Goal: Task Accomplishment & Management: Use online tool/utility

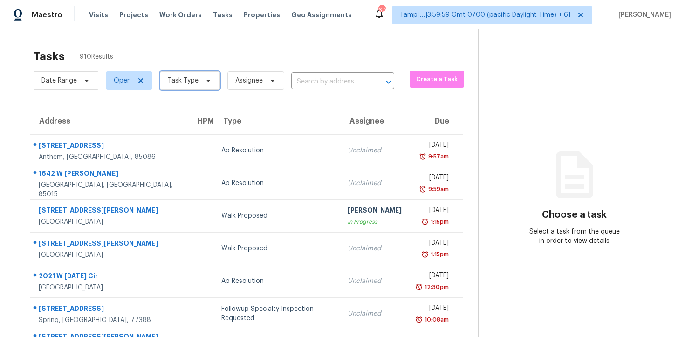
click at [205, 74] on span "Task Type" at bounding box center [190, 80] width 60 height 19
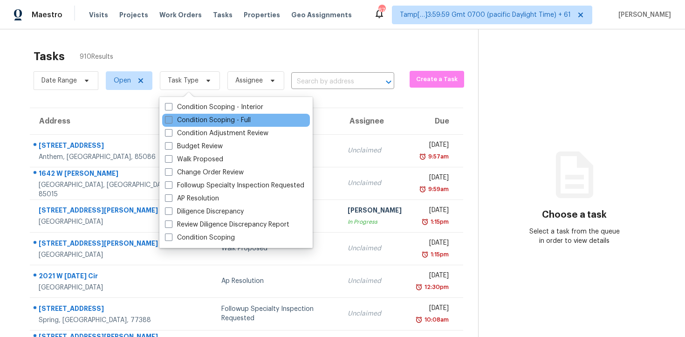
click at [216, 118] on label "Condition Scoping - Full" at bounding box center [208, 120] width 86 height 9
click at [171, 118] on input "Condition Scoping - Full" at bounding box center [168, 119] width 6 height 6
checkbox input "true"
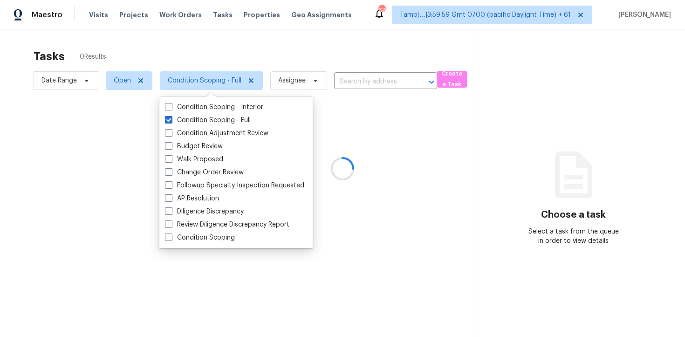
click at [184, 59] on div at bounding box center [342, 168] width 685 height 337
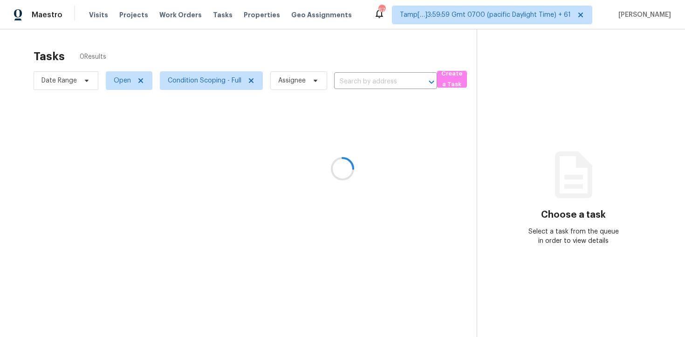
click at [187, 46] on div at bounding box center [342, 168] width 685 height 337
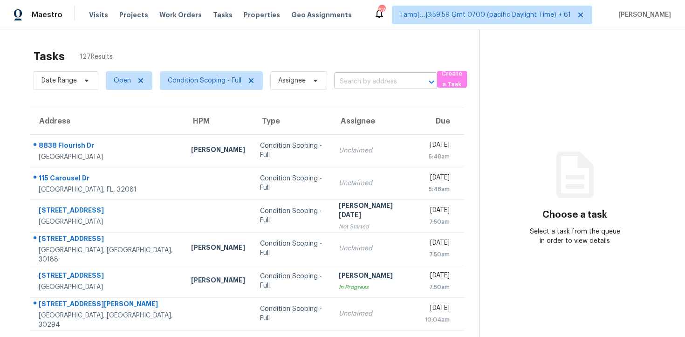
click at [375, 82] on input "text" at bounding box center [372, 82] width 77 height 14
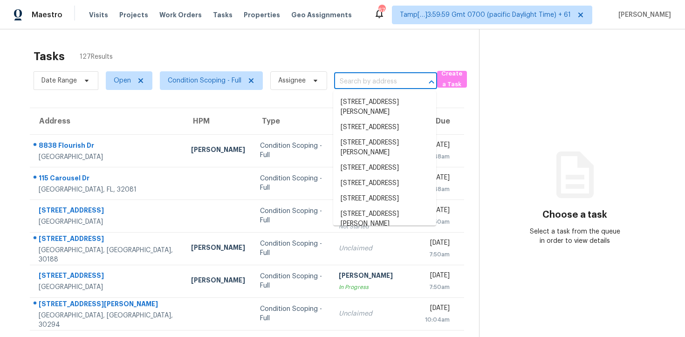
paste input "3719 Jackson Ln, Ellenwood, GA 30294"
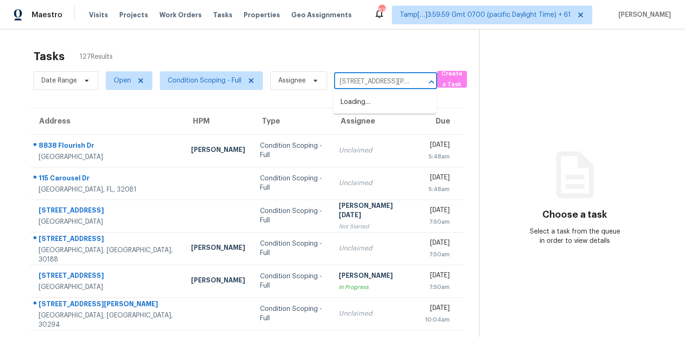
scroll to position [0, 47]
type input "3719 Jackson Ln, Ellenwood, GA 30294"
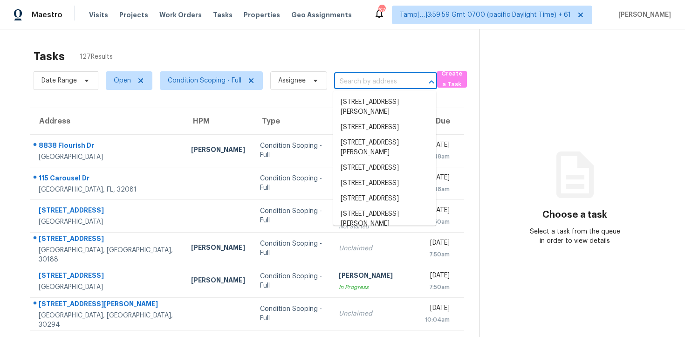
scroll to position [0, 0]
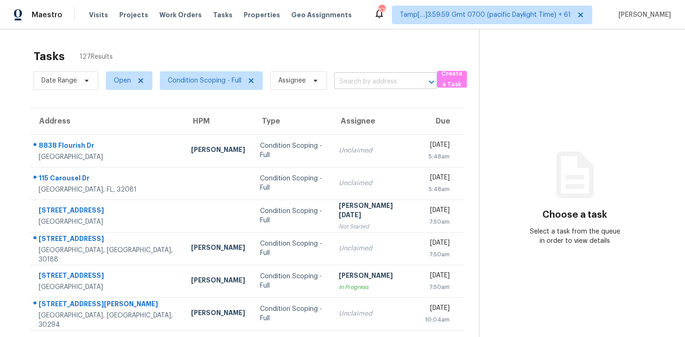
click at [367, 79] on input "text" at bounding box center [372, 82] width 77 height 14
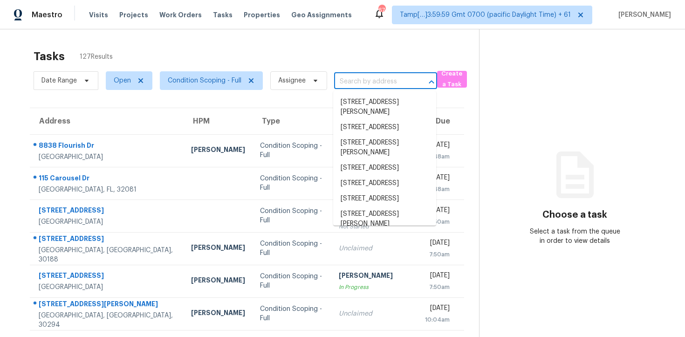
paste input "3719 Jackson Ln, Ellenwood, GA 30294"
type input "3719 Jackson Ln, Ellenwood, GA 30294"
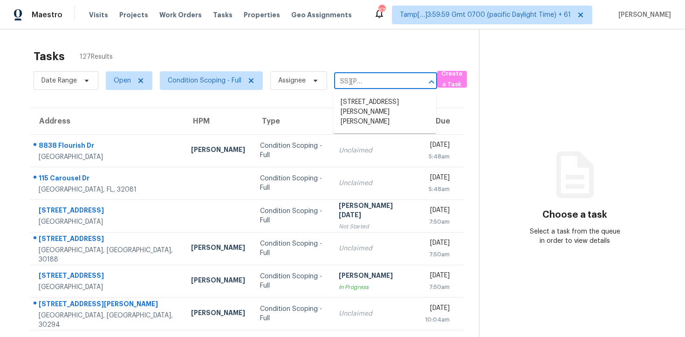
click at [376, 103] on li "3719 Jackson Ln, Ellenwood, GA 30294" at bounding box center [384, 112] width 103 height 35
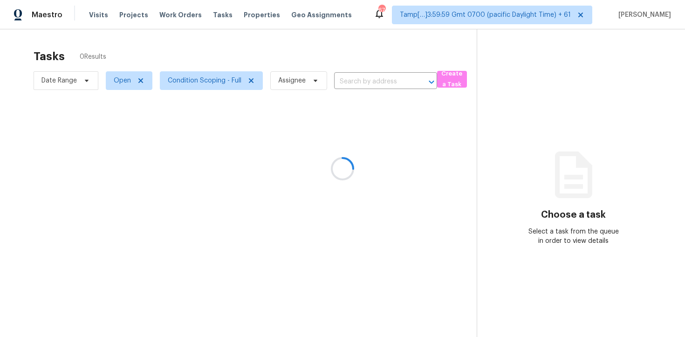
type input "3719 Jackson Ln, Ellenwood, GA 30294"
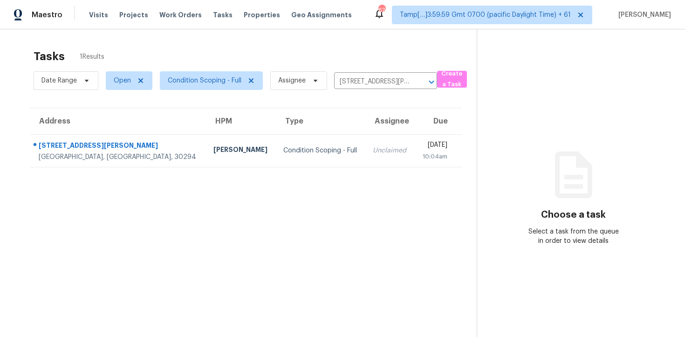
click at [415, 147] on td "Tue, Sep 16th 2025 10:04am" at bounding box center [438, 150] width 47 height 33
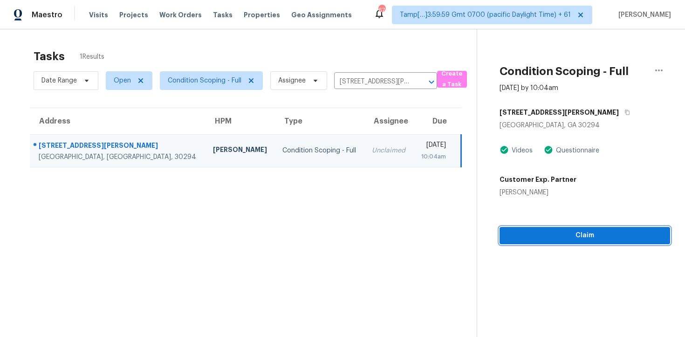
click at [563, 232] on span "Claim" at bounding box center [585, 236] width 156 height 12
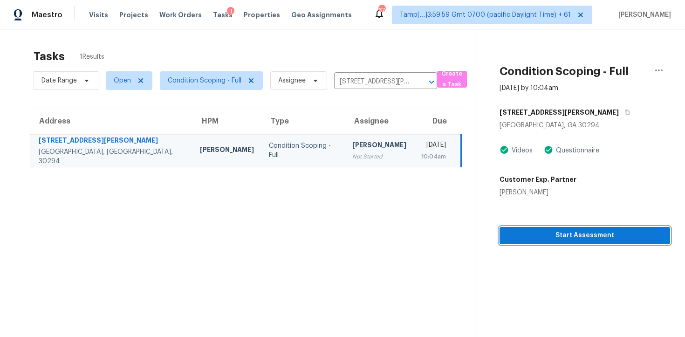
click at [563, 232] on span "Start Assessment" at bounding box center [585, 236] width 156 height 12
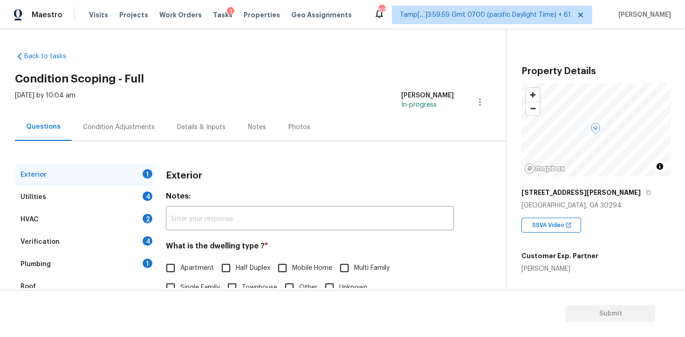
scroll to position [112, 0]
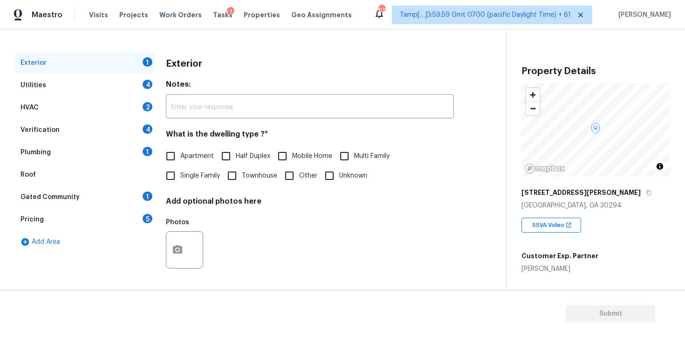
click at [165, 181] on input "Single Family" at bounding box center [171, 176] width 20 height 20
checkbox input "true"
click at [78, 123] on div "Verification 4" at bounding box center [85, 130] width 140 height 22
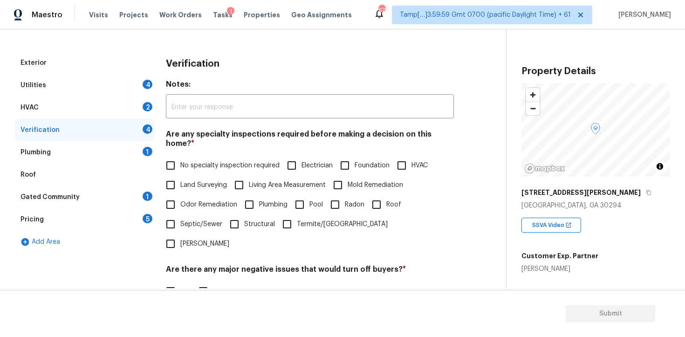
scroll to position [156, 0]
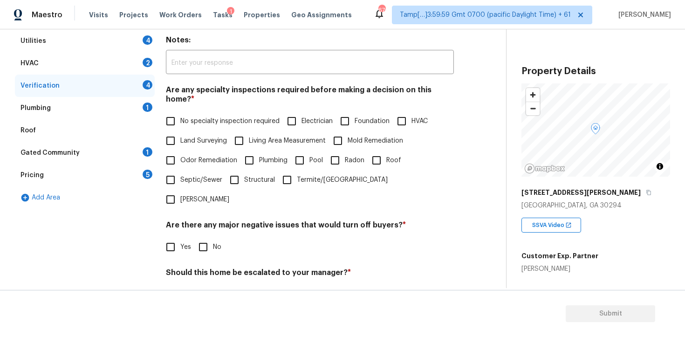
click at [98, 176] on div "Pricing 5" at bounding box center [85, 175] width 140 height 22
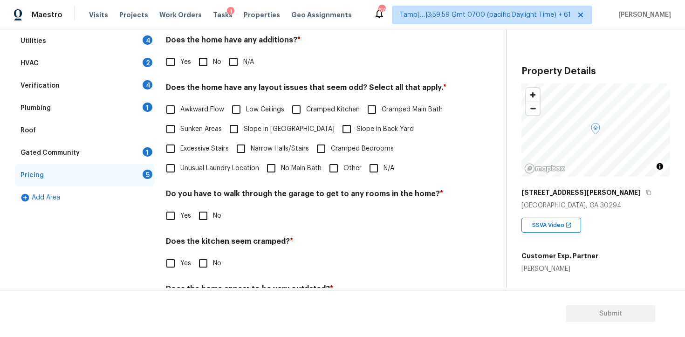
scroll to position [176, 0]
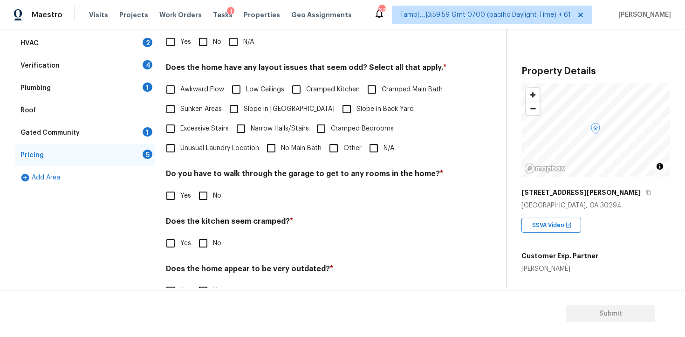
click at [329, 151] on input "Other" at bounding box center [334, 148] width 20 height 20
checkbox input "true"
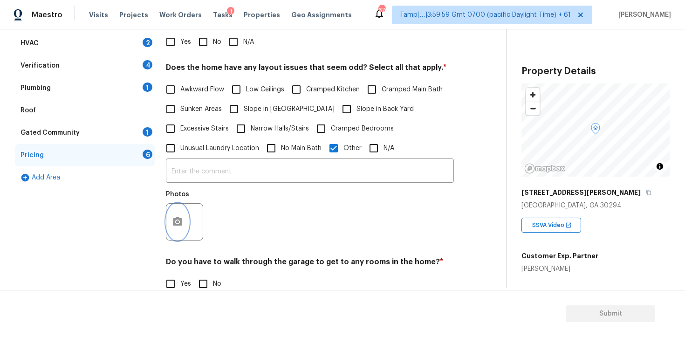
click at [178, 231] on button "button" at bounding box center [177, 222] width 22 height 36
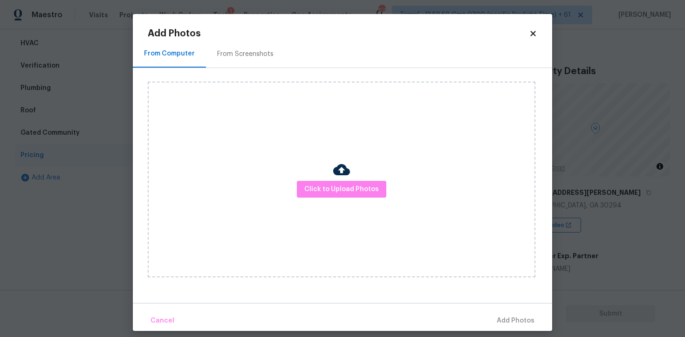
click at [401, 190] on div "Click to Upload Photos" at bounding box center [342, 180] width 388 height 196
click at [334, 190] on span "Click to Upload Photos" at bounding box center [341, 190] width 75 height 12
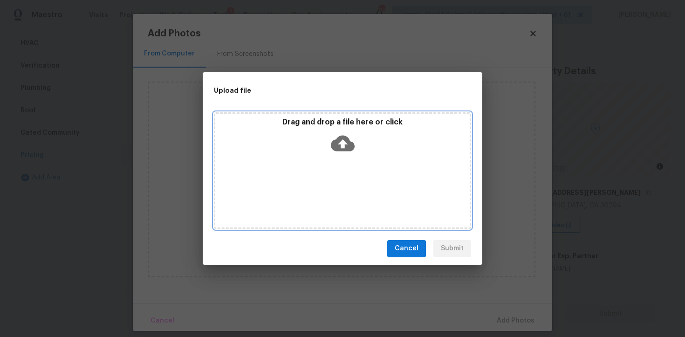
click at [384, 135] on div "Drag and drop a file here or click" at bounding box center [342, 137] width 254 height 40
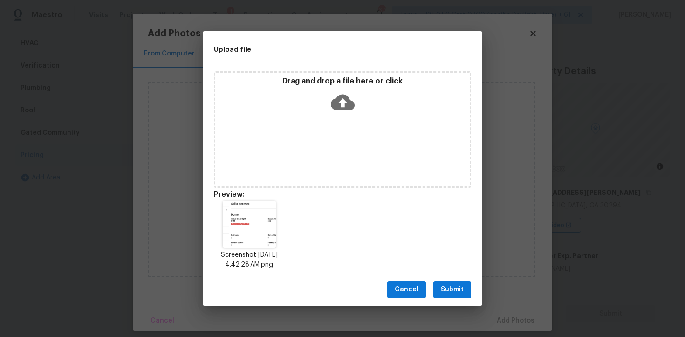
scroll to position [7, 0]
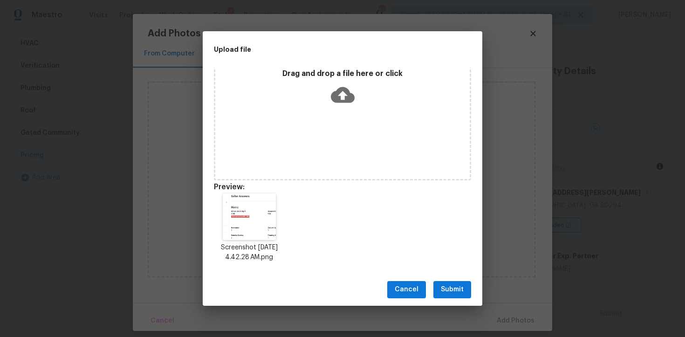
click at [447, 303] on div "Cancel Submit" at bounding box center [343, 289] width 280 height 32
click at [449, 273] on div "Cancel Submit" at bounding box center [343, 289] width 280 height 32
click at [455, 288] on span "Submit" at bounding box center [452, 290] width 23 height 12
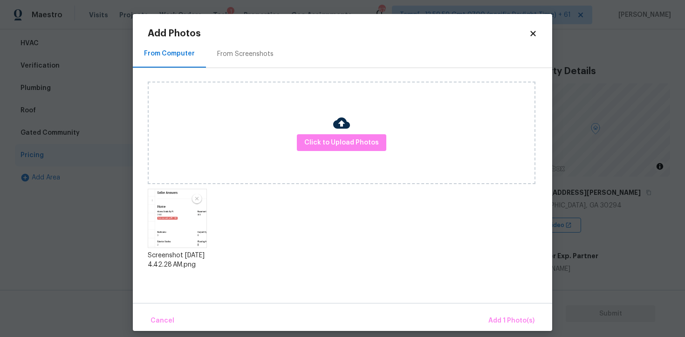
click at [495, 310] on div "Cancel Add 1 Photo(s)" at bounding box center [342, 317] width 419 height 28
click at [501, 318] on span "Add 1 Photo(s)" at bounding box center [511, 321] width 46 height 12
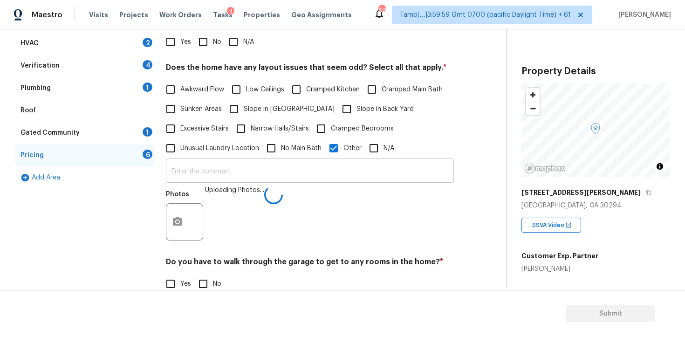
click at [287, 179] on input "text" at bounding box center [310, 172] width 288 height 22
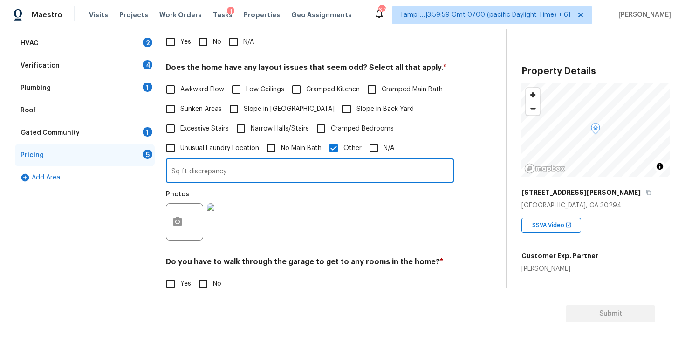
type input "Sq ft discrepancy"
click at [316, 207] on div "Photos" at bounding box center [310, 215] width 288 height 61
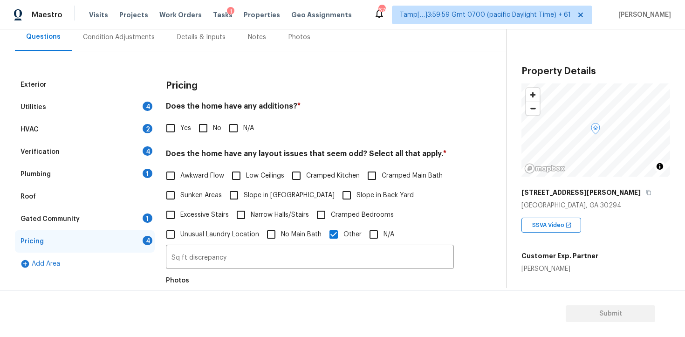
scroll to position [47, 0]
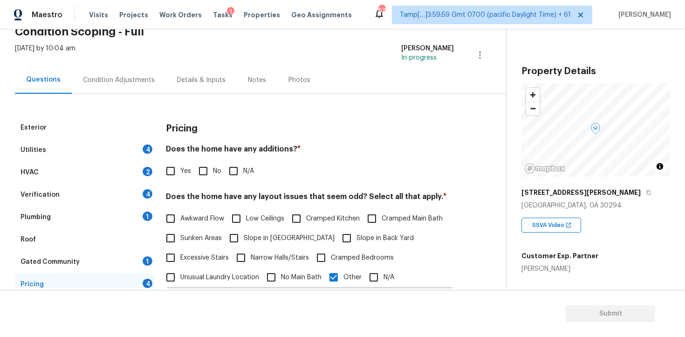
click at [122, 103] on div "Exterior Utilities 4 HVAC 2 Verification 4 Plumbing 1 Roof Gated Community 1 Pr…" at bounding box center [249, 311] width 469 height 435
click at [122, 86] on div "Condition Adjustments" at bounding box center [119, 79] width 94 height 27
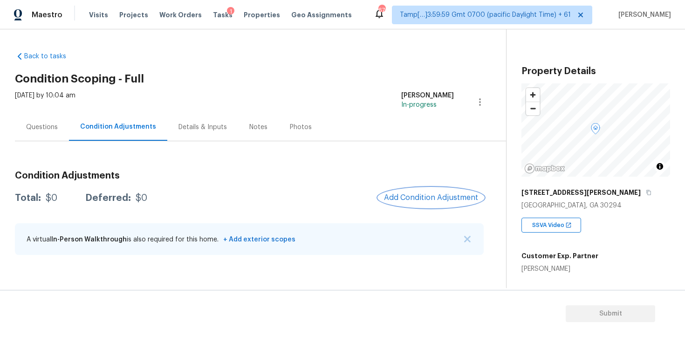
click at [428, 201] on span "Add Condition Adjustment" at bounding box center [431, 197] width 94 height 8
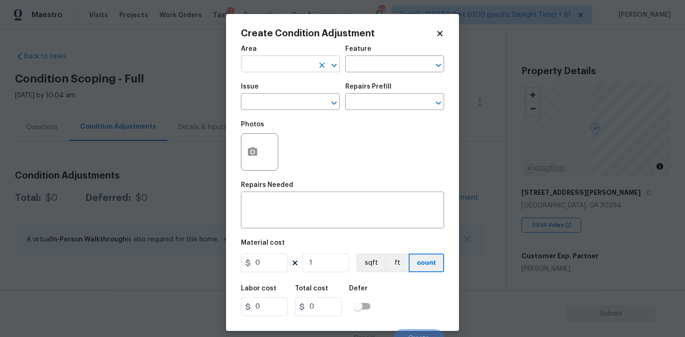
click at [308, 68] on input "text" at bounding box center [277, 65] width 73 height 14
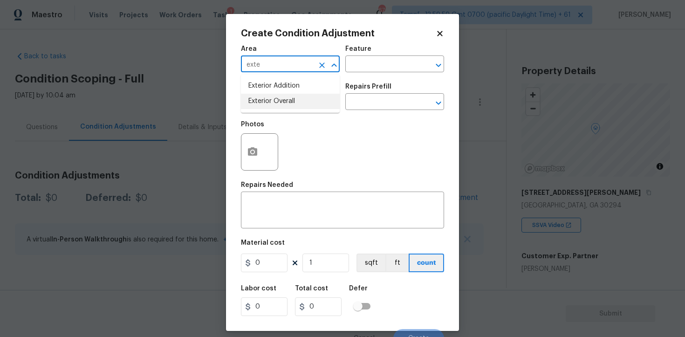
click at [296, 102] on li "Exterior Overall" at bounding box center [290, 101] width 99 height 15
type input "Exterior Overall"
click at [296, 102] on input "text" at bounding box center [277, 103] width 73 height 14
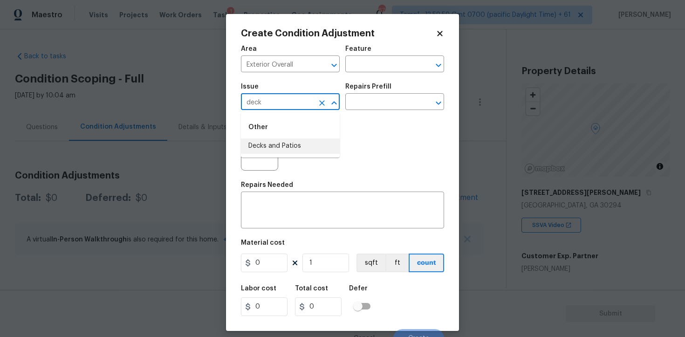
click at [277, 154] on ul "Other Decks and Patios" at bounding box center [290, 134] width 99 height 45
click at [268, 143] on li "Decks and Patios" at bounding box center [290, 145] width 99 height 15
type input "Decks and Patios"
click at [264, 153] on div at bounding box center [259, 151] width 37 height 37
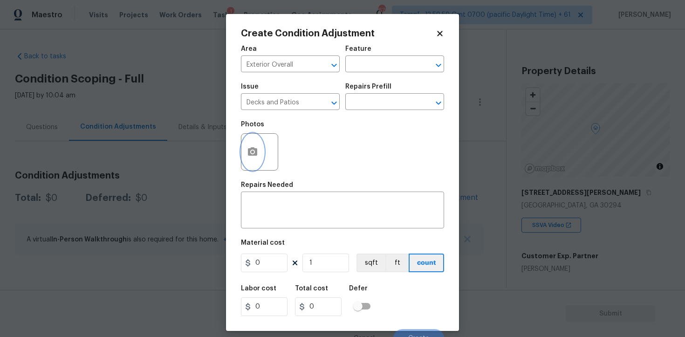
click at [257, 148] on icon "button" at bounding box center [252, 151] width 11 height 11
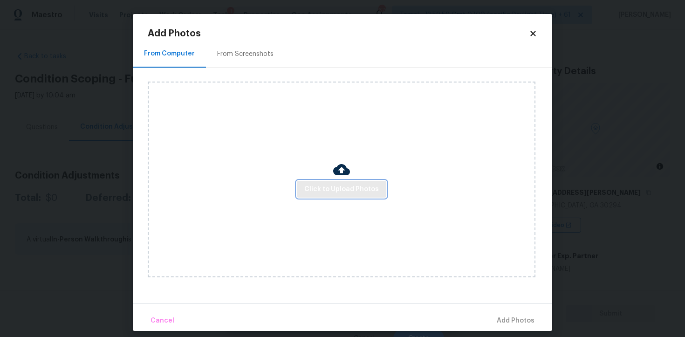
click at [347, 181] on button "Click to Upload Photos" at bounding box center [341, 189] width 89 height 17
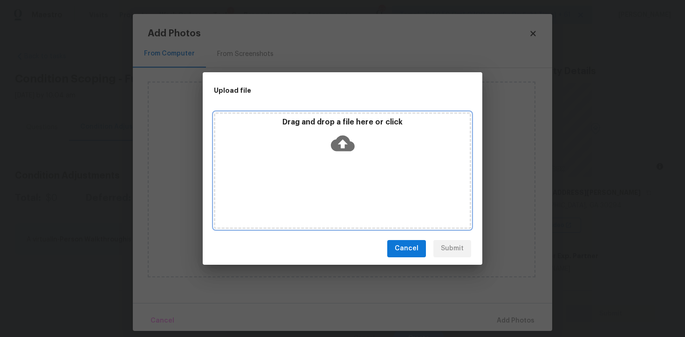
click at [345, 152] on icon at bounding box center [343, 143] width 24 height 24
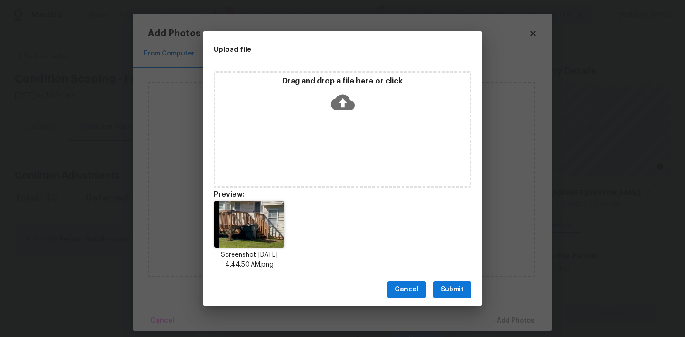
scroll to position [7, 0]
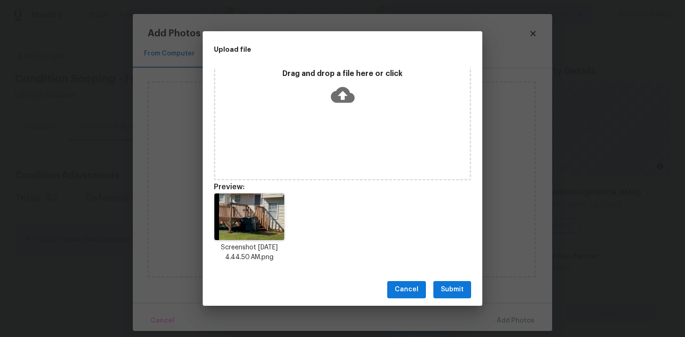
click at [448, 297] on button "Submit" at bounding box center [452, 289] width 38 height 17
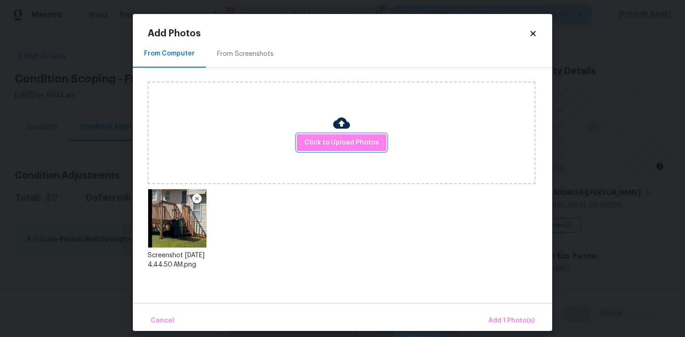
scroll to position [0, 0]
click at [490, 318] on span "Add 1 Photo(s)" at bounding box center [511, 321] width 46 height 12
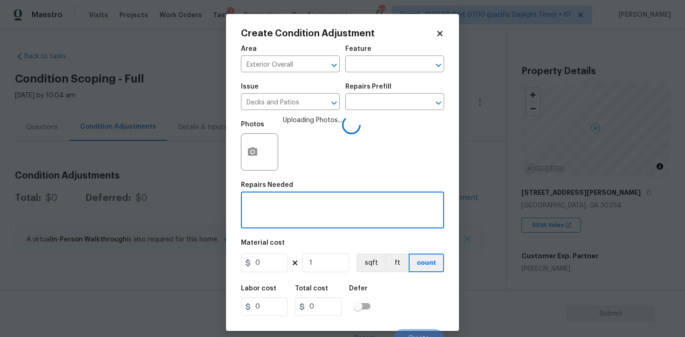
click at [308, 212] on textarea at bounding box center [342, 211] width 192 height 20
type textarea "E"
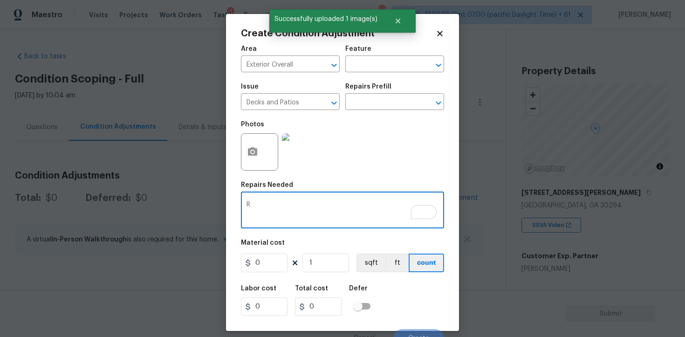
click at [308, 212] on textarea "R" at bounding box center [342, 211] width 192 height 20
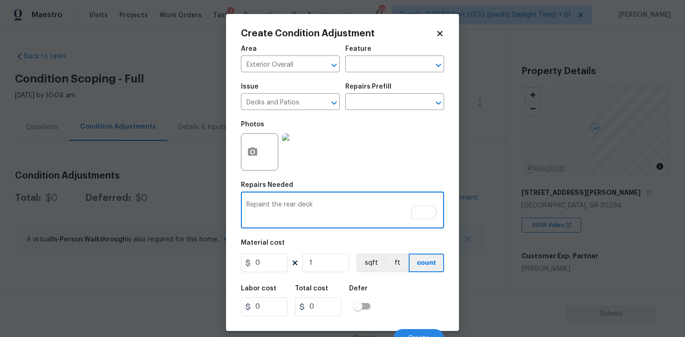
type textarea "Repaint the rear deck"
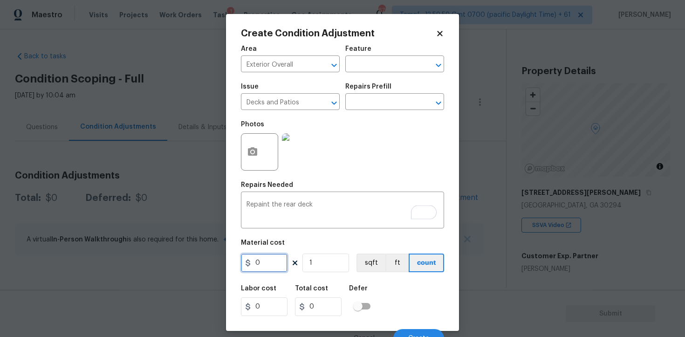
click at [286, 256] on input "0" at bounding box center [264, 262] width 47 height 19
type input "800"
click at [386, 280] on div "Labor cost 0 Total cost 800 Defer" at bounding box center [342, 301] width 203 height 42
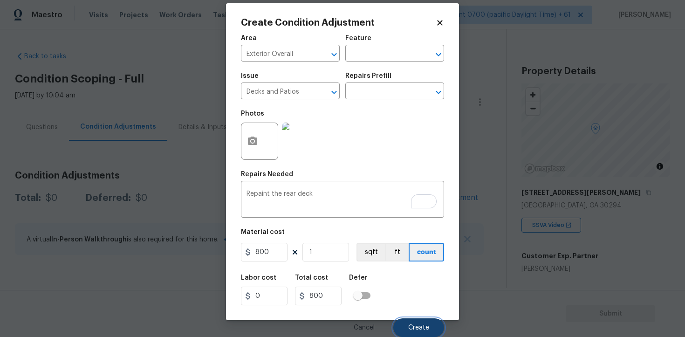
click at [424, 327] on span "Create" at bounding box center [418, 327] width 21 height 7
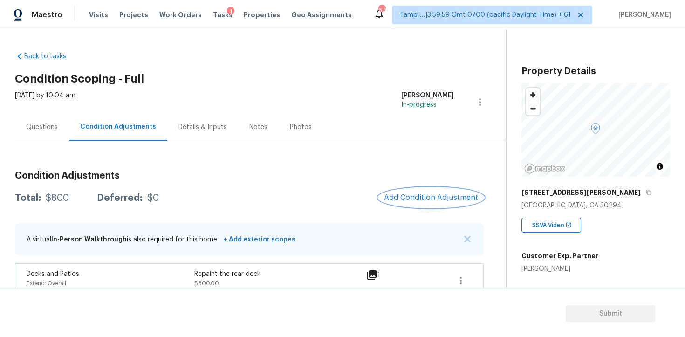
scroll to position [13, 0]
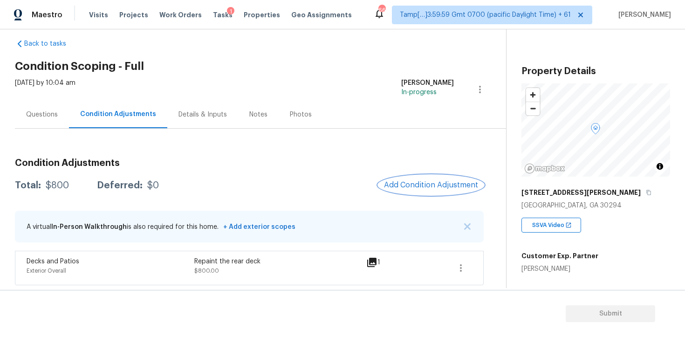
click at [412, 182] on span "Add Condition Adjustment" at bounding box center [431, 185] width 94 height 8
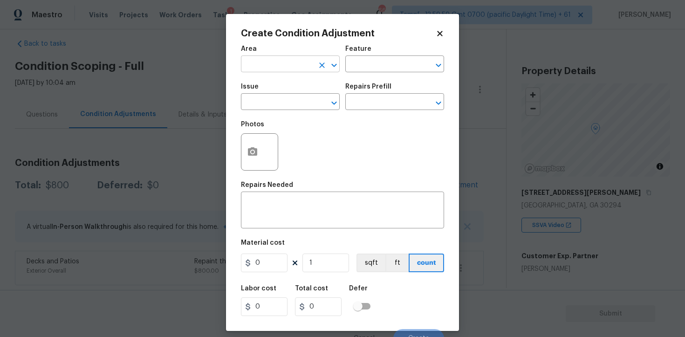
click at [281, 71] on input "text" at bounding box center [277, 65] width 73 height 14
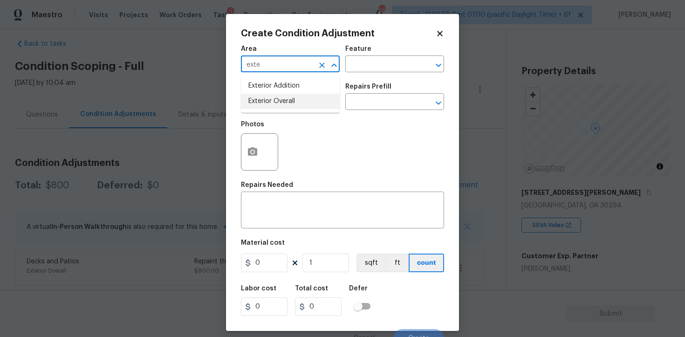
click at [277, 104] on li "Exterior Overall" at bounding box center [290, 101] width 99 height 15
type input "Exterior Overall"
click at [277, 104] on input "text" at bounding box center [277, 103] width 73 height 14
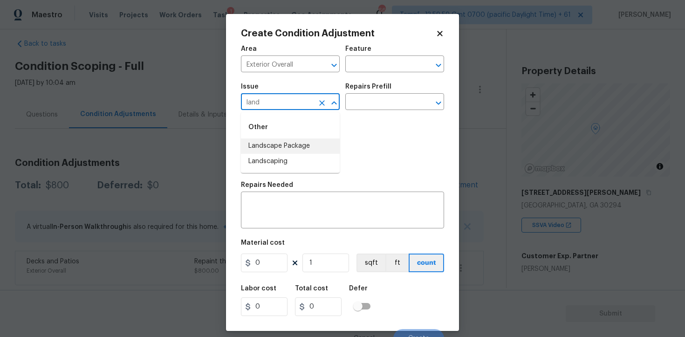
click at [286, 145] on li "Landscape Package" at bounding box center [290, 145] width 99 height 15
type input "Landscape Package"
click at [361, 109] on input "text" at bounding box center [381, 103] width 73 height 14
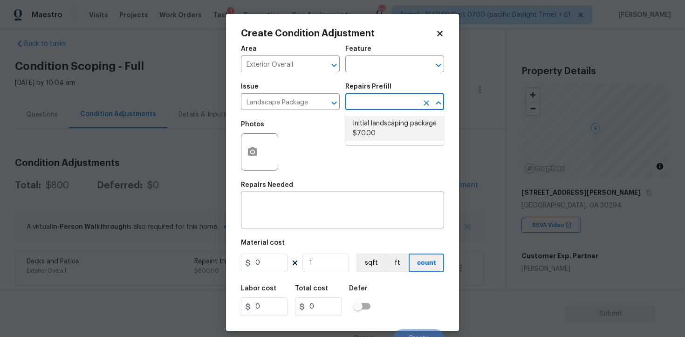
click at [371, 126] on li "Initial landscaping package $70.00" at bounding box center [394, 128] width 99 height 25
type input "Home Readiness Packages"
type textarea "Mowing of grass up to 6" in height. Mow, edge along driveways & sidewalks, trim…"
type input "70"
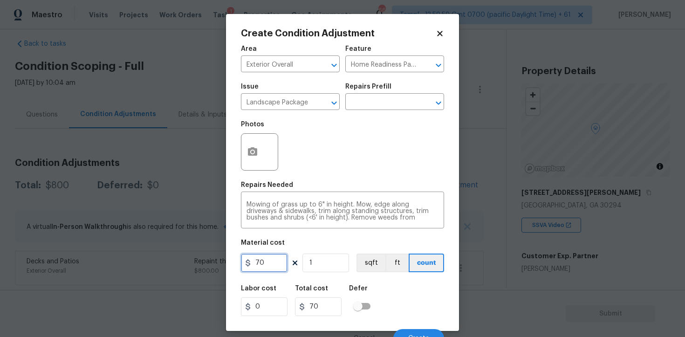
click at [278, 259] on input "70" at bounding box center [264, 262] width 47 height 19
type input "300"
click at [387, 277] on div "Area Exterior Overall ​ Feature Home Readiness Packages ​ Issue Landscape Packa…" at bounding box center [342, 193] width 203 height 307
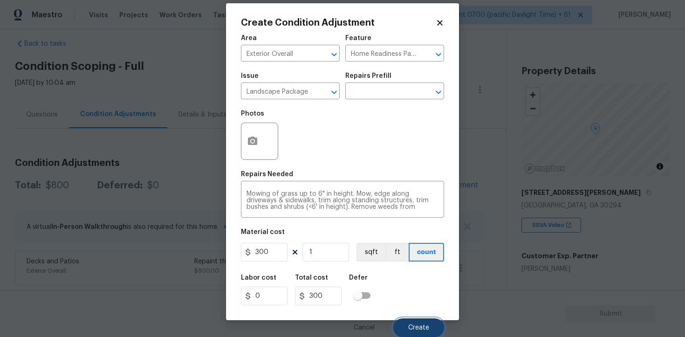
click at [413, 328] on span "Create" at bounding box center [418, 327] width 21 height 7
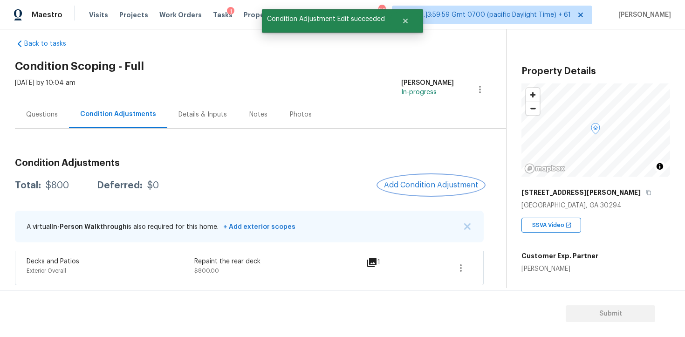
scroll to position [0, 0]
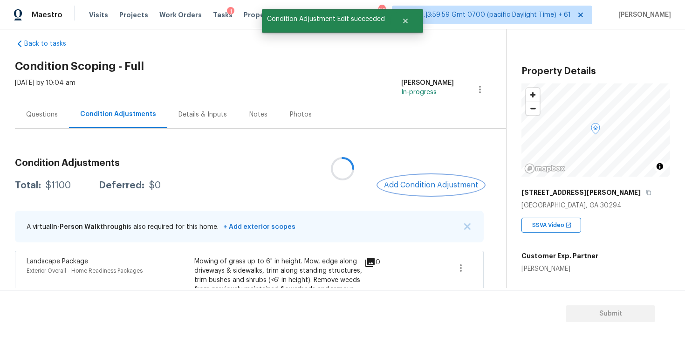
click at [420, 183] on span "Add Condition Adjustment" at bounding box center [431, 185] width 94 height 8
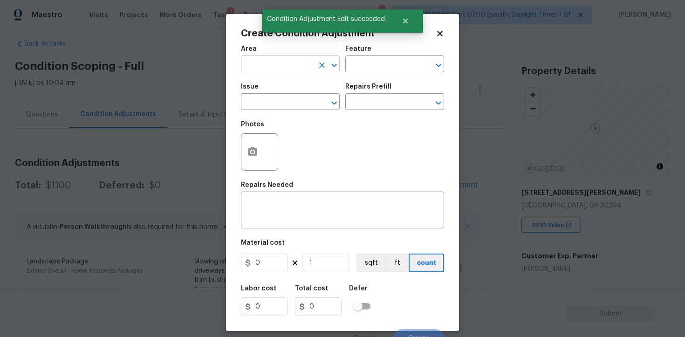
click at [294, 67] on input "text" at bounding box center [277, 65] width 73 height 14
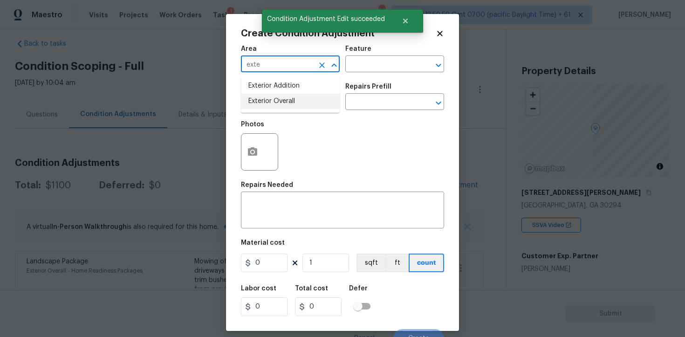
click at [292, 100] on li "Exterior Overall" at bounding box center [290, 101] width 99 height 15
type input "Exterior Overall"
click at [292, 100] on input "text" at bounding box center [277, 103] width 73 height 14
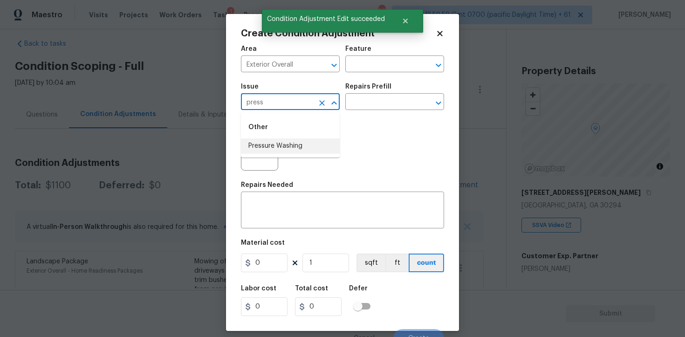
click at [295, 140] on li "Pressure Washing" at bounding box center [290, 145] width 99 height 15
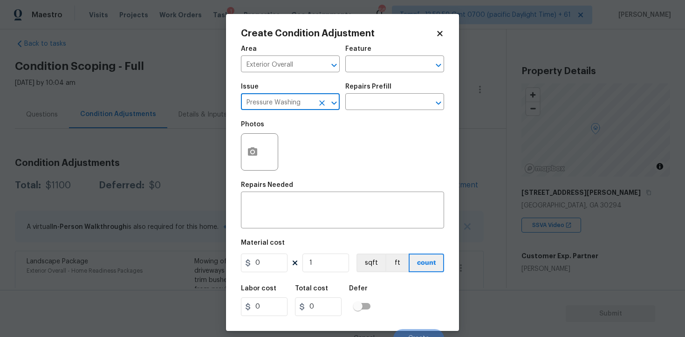
type input "Pressure Washing"
click at [354, 115] on div "Issue Pressure Washing ​ Repairs Prefill ​" at bounding box center [342, 97] width 203 height 38
click at [361, 108] on input "text" at bounding box center [381, 103] width 73 height 14
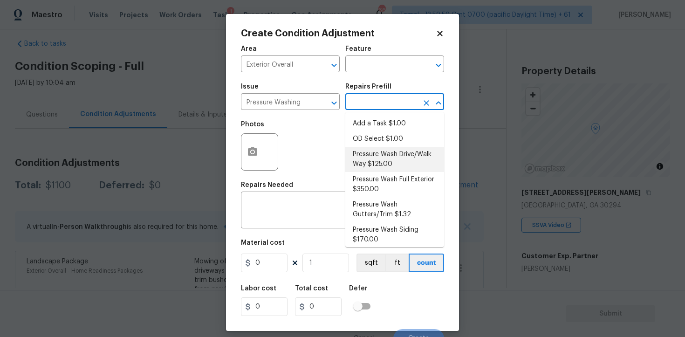
click at [375, 153] on li "Pressure Wash Drive/Walk Way $125.00" at bounding box center [394, 159] width 99 height 25
type input "Siding"
type textarea "Pressure wash the driveways/walkways as directed by the PM. Ensure that all deb…"
type input "125"
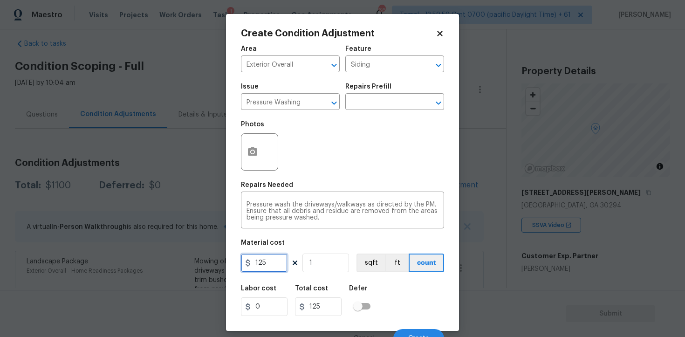
click at [272, 266] on input "125" at bounding box center [264, 262] width 47 height 19
type input "400"
click at [390, 279] on div "Area Exterior Overall ​ Feature Siding ​ Issue Pressure Washing ​ Repairs Prefi…" at bounding box center [342, 193] width 203 height 307
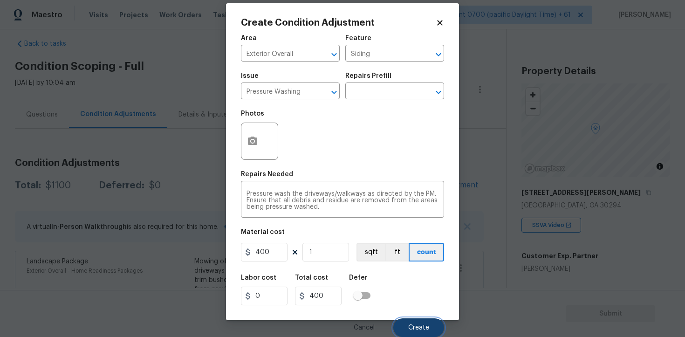
click at [417, 323] on button "Create" at bounding box center [418, 327] width 51 height 19
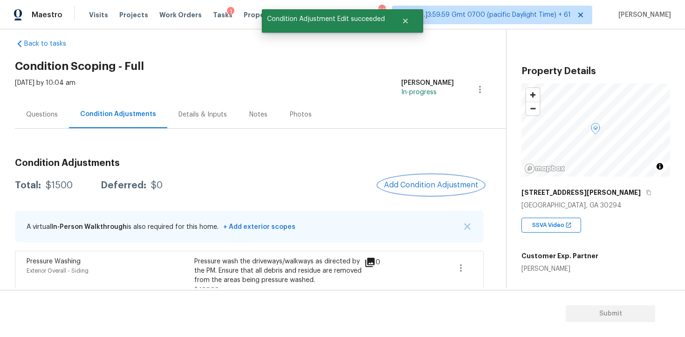
scroll to position [148, 0]
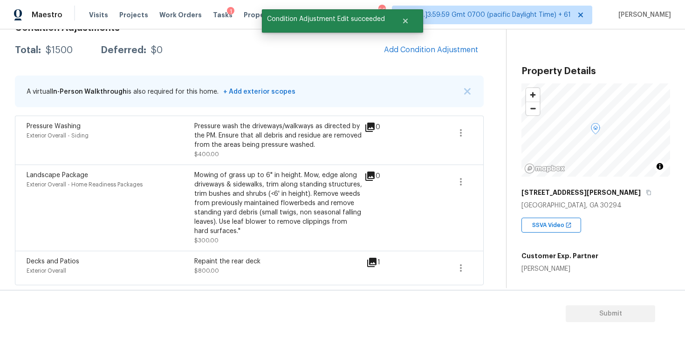
click at [288, 254] on div "Decks and Patios Exterior Overall Repaint the rear deck $800.00 1" at bounding box center [249, 268] width 469 height 34
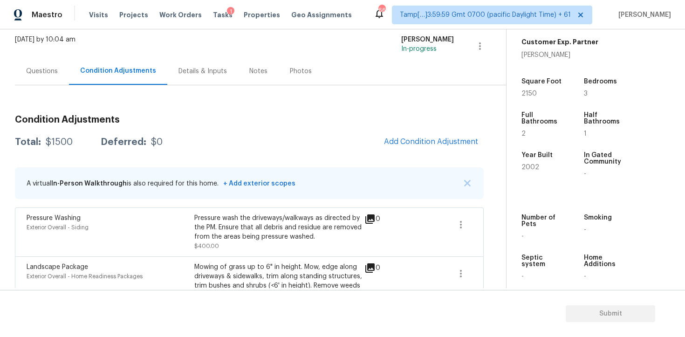
scroll to position [9, 0]
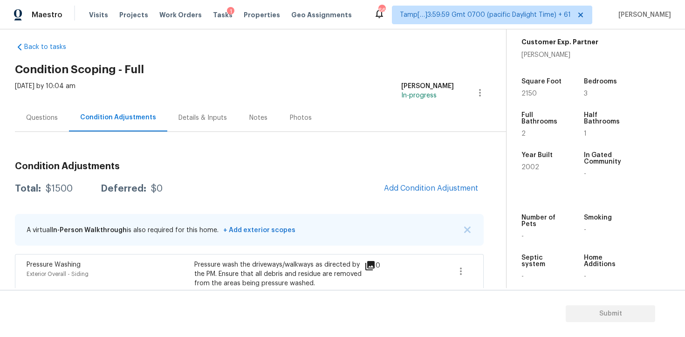
click at [49, 127] on div "Questions" at bounding box center [42, 117] width 54 height 27
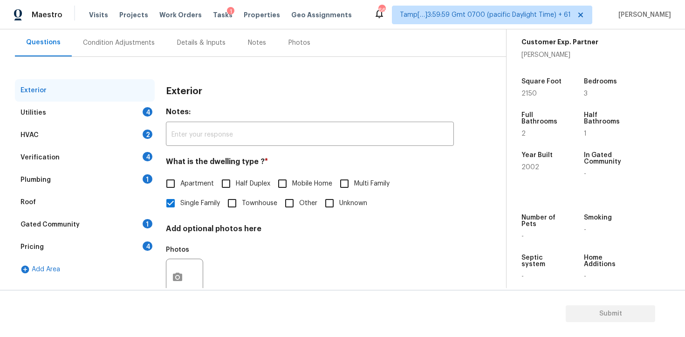
scroll to position [112, 0]
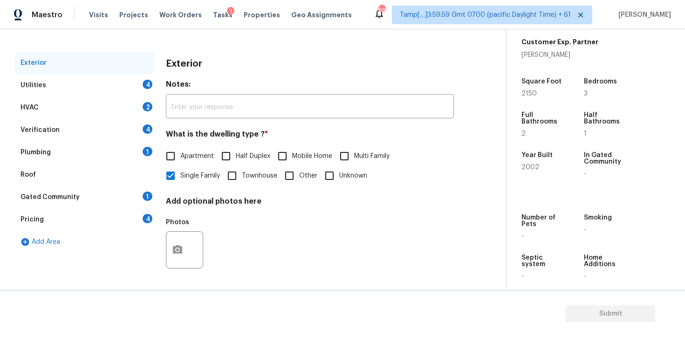
click at [126, 83] on div "Utilities 4" at bounding box center [85, 85] width 140 height 22
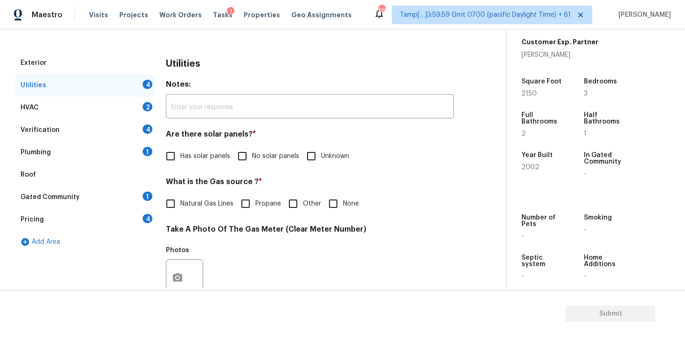
scroll to position [193, 0]
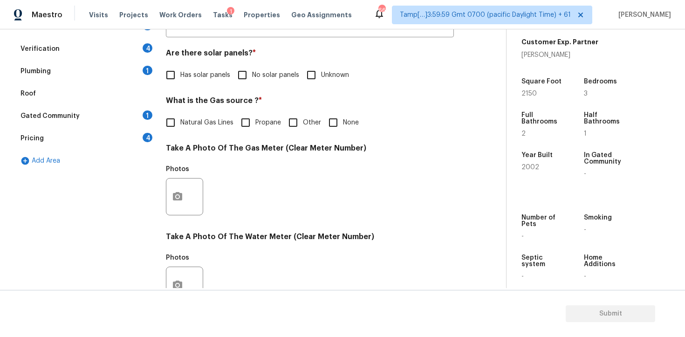
click at [246, 76] on input "No solar panels" at bounding box center [242, 75] width 20 height 20
checkbox input "true"
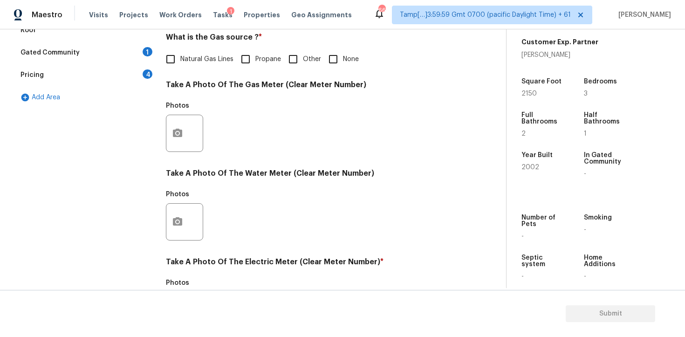
click at [347, 59] on span "None" at bounding box center [351, 60] width 16 height 10
click at [343, 59] on input "None" at bounding box center [333, 59] width 20 height 20
checkbox input "true"
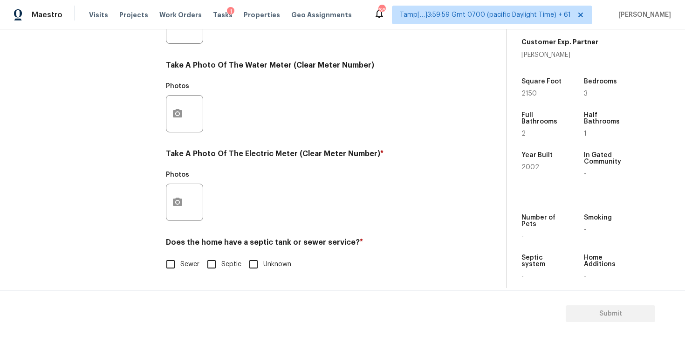
click at [189, 195] on div at bounding box center [184, 202] width 37 height 37
click at [189, 197] on div at bounding box center [184, 202] width 37 height 37
click at [184, 196] on button "button" at bounding box center [177, 202] width 22 height 36
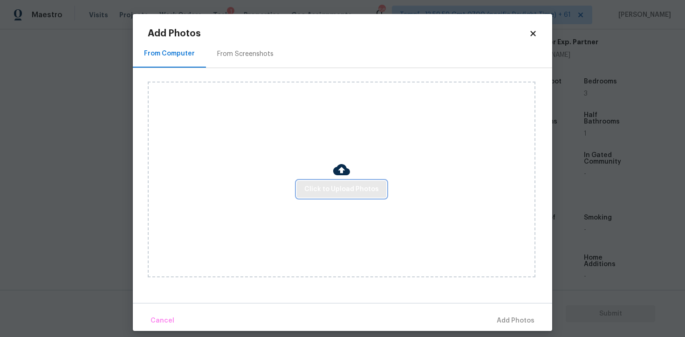
click at [344, 188] on span "Click to Upload Photos" at bounding box center [341, 190] width 75 height 12
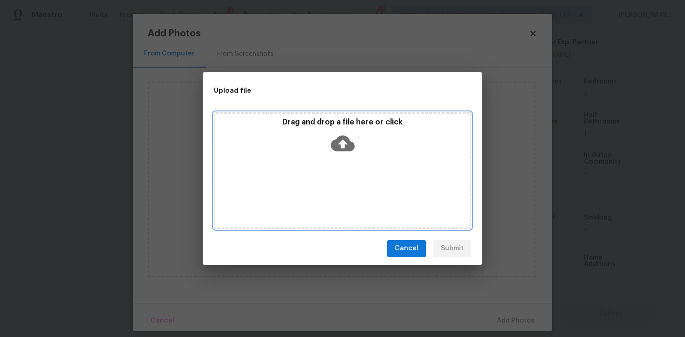
click at [334, 143] on icon at bounding box center [343, 143] width 24 height 16
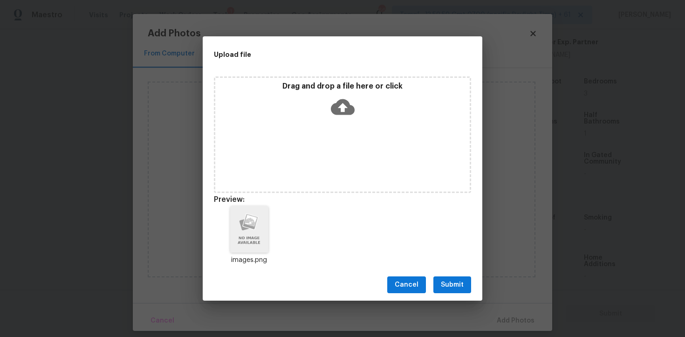
click at [455, 281] on span "Submit" at bounding box center [452, 285] width 23 height 12
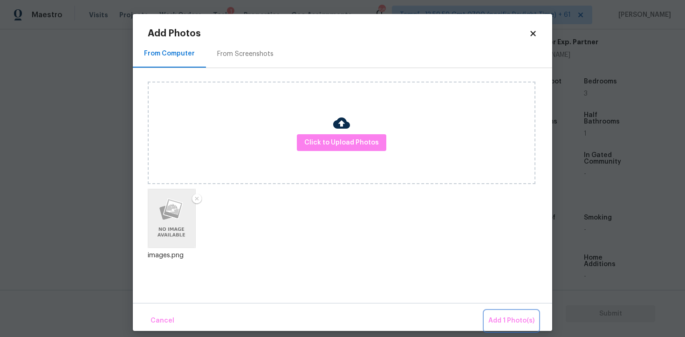
click at [496, 311] on button "Add 1 Photo(s)" at bounding box center [512, 321] width 54 height 20
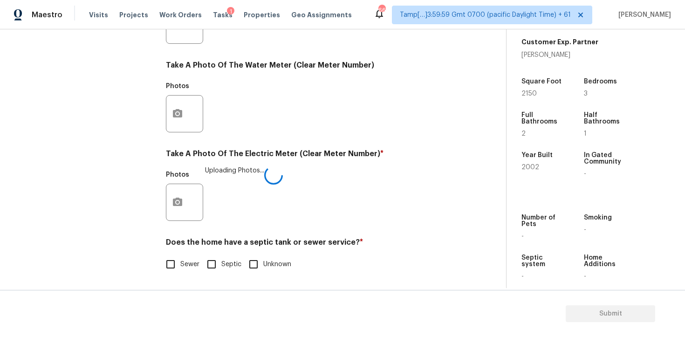
click at [174, 260] on input "Sewer" at bounding box center [171, 264] width 20 height 20
checkbox input "true"
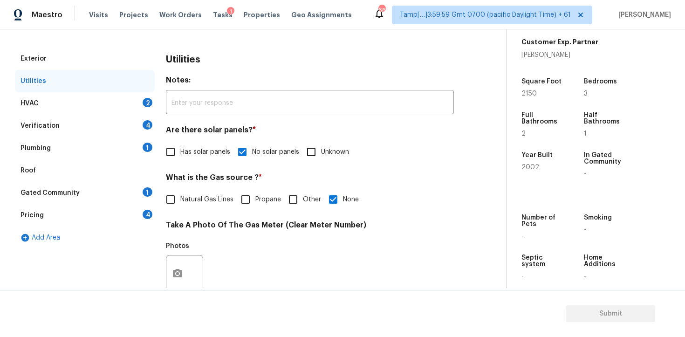
click at [127, 97] on div "HVAC 2" at bounding box center [85, 103] width 140 height 22
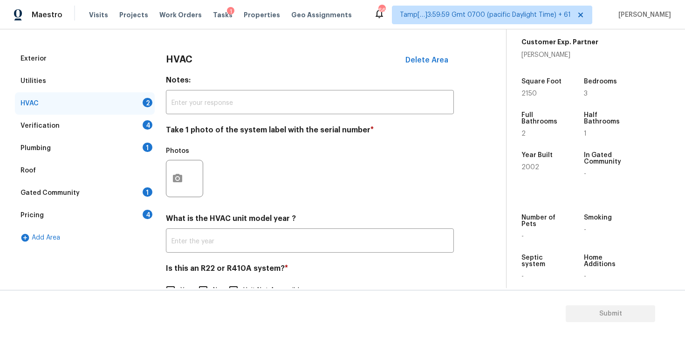
scroll to position [143, 0]
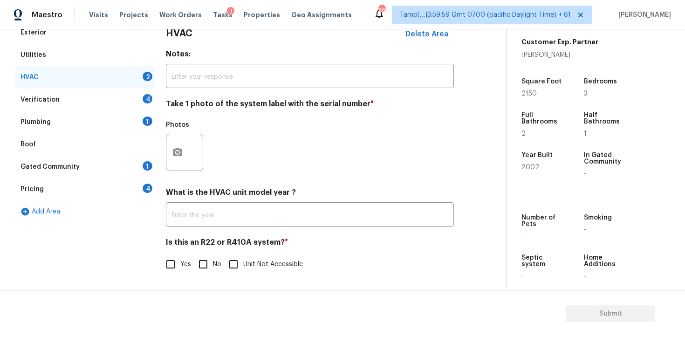
click at [177, 171] on div "Photos" at bounding box center [185, 146] width 39 height 61
click at [179, 160] on button "button" at bounding box center [177, 152] width 22 height 36
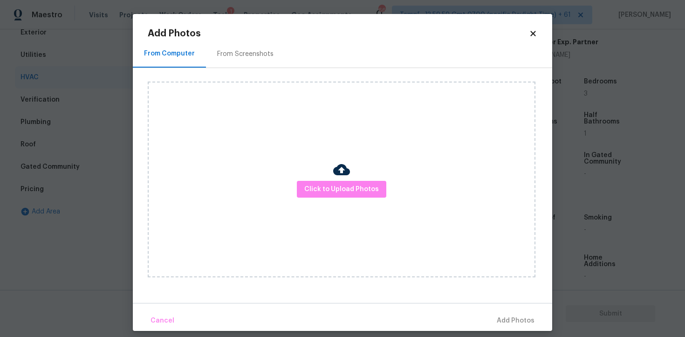
click at [367, 199] on div "Click to Upload Photos" at bounding box center [342, 180] width 388 height 196
click at [363, 191] on span "Click to Upload Photos" at bounding box center [341, 190] width 75 height 12
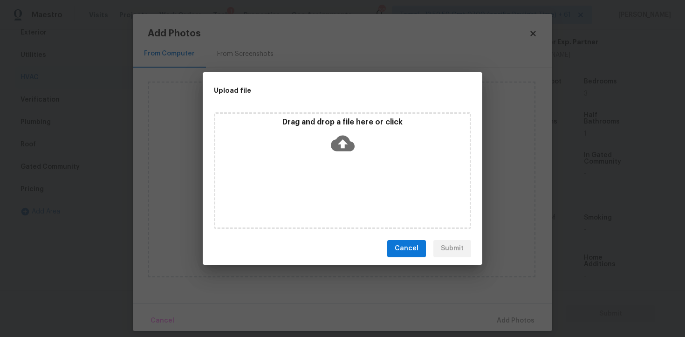
click at [351, 143] on icon at bounding box center [343, 143] width 24 height 16
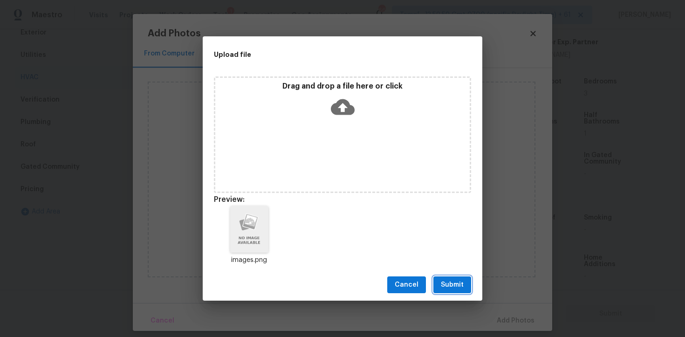
click at [464, 284] on button "Submit" at bounding box center [452, 284] width 38 height 17
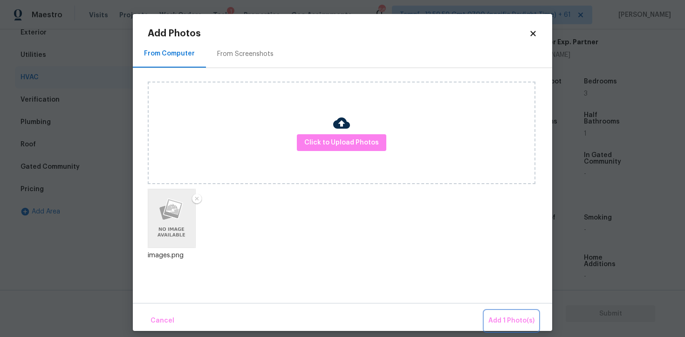
click at [499, 311] on button "Add 1 Photo(s)" at bounding box center [512, 321] width 54 height 20
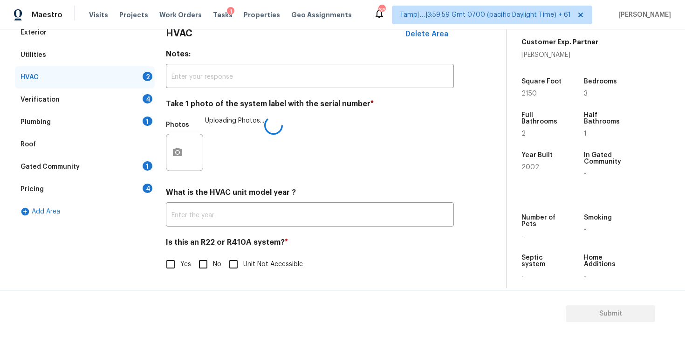
click at [216, 268] on span "No" at bounding box center [217, 264] width 8 height 10
click at [213, 268] on input "No" at bounding box center [203, 264] width 20 height 20
checkbox input "true"
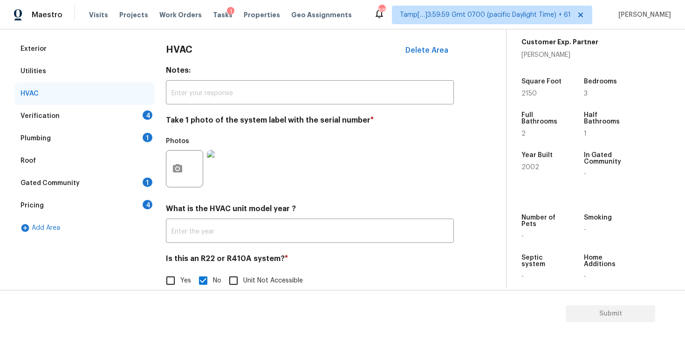
click at [131, 116] on div "Verification 4" at bounding box center [85, 116] width 140 height 22
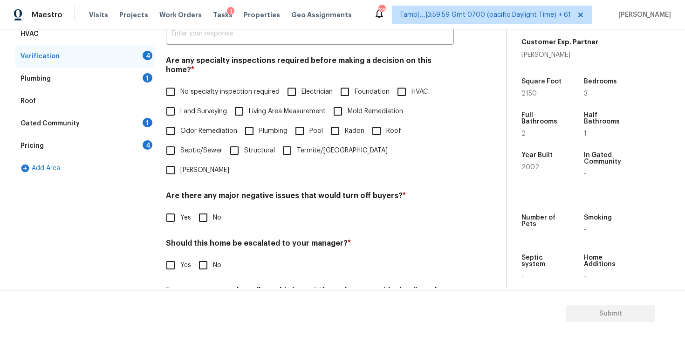
scroll to position [198, 0]
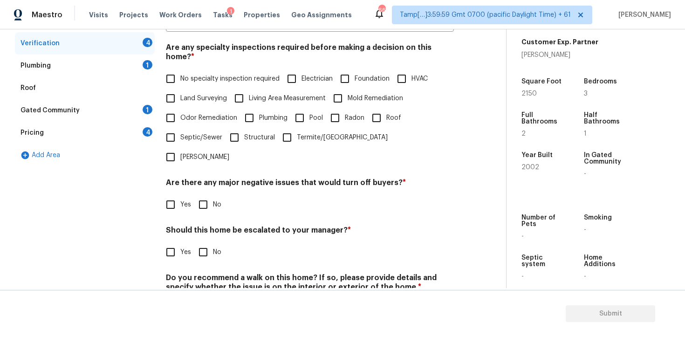
click at [177, 75] on input "No specialty inspection required" at bounding box center [171, 79] width 20 height 20
checkbox input "true"
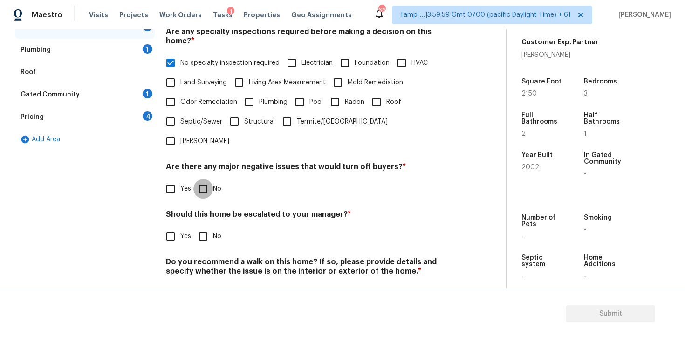
click at [204, 179] on input "No" at bounding box center [203, 189] width 20 height 20
checkbox input "true"
click at [204, 227] on input "No" at bounding box center [203, 237] width 20 height 20
checkbox input "true"
click at [207, 283] on input "No" at bounding box center [203, 293] width 20 height 20
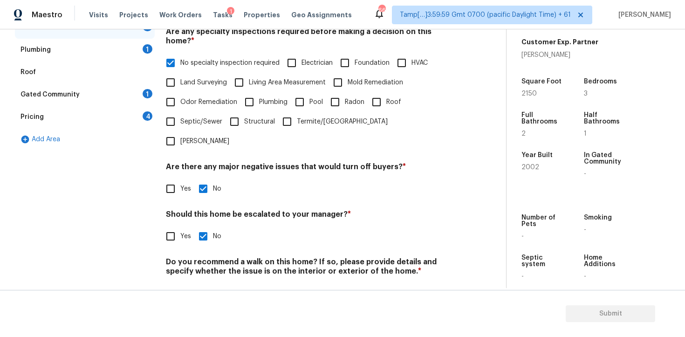
checkbox input "true"
click at [169, 53] on input "No specialty inspection required" at bounding box center [171, 63] width 20 height 20
checkbox input "false"
click at [401, 56] on input "HVAC" at bounding box center [402, 63] width 20 height 20
checkbox input "true"
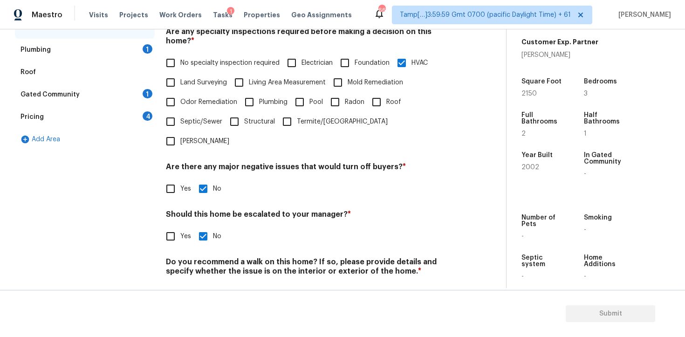
click at [115, 40] on div "Plumbing 1" at bounding box center [85, 50] width 140 height 22
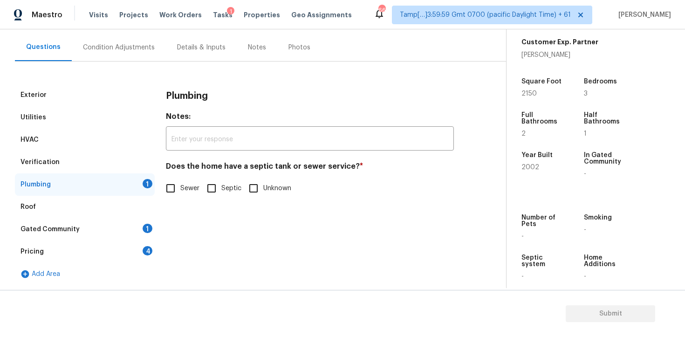
scroll to position [80, 0]
click at [179, 181] on input "Sewer" at bounding box center [171, 188] width 20 height 20
checkbox input "true"
click at [145, 229] on div "1" at bounding box center [148, 228] width 10 height 9
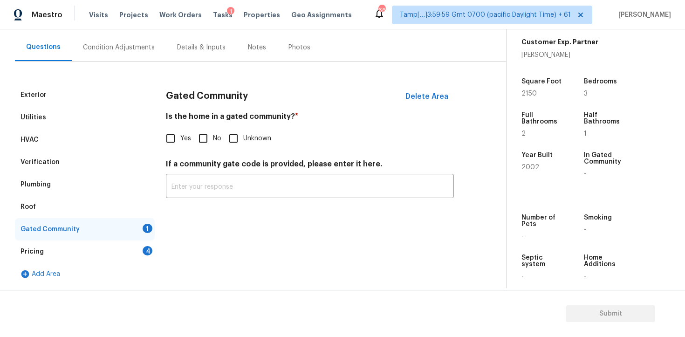
click at [210, 139] on input "No" at bounding box center [203, 139] width 20 height 20
checkbox input "true"
click at [123, 246] on div "Pricing 4" at bounding box center [85, 251] width 140 height 22
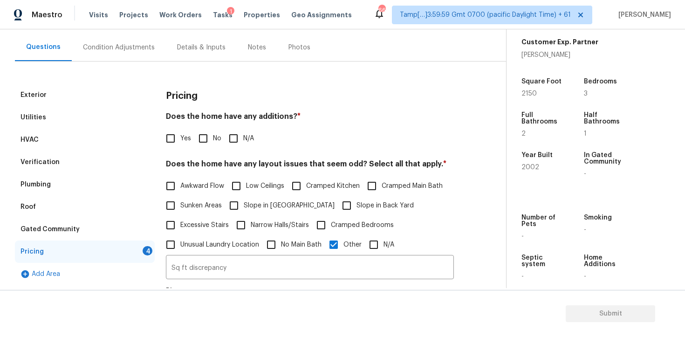
click at [199, 146] on input "No" at bounding box center [203, 139] width 20 height 20
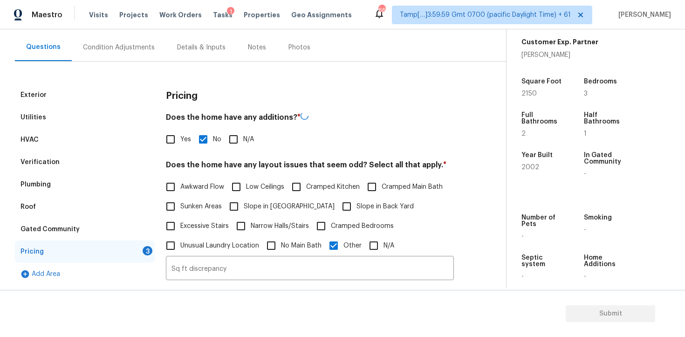
click at [199, 146] on input "No" at bounding box center [203, 140] width 20 height 20
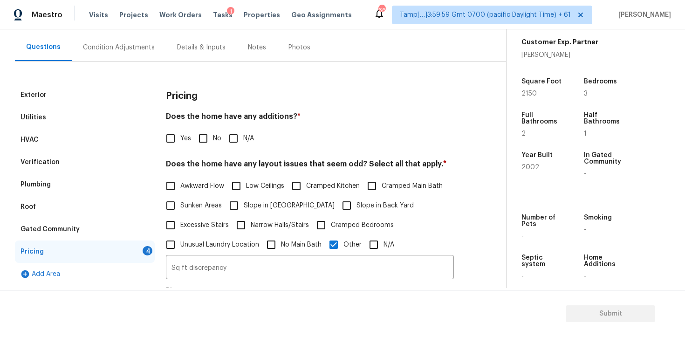
click at [199, 146] on input "No" at bounding box center [203, 139] width 20 height 20
checkbox input "true"
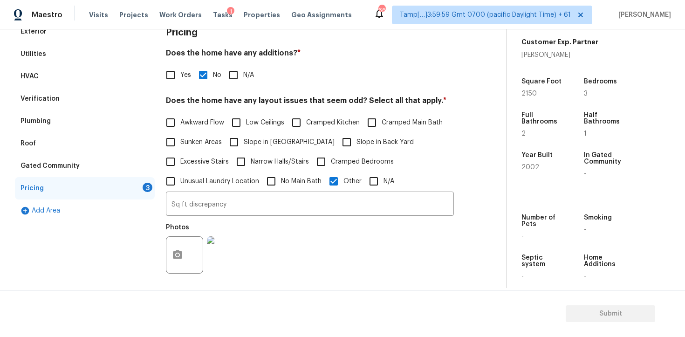
scroll to position [151, 0]
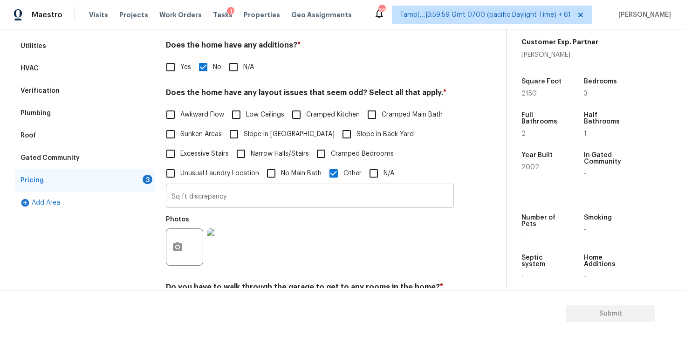
click at [255, 204] on input "Sq ft discrepancy" at bounding box center [310, 197] width 288 height 22
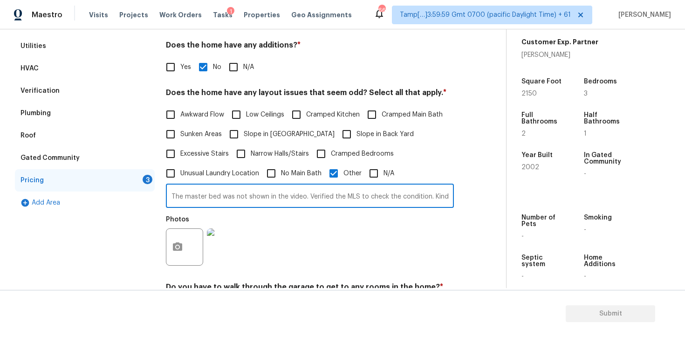
scroll to position [0, 60]
click at [413, 201] on input "Sq ft discrepancy. The master bed was not shown in the video. Verified the MLS …" at bounding box center [310, 197] width 288 height 22
drag, startPoint x: 427, startPoint y: 197, endPoint x: 493, endPoint y: 200, distance: 66.3
click at [493, 200] on div "Back to tasks Condition Scoping - Full Tue, Sep 16 2025 by 10:04 am Vigneshwara…" at bounding box center [260, 160] width 491 height 534
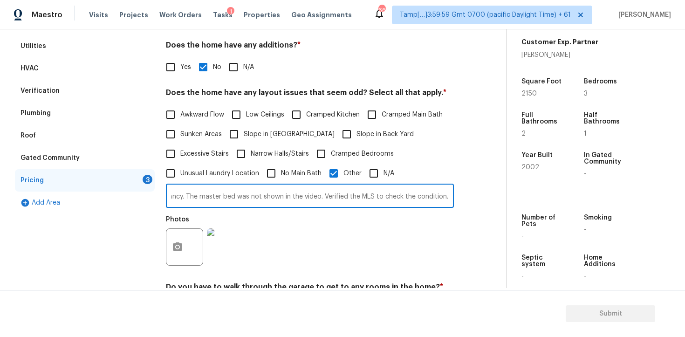
scroll to position [0, 39]
drag, startPoint x: 375, startPoint y: 197, endPoint x: 464, endPoint y: 196, distance: 88.1
click at [464, 196] on div "Exterior Utilities HVAC Verification Plumbing Roof Gated Community Pricing 3 Ad…" at bounding box center [249, 219] width 469 height 412
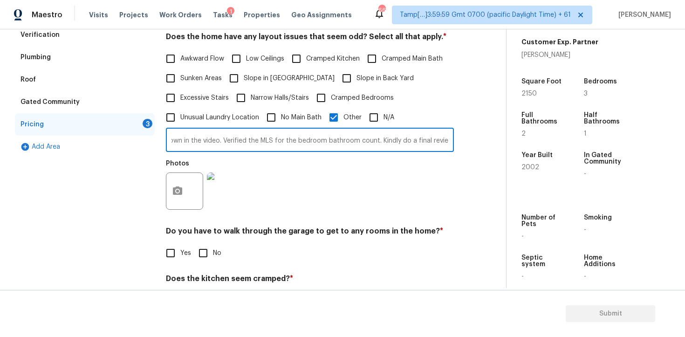
scroll to position [291, 0]
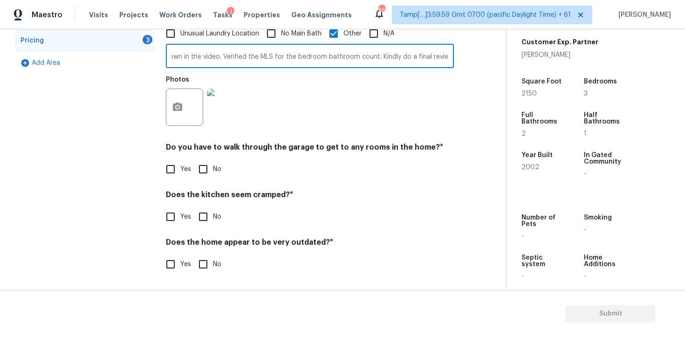
type input "Sq ft discrepancy. The master bed was not shown in the video. Verified the MLS …"
click at [203, 168] on input "No" at bounding box center [203, 169] width 20 height 20
checkbox input "true"
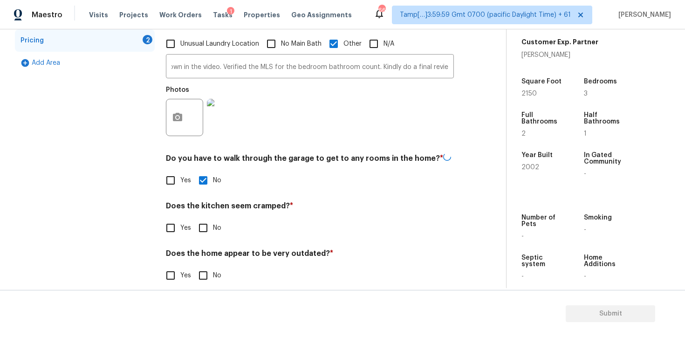
scroll to position [0, 0]
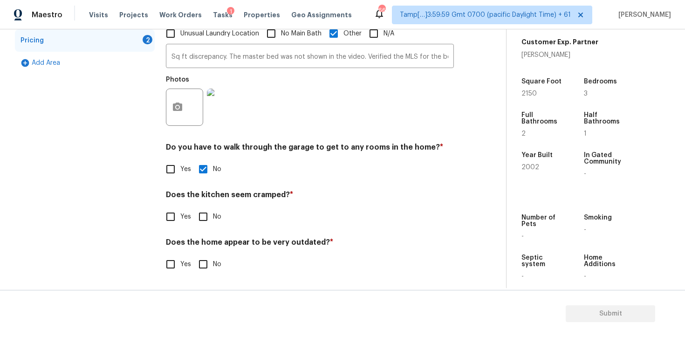
click at [208, 210] on input "No" at bounding box center [203, 217] width 20 height 20
checkbox input "true"
click at [198, 284] on div "Pricing Does the home have any additions? * Yes No N/A Does the home have any l…" at bounding box center [310, 79] width 288 height 412
click at [199, 266] on input "No" at bounding box center [203, 264] width 20 height 20
checkbox input "true"
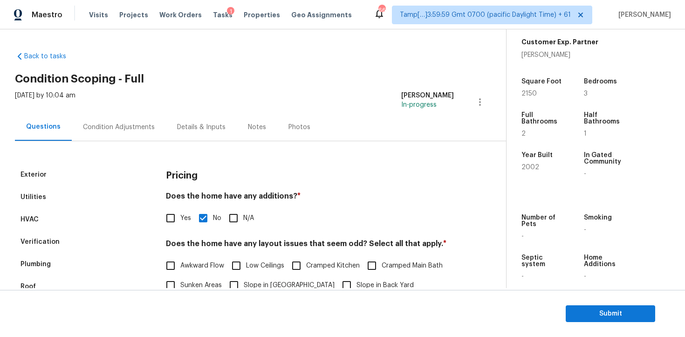
click at [128, 137] on div "Condition Adjustments" at bounding box center [119, 126] width 94 height 27
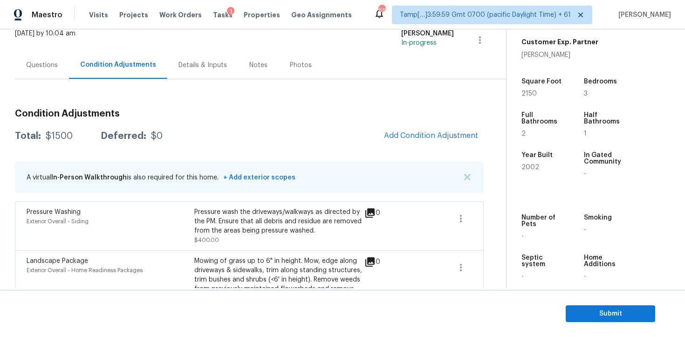
scroll to position [148, 0]
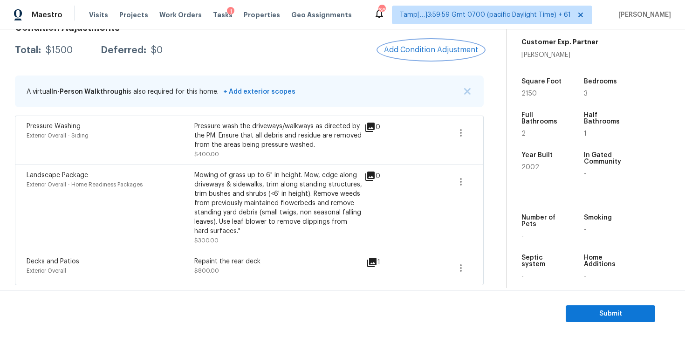
click at [428, 53] on span "Add Condition Adjustment" at bounding box center [431, 50] width 94 height 8
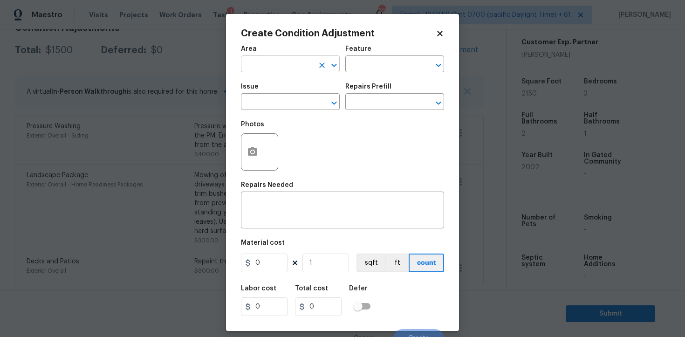
click at [278, 56] on div "Area" at bounding box center [290, 52] width 99 height 12
click at [280, 63] on input "text" at bounding box center [277, 65] width 73 height 14
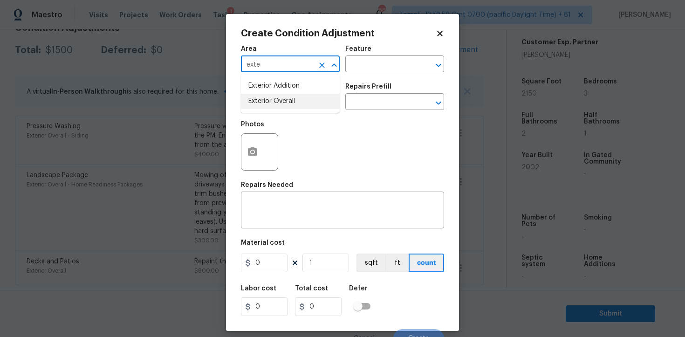
click at [278, 102] on li "Exterior Overall" at bounding box center [290, 101] width 99 height 15
type input "Exterior Overall"
click at [278, 102] on input "text" at bounding box center [277, 103] width 73 height 14
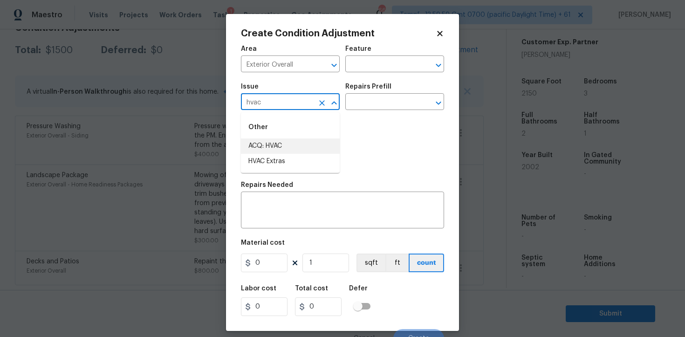
click at [272, 143] on li "ACQ: HVAC" at bounding box center [290, 145] width 99 height 15
type input "ACQ: HVAC"
click at [376, 107] on input "text" at bounding box center [381, 103] width 73 height 14
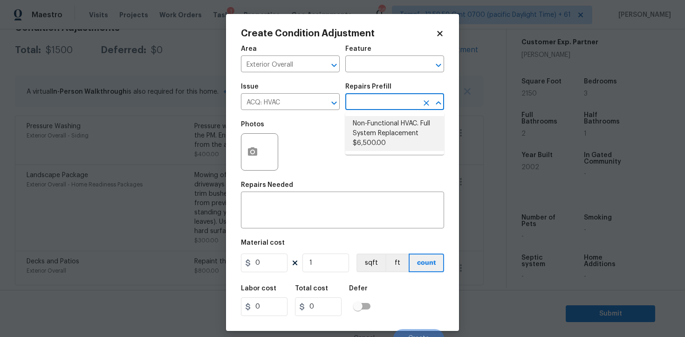
click at [382, 141] on li "Non-Functional HVAC. Full System Replacement $6,500.00" at bounding box center [394, 133] width 99 height 35
type input "Acquisition"
type textarea "Acquisition Scope: Full System Replacement"
type input "6500"
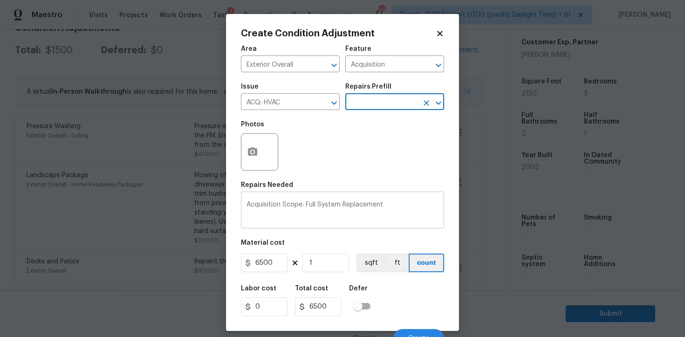
scroll to position [11, 0]
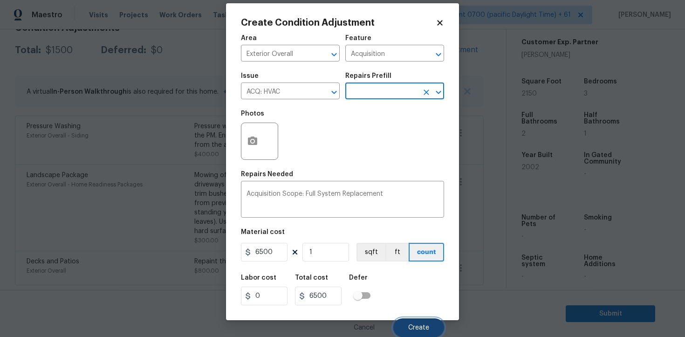
click at [423, 325] on span "Create" at bounding box center [418, 327] width 21 height 7
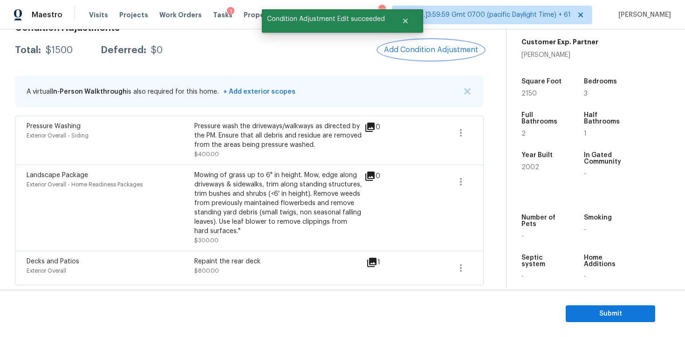
scroll to position [0, 0]
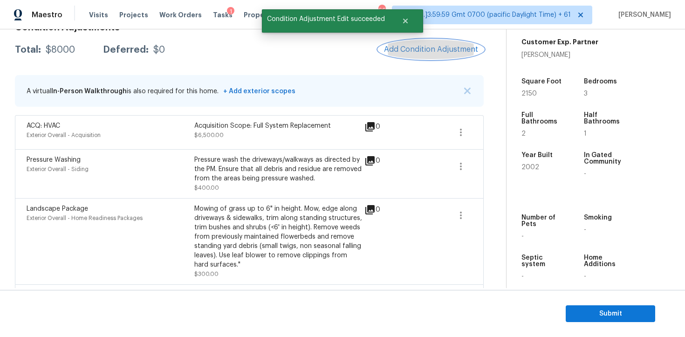
click at [440, 48] on span "Add Condition Adjustment" at bounding box center [431, 49] width 94 height 8
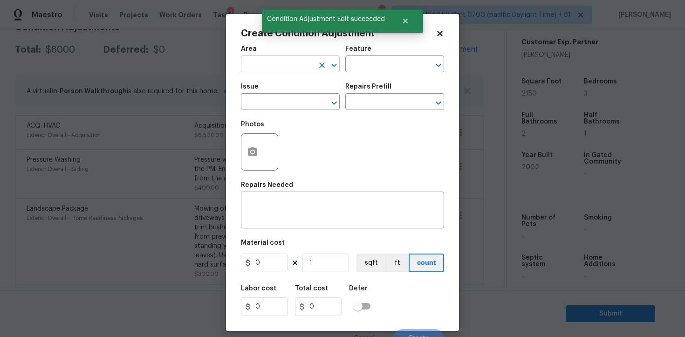
click at [293, 62] on input "text" at bounding box center [277, 65] width 73 height 14
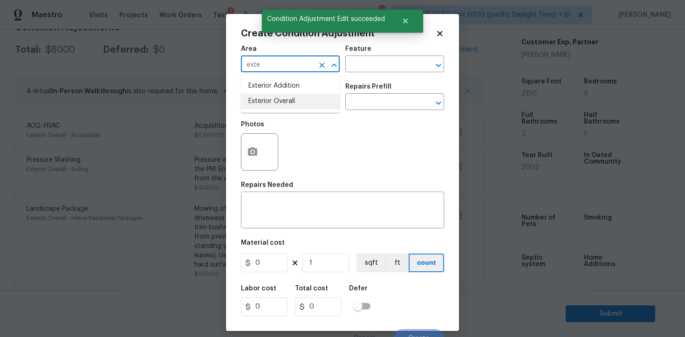
click at [273, 104] on li "Exterior Overall" at bounding box center [290, 101] width 99 height 15
type input "Exterior Overall"
click at [273, 104] on input "text" at bounding box center [277, 103] width 73 height 14
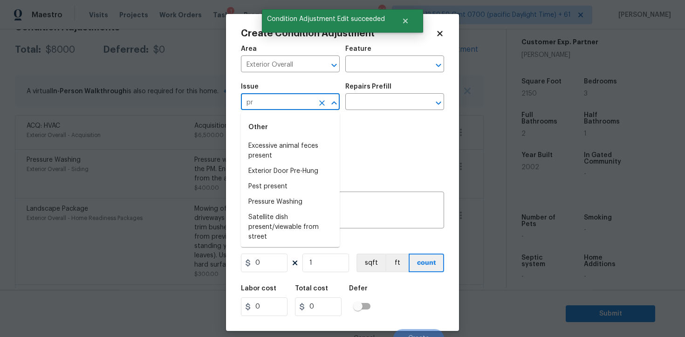
type input "p"
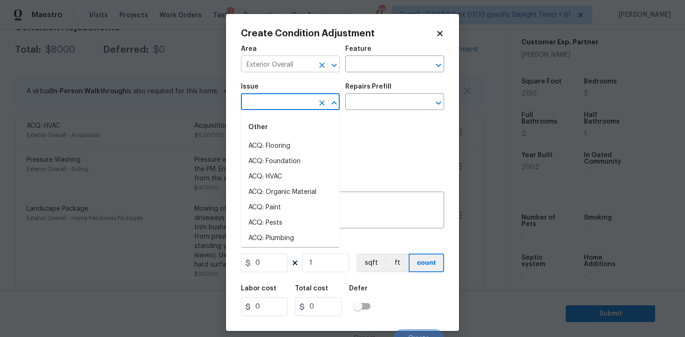
click at [316, 66] on button "Clear" at bounding box center [321, 65] width 13 height 13
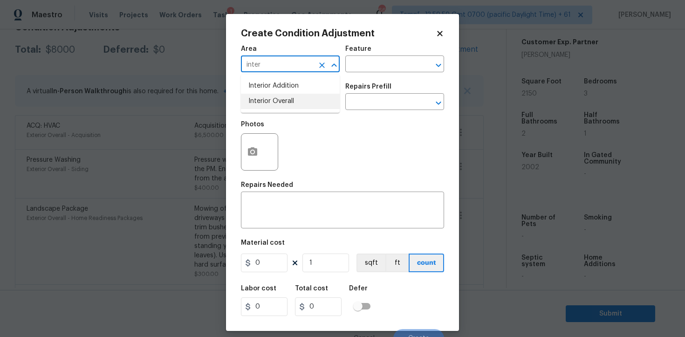
click at [281, 107] on li "Interior Overall" at bounding box center [290, 101] width 99 height 15
type input "Interior Overall"
click at [281, 107] on input "text" at bounding box center [277, 103] width 73 height 14
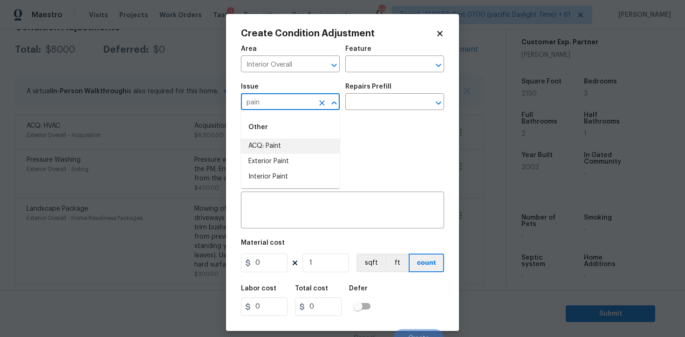
click at [281, 145] on li "ACQ: Paint" at bounding box center [290, 145] width 99 height 15
type input "ACQ: Paint"
click at [366, 108] on input "text" at bounding box center [381, 103] width 73 height 14
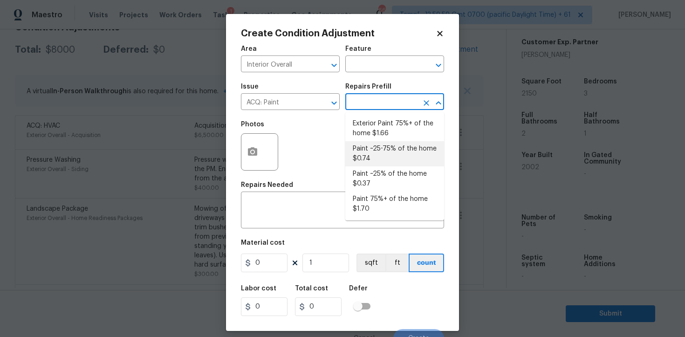
click at [378, 163] on li "Paint ~25-75% of the home $0.74" at bounding box center [394, 153] width 99 height 25
type input "Acquisition"
type textarea "Acquisition Scope: ~25 - 75% of the home needs interior paint"
type input "0.74"
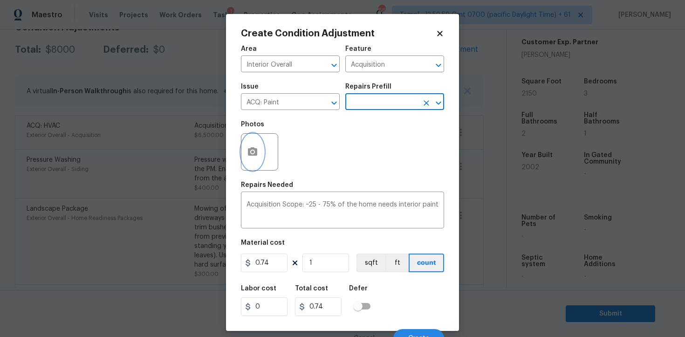
click at [253, 157] on icon "button" at bounding box center [252, 151] width 11 height 11
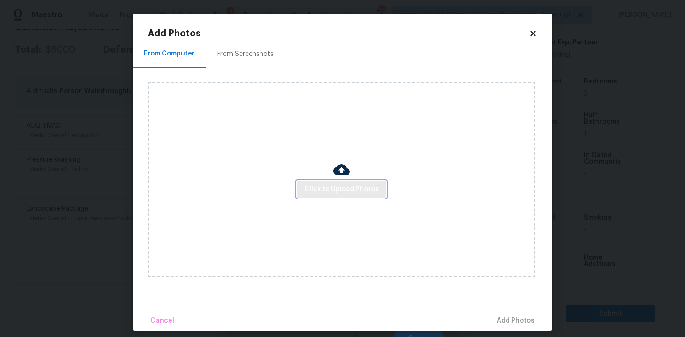
click at [340, 189] on span "Click to Upload Photos" at bounding box center [341, 190] width 75 height 12
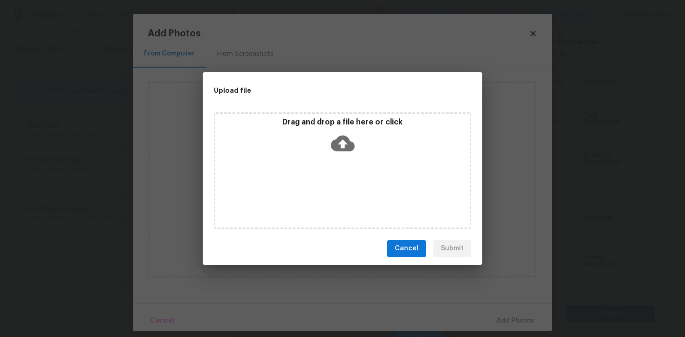
click at [348, 146] on icon at bounding box center [343, 143] width 24 height 16
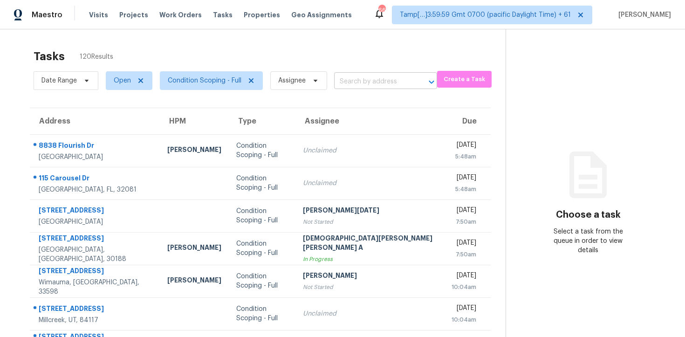
click at [351, 84] on input "text" at bounding box center [372, 82] width 77 height 14
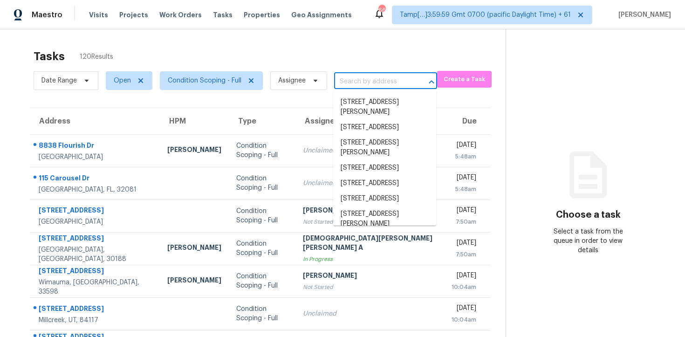
paste input "[STREET_ADDRESS][PERSON_NAME][PERSON_NAME]"
type input "[STREET_ADDRESS][PERSON_NAME][PERSON_NAME]"
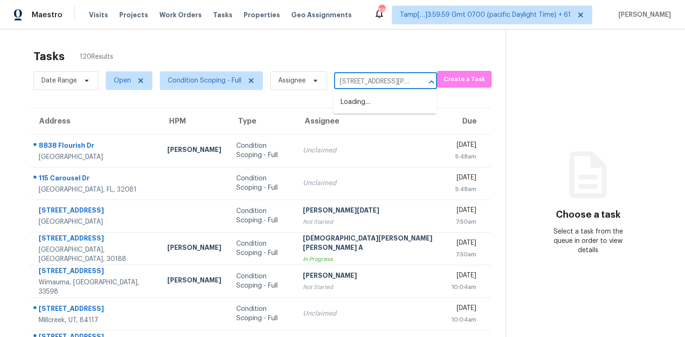
scroll to position [0, 36]
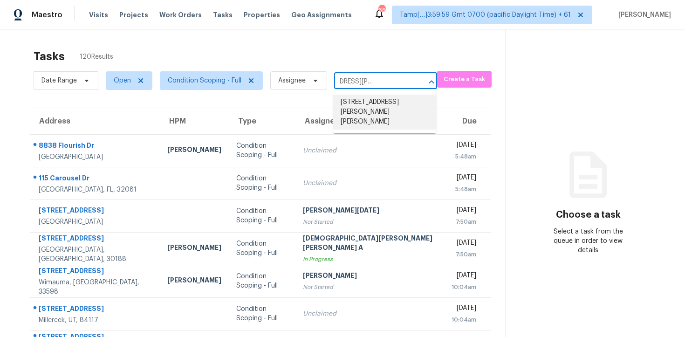
click at [391, 95] on li "[STREET_ADDRESS][PERSON_NAME][PERSON_NAME]" at bounding box center [384, 112] width 103 height 35
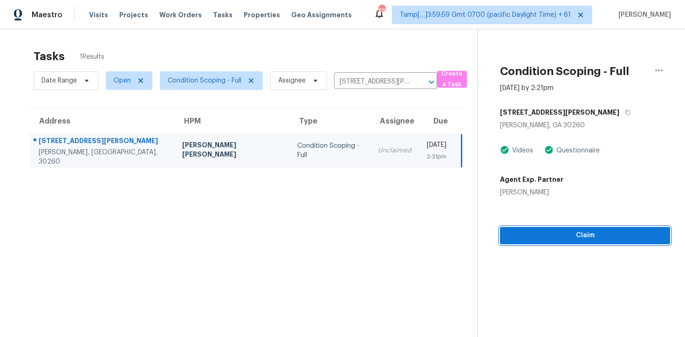
click at [563, 234] on span "Claim" at bounding box center [584, 236] width 155 height 12
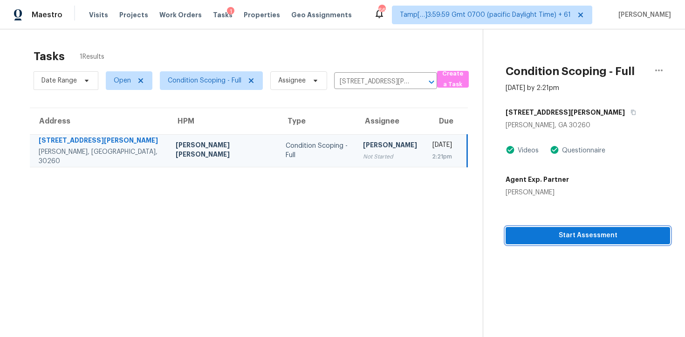
click at [563, 234] on span "Start Assessment" at bounding box center [588, 236] width 150 height 12
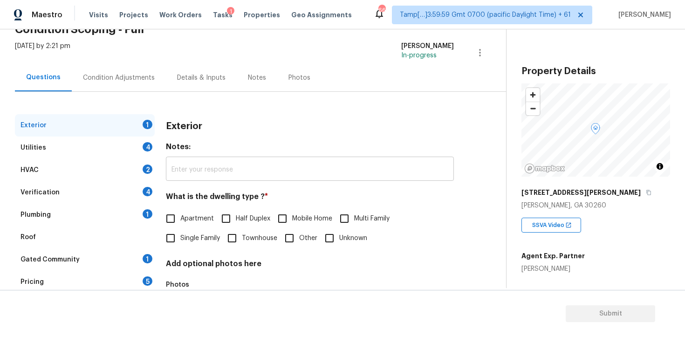
scroll to position [61, 0]
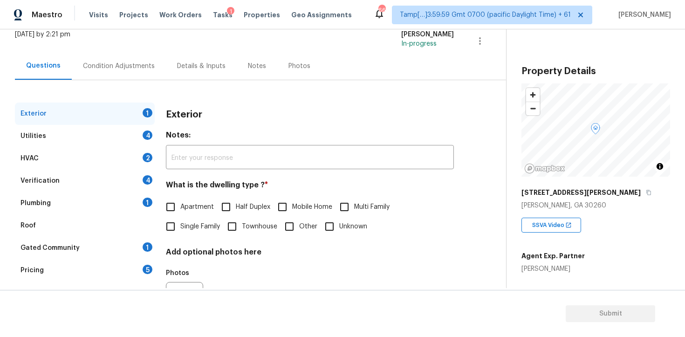
click at [139, 73] on div "Condition Adjustments" at bounding box center [119, 65] width 94 height 27
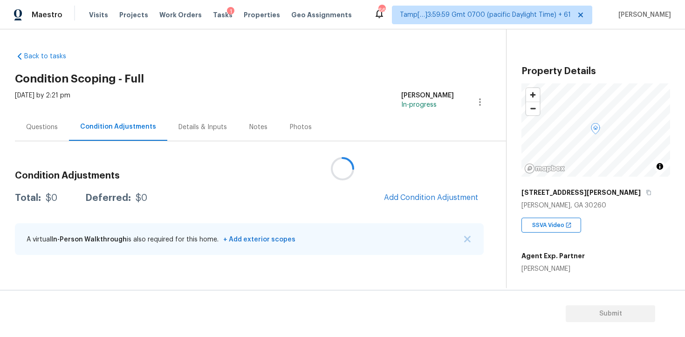
click at [418, 202] on div at bounding box center [342, 168] width 685 height 337
click at [416, 199] on div at bounding box center [342, 168] width 685 height 337
click at [416, 199] on span "Add Condition Adjustment" at bounding box center [431, 197] width 94 height 8
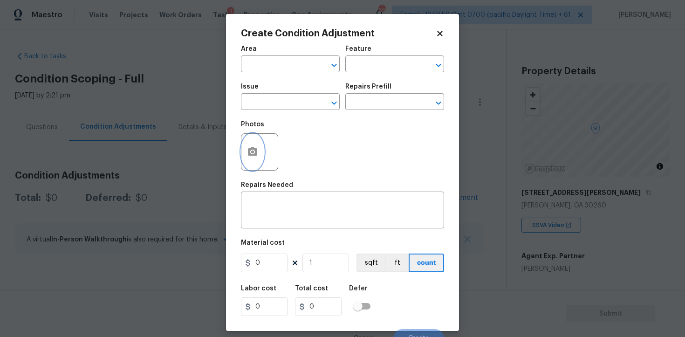
click at [253, 140] on button "button" at bounding box center [252, 152] width 22 height 36
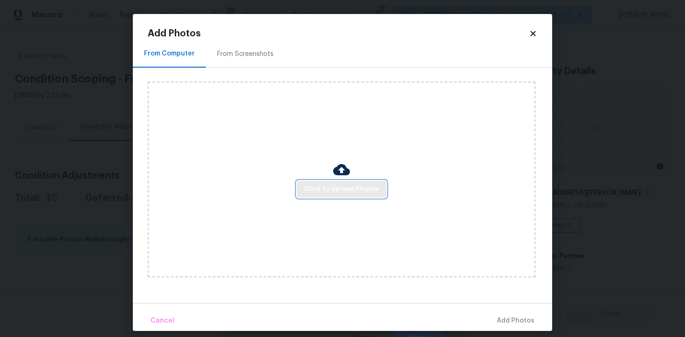
click at [346, 187] on span "Click to Upload Photos" at bounding box center [341, 190] width 75 height 12
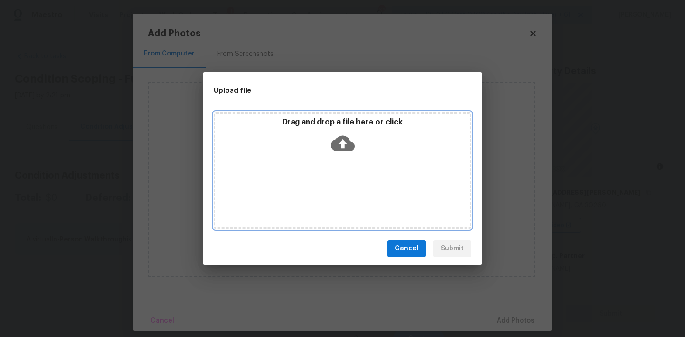
click at [334, 146] on icon at bounding box center [343, 143] width 24 height 16
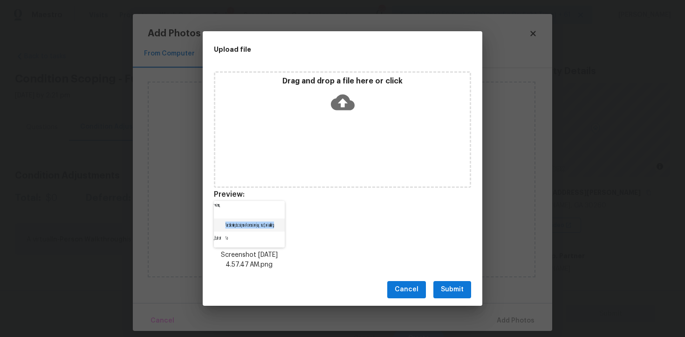
click at [451, 286] on span "Submit" at bounding box center [452, 290] width 23 height 12
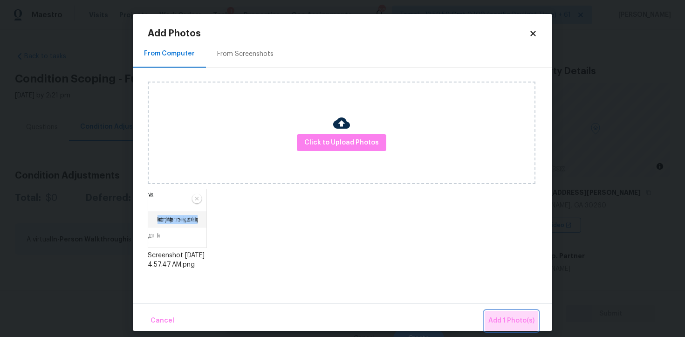
click at [504, 313] on button "Add 1 Photo(s)" at bounding box center [512, 321] width 54 height 20
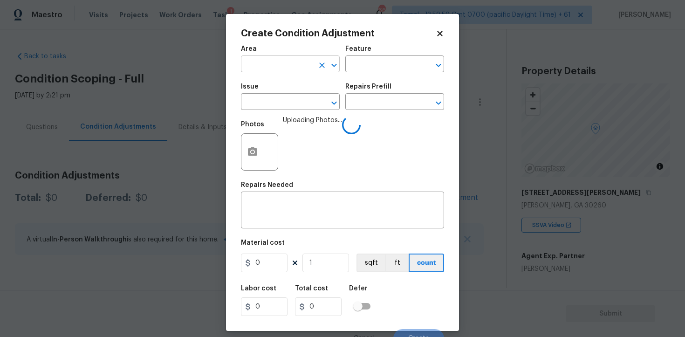
click at [270, 67] on input "text" at bounding box center [277, 65] width 73 height 14
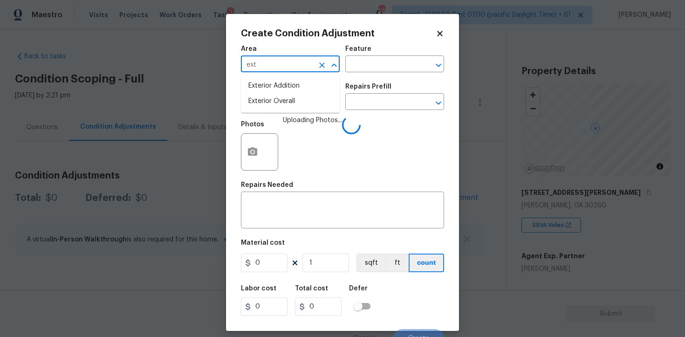
type input "exte"
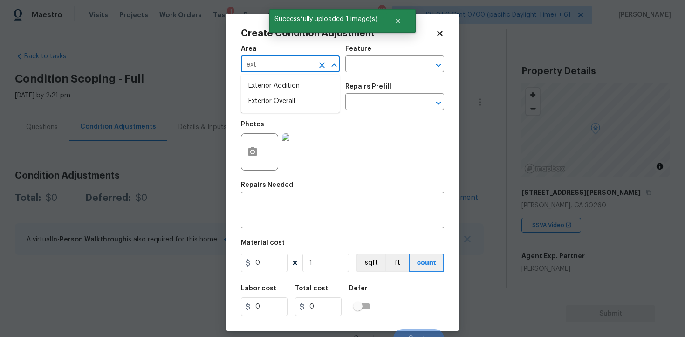
type input "exte"
click at [299, 107] on li "Exterior Overall" at bounding box center [290, 101] width 99 height 15
type input "Exterior Overall"
click at [299, 107] on input "text" at bounding box center [277, 103] width 73 height 14
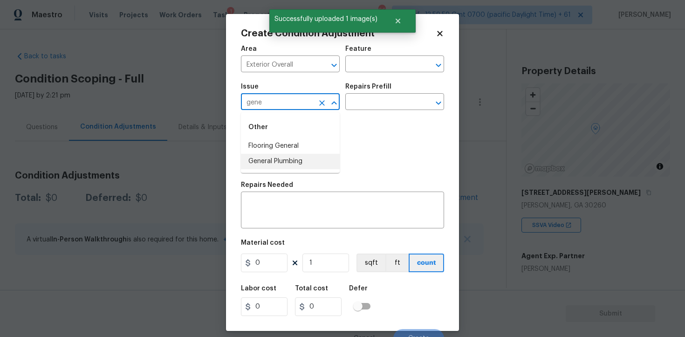
click at [304, 155] on li "General Plumbing" at bounding box center [290, 161] width 99 height 15
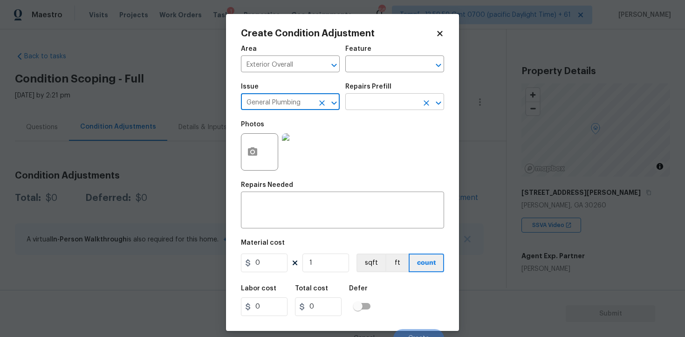
type input "General Plumbing"
click at [370, 107] on input "text" at bounding box center [381, 103] width 73 height 14
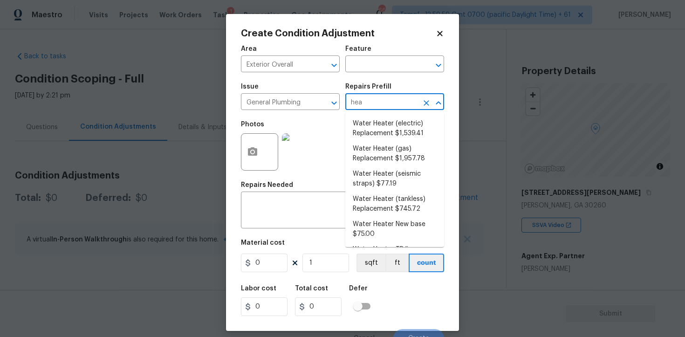
type input "heat"
click at [381, 131] on li "Water Heater (electric) Replacement $1,539.41" at bounding box center [394, 128] width 99 height 25
type input "Plumbing"
type textarea "Remove the existing electric water heater and install a new 40 gallon electric …"
type input "1539.41"
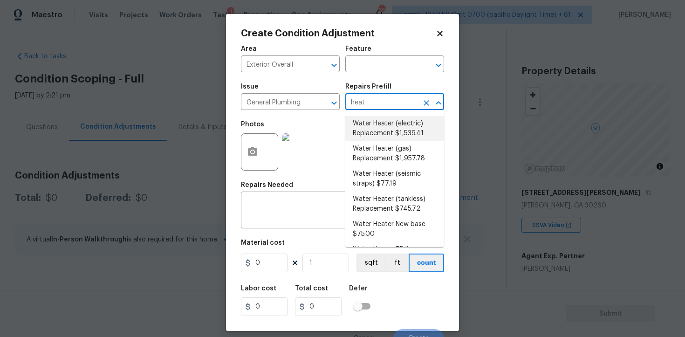
type input "1539.41"
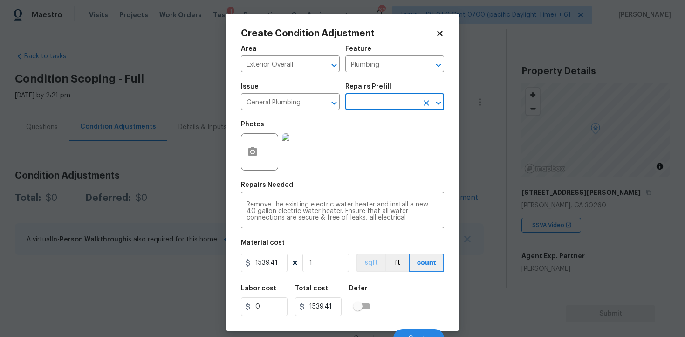
scroll to position [11, 0]
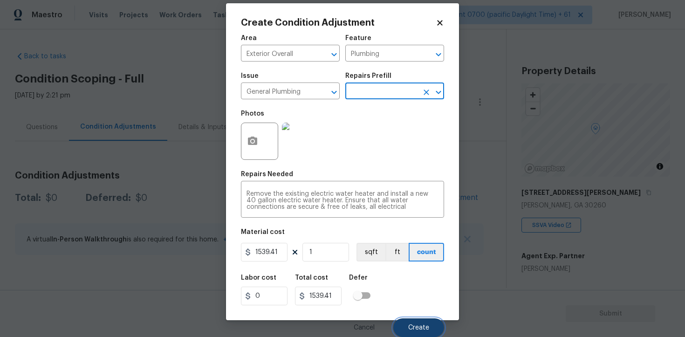
click at [416, 321] on button "Create" at bounding box center [418, 327] width 51 height 19
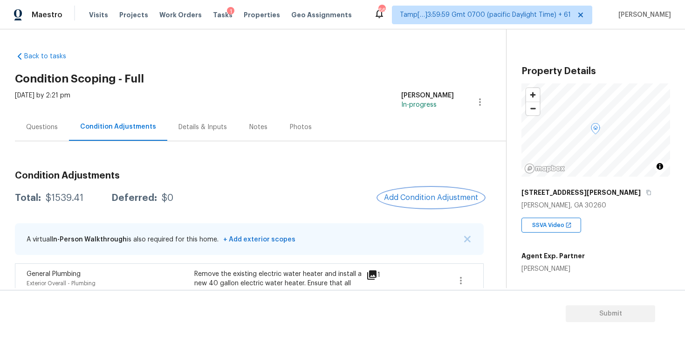
scroll to position [65, 0]
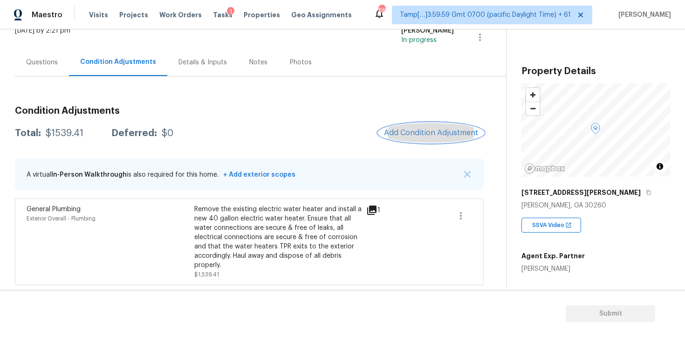
click at [418, 130] on span "Add Condition Adjustment" at bounding box center [431, 133] width 94 height 8
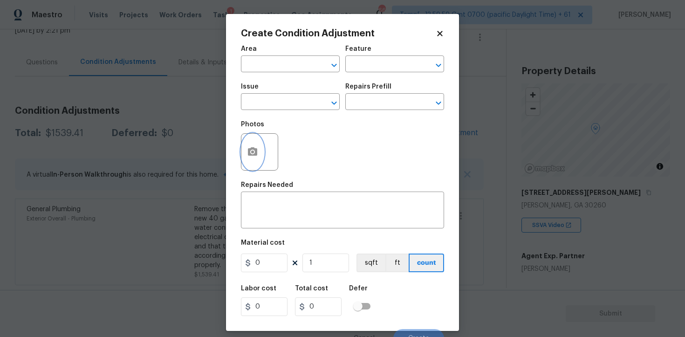
click at [262, 154] on button "button" at bounding box center [252, 152] width 22 height 36
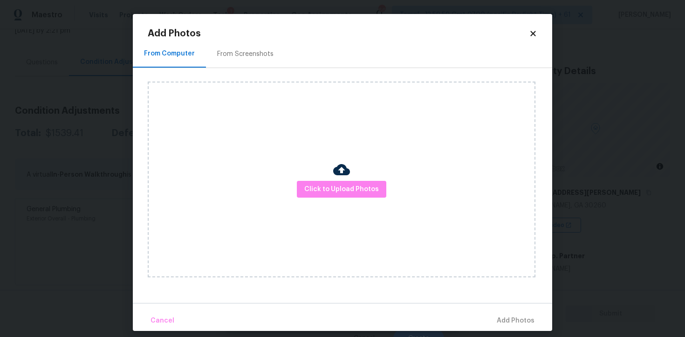
click at [337, 178] on div at bounding box center [341, 171] width 17 height 20
click at [360, 198] on div "Click to Upload Photos" at bounding box center [342, 180] width 388 height 196
click at [356, 192] on span "Click to Upload Photos" at bounding box center [341, 190] width 75 height 12
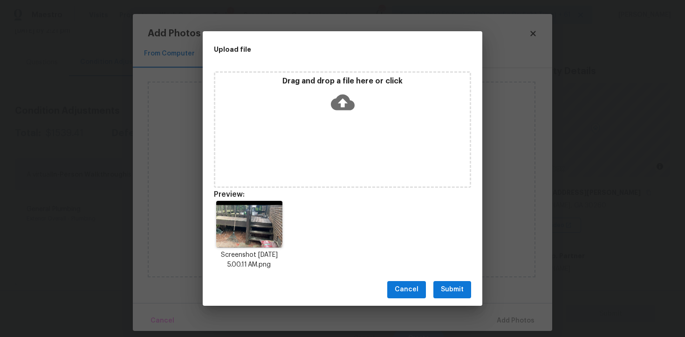
click at [447, 285] on span "Submit" at bounding box center [452, 290] width 23 height 12
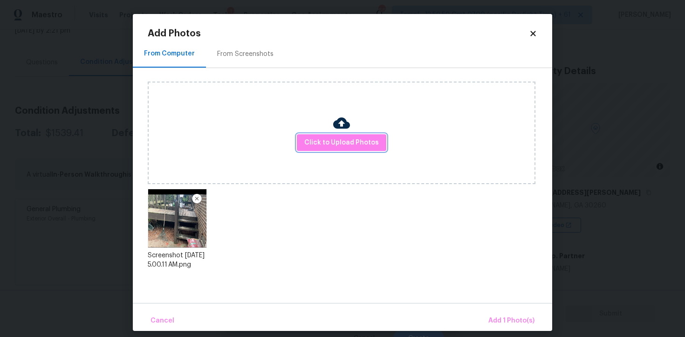
click at [496, 307] on div "Cancel Add 1 Photo(s)" at bounding box center [342, 317] width 419 height 28
click at [498, 316] on span "Add 1 Photo(s)" at bounding box center [511, 321] width 46 height 12
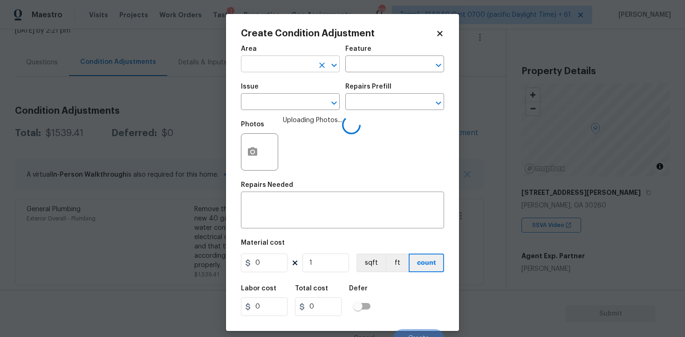
click at [299, 67] on input "text" at bounding box center [277, 65] width 73 height 14
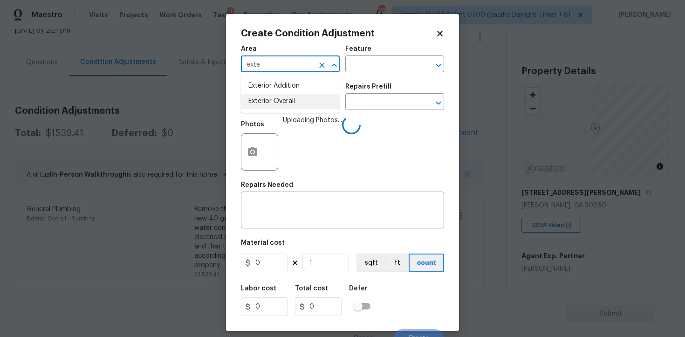
click at [287, 100] on li "Exterior Overall" at bounding box center [290, 101] width 99 height 15
type input "Exterior Overall"
click at [287, 100] on input "text" at bounding box center [277, 103] width 73 height 14
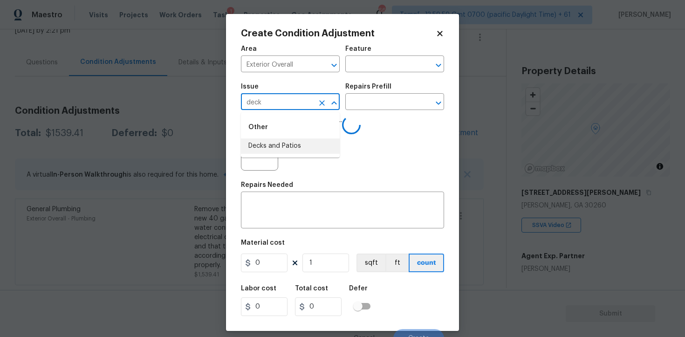
click at [279, 146] on li "Decks and Patios" at bounding box center [290, 145] width 99 height 15
type input "Decks and Patios"
click at [298, 239] on div "Area Exterior Overall ​ Feature ​ Issue Decks and Patios ​ Repairs Prefill ​ Ph…" at bounding box center [342, 193] width 203 height 307
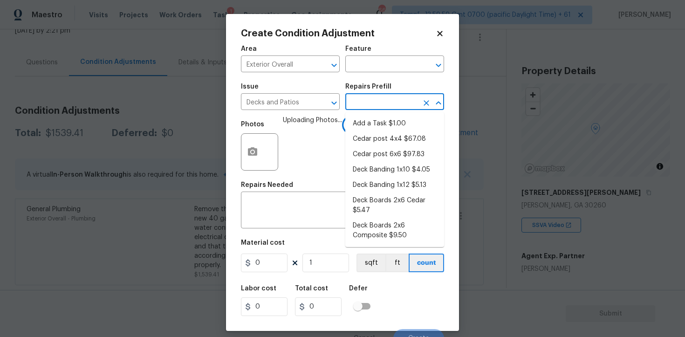
click at [372, 101] on input "text" at bounding box center [381, 103] width 73 height 14
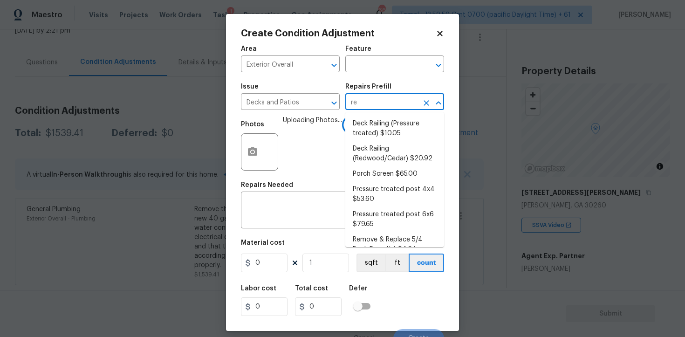
type input "rep"
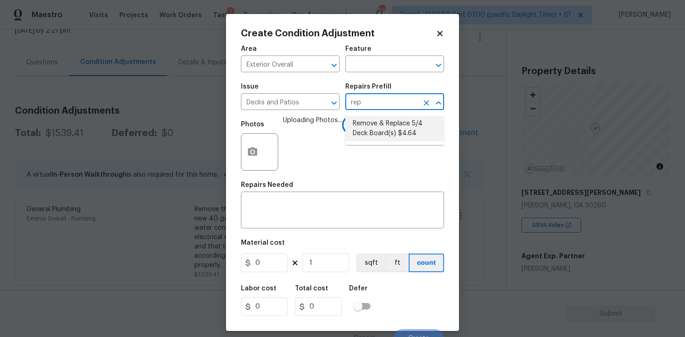
click at [384, 127] on li "Remove & Replace 5/4 Deck Board(s) $4.64" at bounding box center [394, 128] width 99 height 25
type input "Deck"
type textarea "Remove and replace the existing deck boards with 5/4 wood decking. Use the prop…"
type input "4.64"
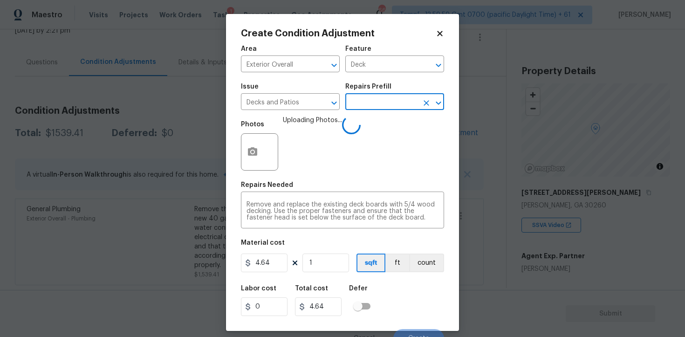
click at [271, 273] on figure "Material cost 4.64 1 sqft ft count" at bounding box center [342, 256] width 203 height 34
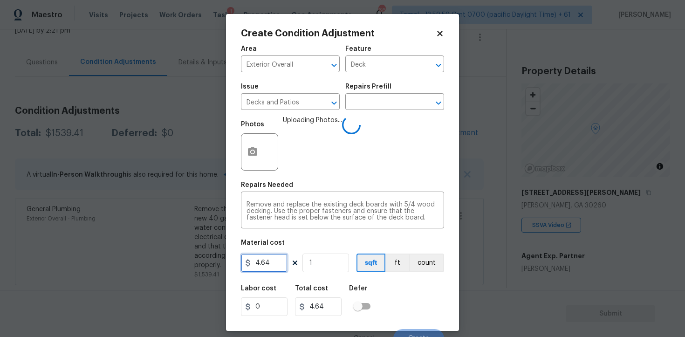
click at [271, 270] on input "4.64" at bounding box center [264, 262] width 47 height 19
type input "5500"
click at [369, 292] on div "Defer" at bounding box center [362, 291] width 27 height 12
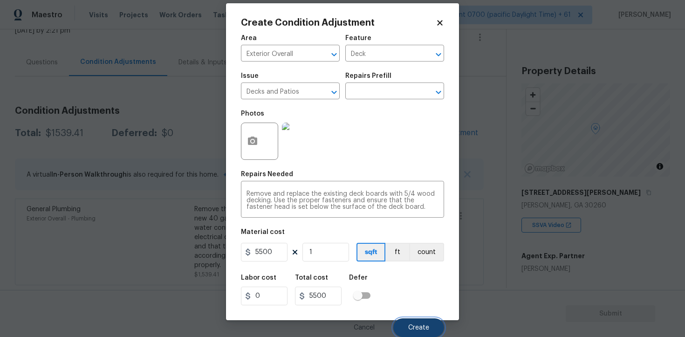
click at [416, 326] on span "Create" at bounding box center [418, 327] width 21 height 7
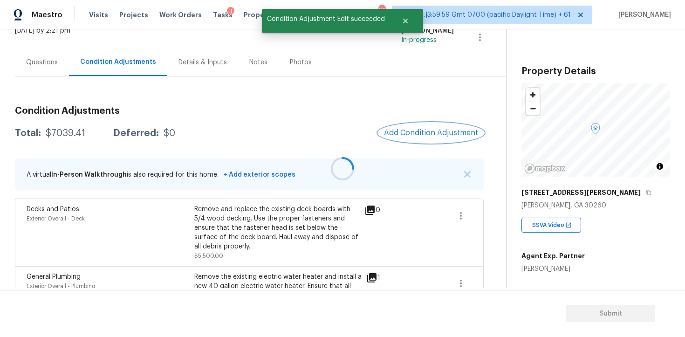
scroll to position [0, 0]
click at [433, 129] on span "Add Condition Adjustment" at bounding box center [431, 133] width 94 height 8
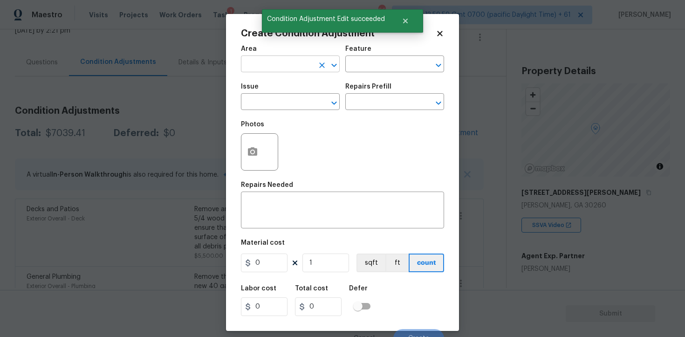
click at [280, 67] on input "text" at bounding box center [277, 65] width 73 height 14
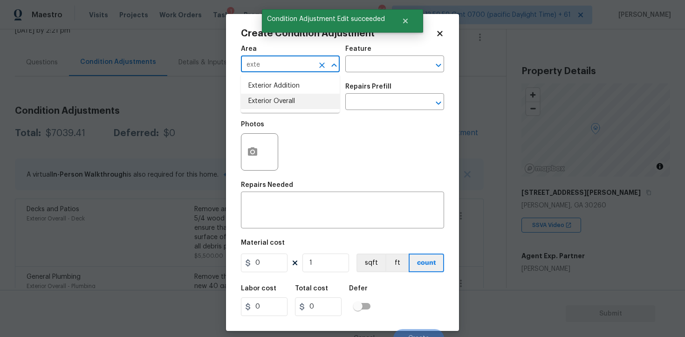
click at [277, 102] on li "Exterior Overall" at bounding box center [290, 101] width 99 height 15
type input "Exterior Overall"
click at [245, 146] on button "button" at bounding box center [252, 152] width 22 height 36
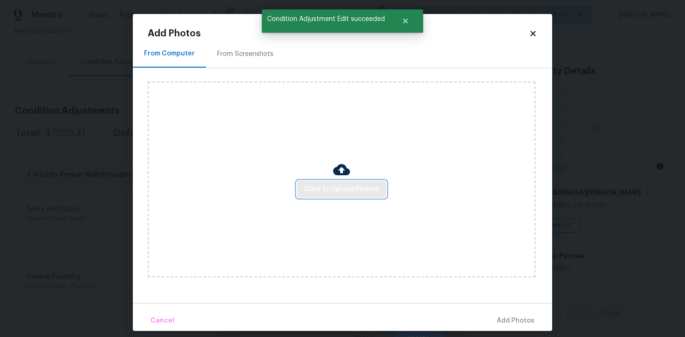
click at [357, 189] on span "Click to Upload Photos" at bounding box center [341, 190] width 75 height 12
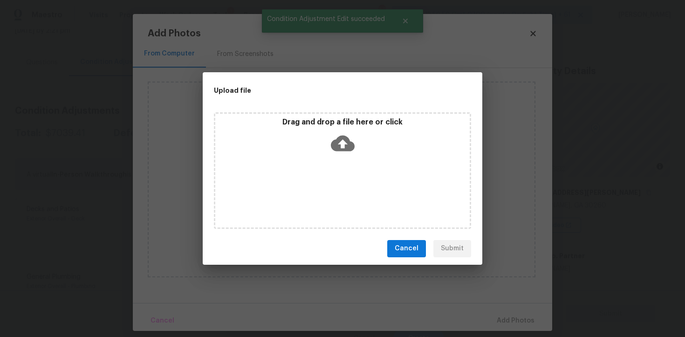
click at [338, 139] on icon at bounding box center [343, 143] width 24 height 16
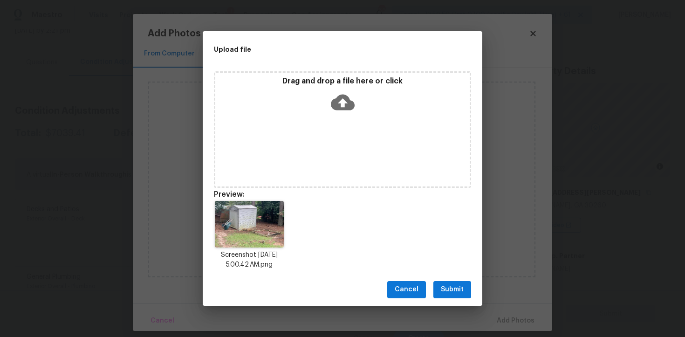
click at [461, 283] on button "Submit" at bounding box center [452, 289] width 38 height 17
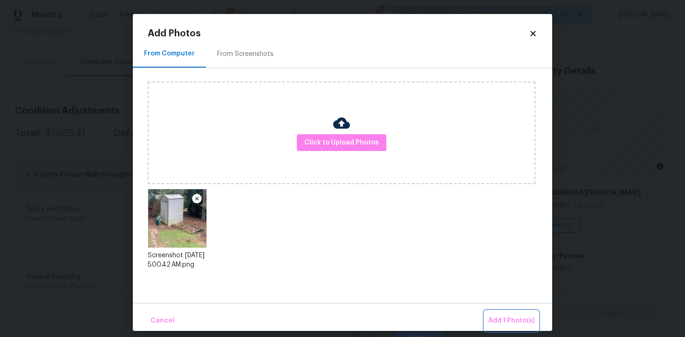
click at [501, 313] on button "Add 1 Photo(s)" at bounding box center [512, 321] width 54 height 20
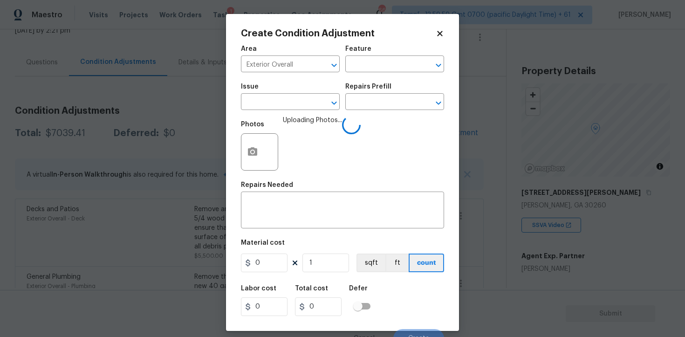
click at [294, 91] on div "Issue" at bounding box center [290, 89] width 99 height 12
click at [294, 94] on div "Issue" at bounding box center [290, 89] width 99 height 12
click at [294, 96] on input "text" at bounding box center [277, 103] width 73 height 14
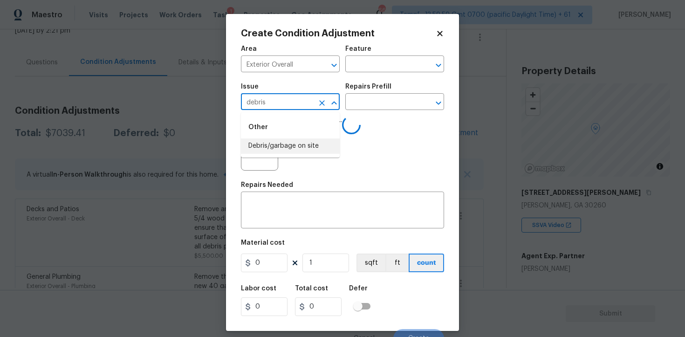
click at [289, 144] on li "Debris/garbage on site" at bounding box center [290, 145] width 99 height 15
type input "Debris/garbage on site"
click at [291, 233] on div "Area Exterior Overall ​ Feature ​ Issue Debris/garbage on site ​ Repairs Prefil…" at bounding box center [342, 193] width 203 height 307
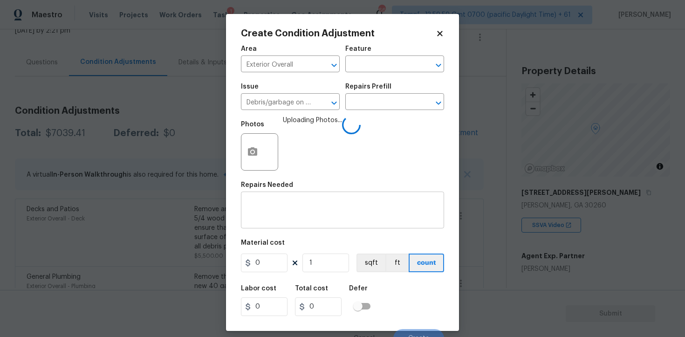
click at [287, 218] on textarea at bounding box center [342, 211] width 192 height 20
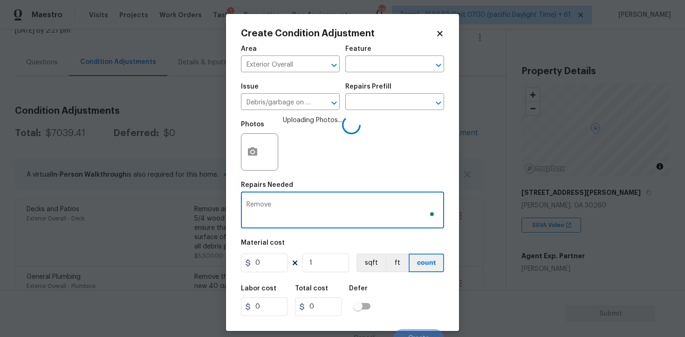
type textarea "Remove"
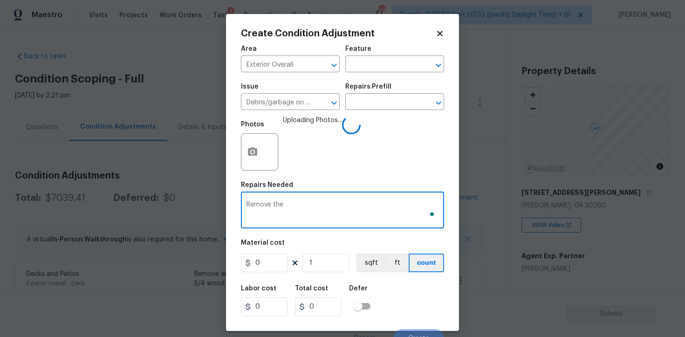
scroll to position [65, 0]
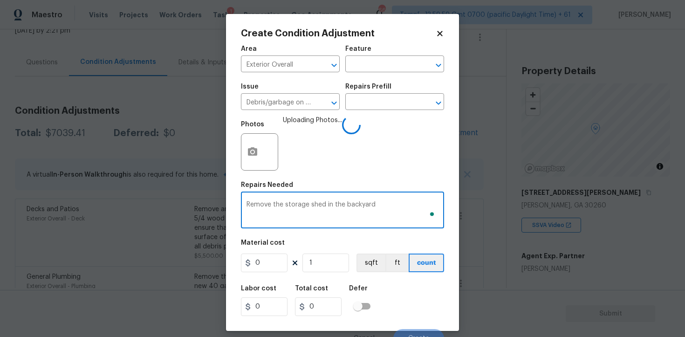
type textarea "Remove the storage shed in the backyard"
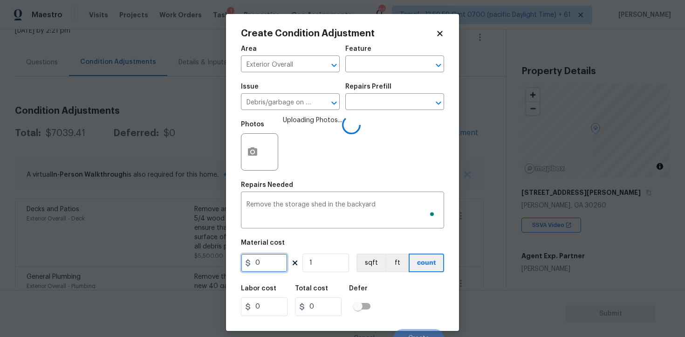
click at [275, 263] on input "0" at bounding box center [264, 262] width 47 height 19
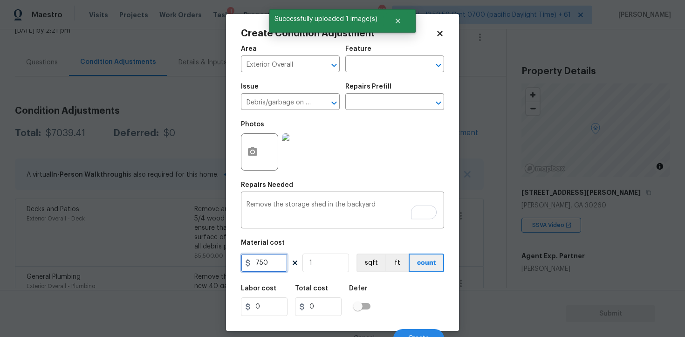
type input "750"
click at [409, 293] on div "Labor cost 0 Total cost 0 Defer" at bounding box center [342, 301] width 203 height 42
type input "750"
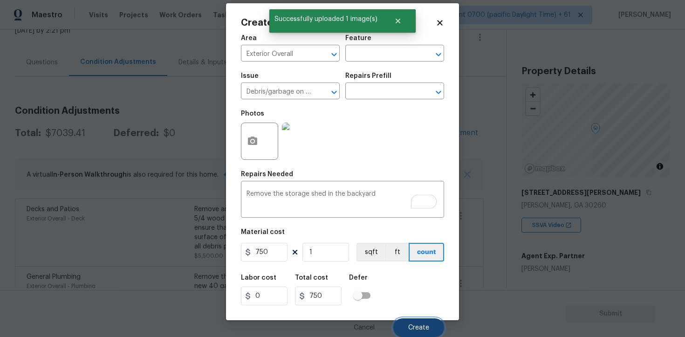
click at [430, 321] on button "Create" at bounding box center [418, 327] width 51 height 19
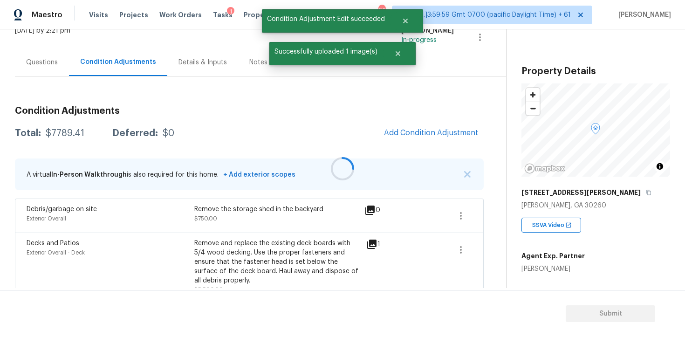
scroll to position [0, 0]
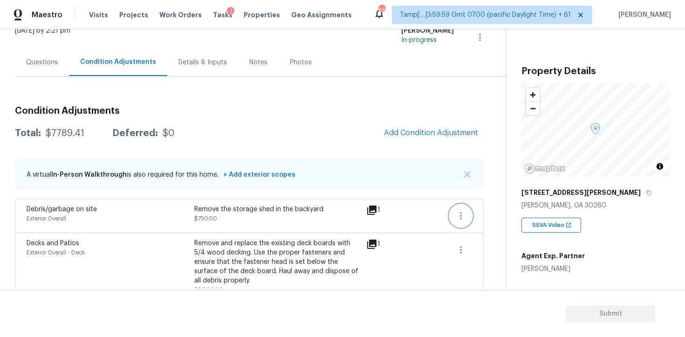
click at [471, 213] on button "button" at bounding box center [461, 216] width 22 height 22
click at [494, 213] on div "Edit" at bounding box center [514, 213] width 73 height 9
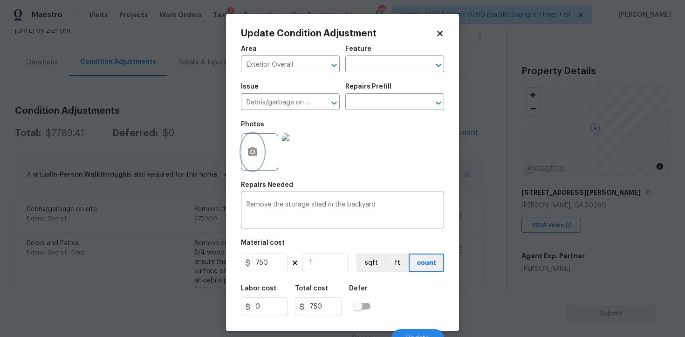
click at [253, 148] on icon "button" at bounding box center [252, 151] width 9 height 8
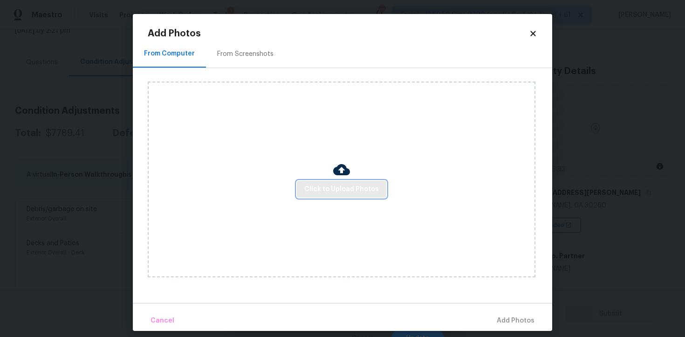
click at [346, 184] on span "Click to Upload Photos" at bounding box center [341, 190] width 75 height 12
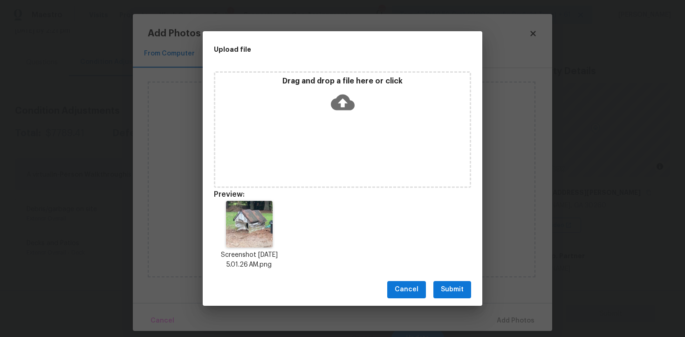
click at [464, 300] on div "Cancel Submit" at bounding box center [343, 289] width 280 height 32
click at [461, 292] on span "Submit" at bounding box center [452, 290] width 23 height 12
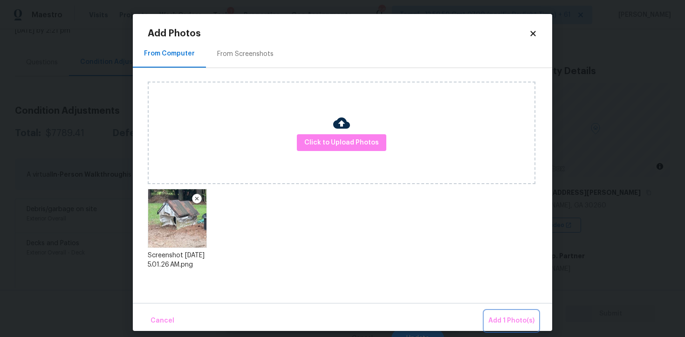
click at [505, 311] on button "Add 1 Photo(s)" at bounding box center [512, 321] width 54 height 20
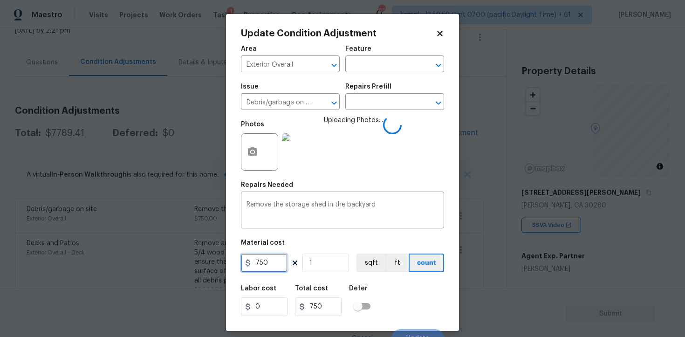
click at [280, 267] on input "750" at bounding box center [264, 262] width 47 height 19
type input "1000"
click at [382, 283] on div "Labor cost 0 Total cost 750 Defer" at bounding box center [342, 301] width 203 height 42
type input "1000"
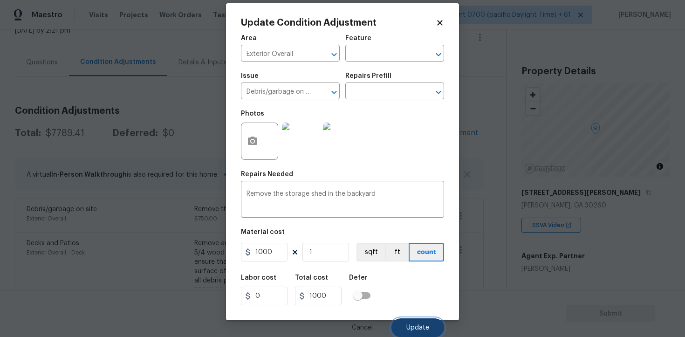
click at [425, 325] on span "Update" at bounding box center [417, 327] width 23 height 7
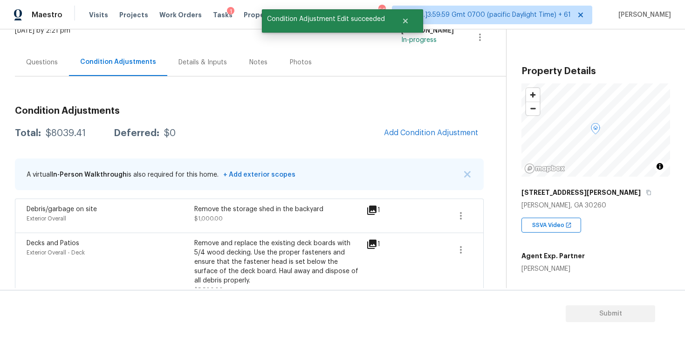
scroll to position [0, 0]
click at [424, 140] on button "Add Condition Adjustment" at bounding box center [430, 133] width 105 height 20
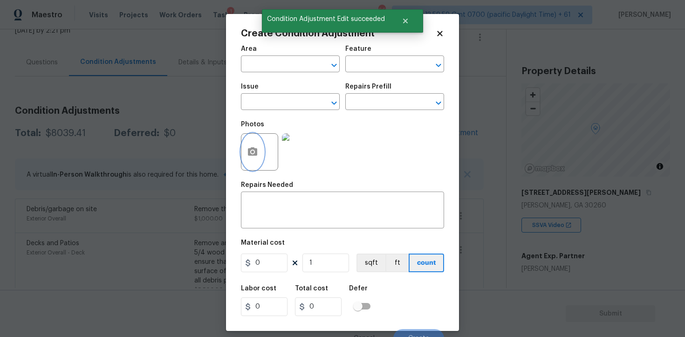
click at [262, 149] on button "button" at bounding box center [252, 152] width 22 height 36
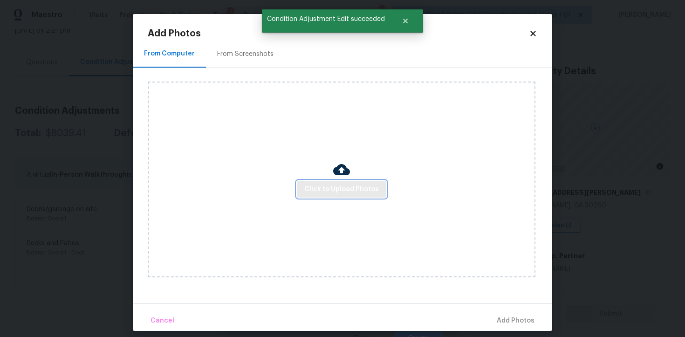
click at [343, 185] on span "Click to Upload Photos" at bounding box center [341, 190] width 75 height 12
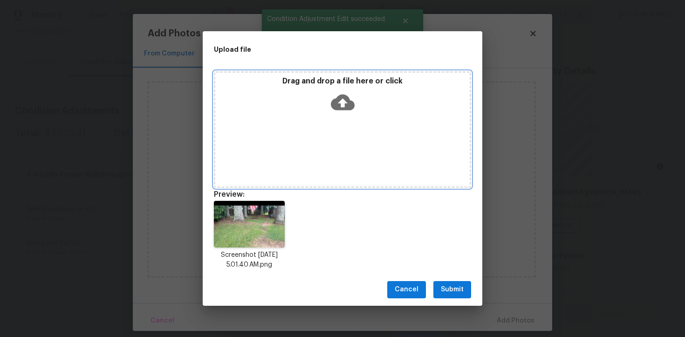
click at [355, 116] on div "Drag and drop a file here or click" at bounding box center [342, 129] width 257 height 116
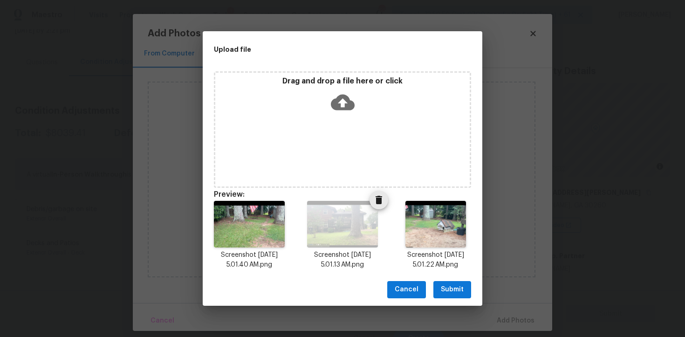
scroll to position [7, 0]
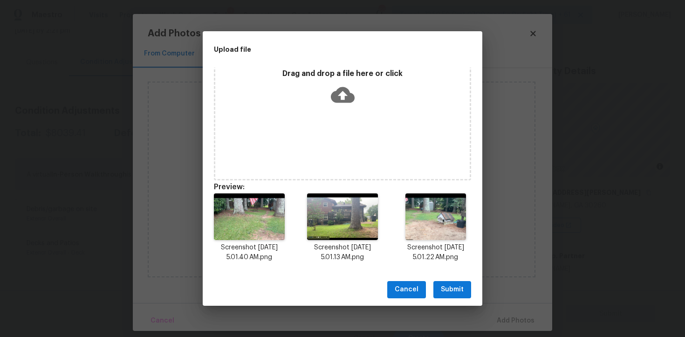
drag, startPoint x: 442, startPoint y: 284, endPoint x: 492, endPoint y: 314, distance: 58.2
click at [442, 284] on span "Submit" at bounding box center [452, 290] width 23 height 12
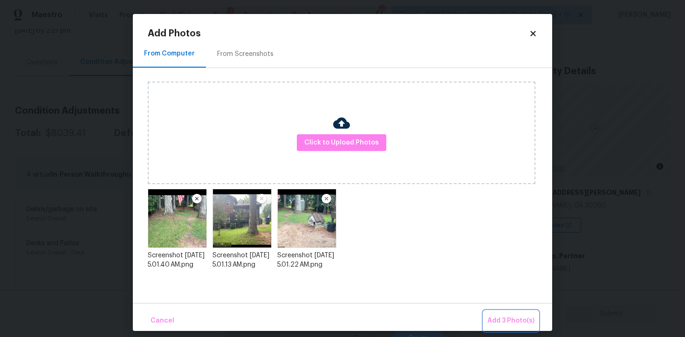
click at [492, 314] on button "Add 3 Photo(s)" at bounding box center [511, 321] width 55 height 20
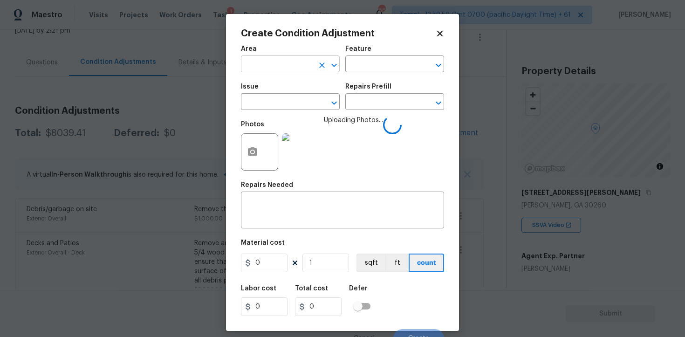
click at [306, 68] on input "text" at bounding box center [277, 65] width 73 height 14
type input "w"
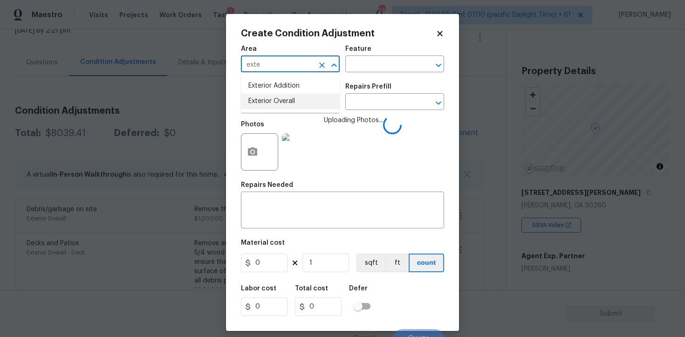
click at [287, 106] on li "Exterior Overall" at bounding box center [290, 101] width 99 height 15
type input "Exterior Overall"
click at [287, 106] on input "text" at bounding box center [277, 103] width 73 height 14
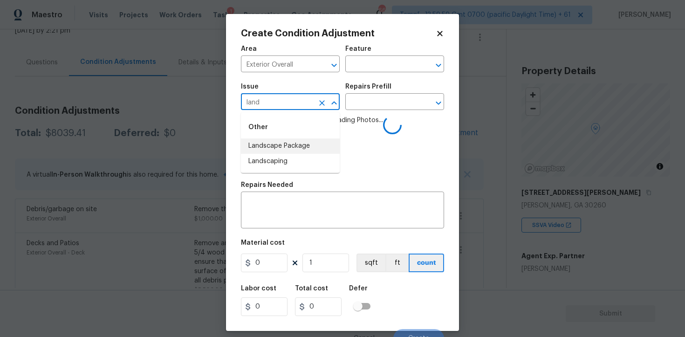
click at [288, 141] on li "Landscape Package" at bounding box center [290, 145] width 99 height 15
type input "Landscape Package"
click at [354, 101] on input "text" at bounding box center [381, 103] width 73 height 14
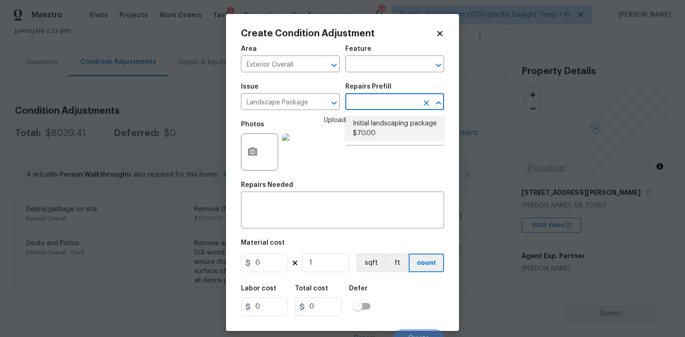
click at [362, 122] on li "Initial landscaping package $70.00" at bounding box center [394, 128] width 99 height 25
type input "Home Readiness Packages"
type textarea "Mowing of grass up to 6" in height. Mow, edge along driveways & sidewalks, trim…"
type input "70"
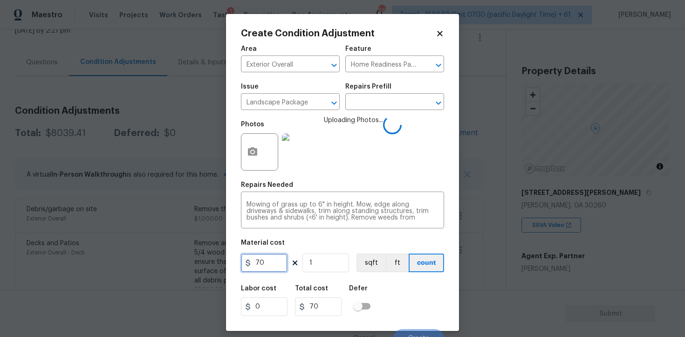
click at [269, 265] on input "70" at bounding box center [264, 262] width 47 height 19
type input "2000"
click at [379, 297] on div "Labor cost 0 Total cost 70 Defer" at bounding box center [342, 301] width 203 height 42
type input "2000"
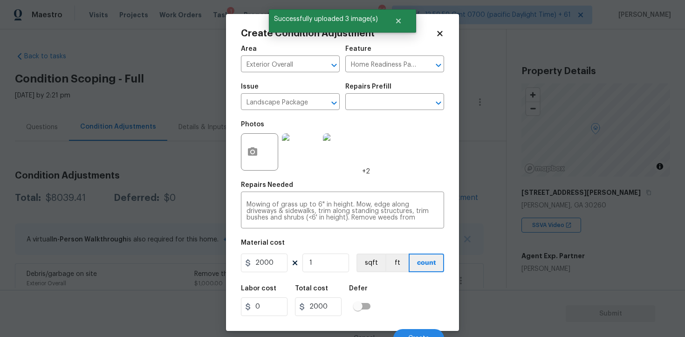
scroll to position [11, 0]
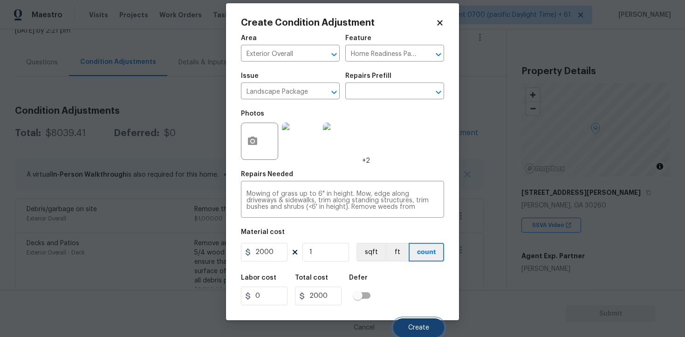
click at [416, 318] on button "Create" at bounding box center [418, 327] width 51 height 19
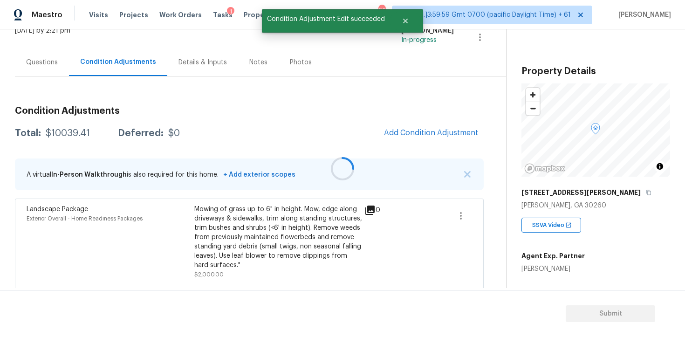
scroll to position [0, 0]
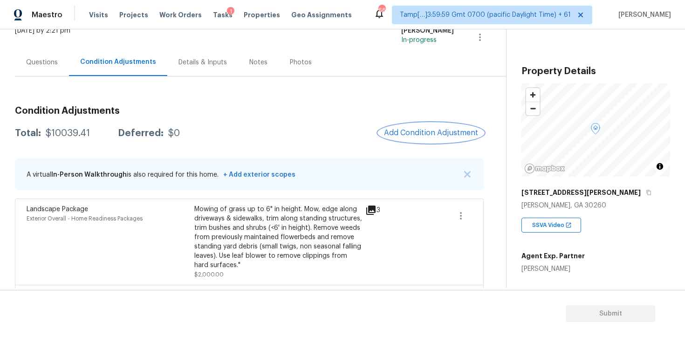
click at [425, 140] on button "Add Condition Adjustment" at bounding box center [430, 133] width 105 height 20
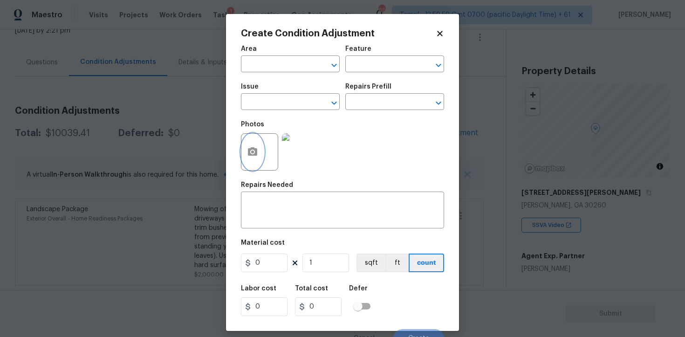
click at [258, 145] on button "button" at bounding box center [252, 152] width 22 height 36
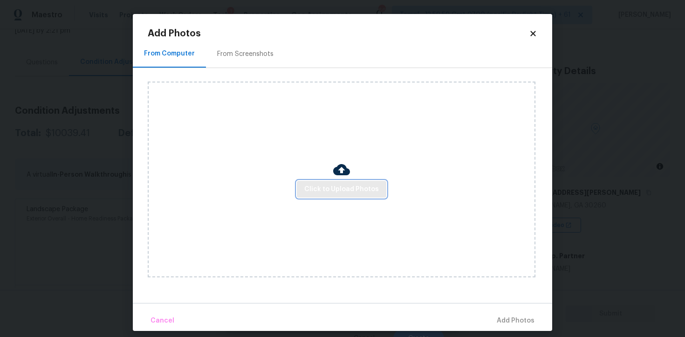
click at [362, 192] on span "Click to Upload Photos" at bounding box center [341, 190] width 75 height 12
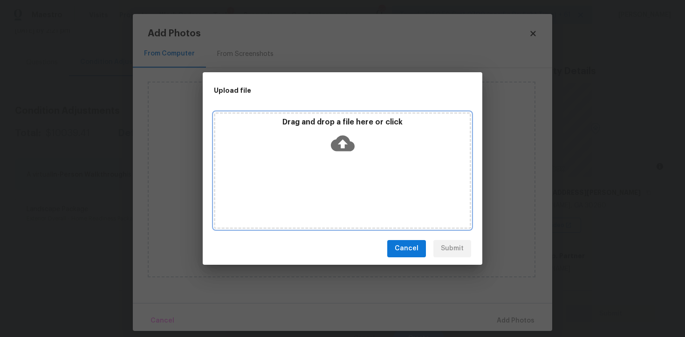
click at [366, 149] on div "Drag and drop a file here or click" at bounding box center [342, 137] width 254 height 40
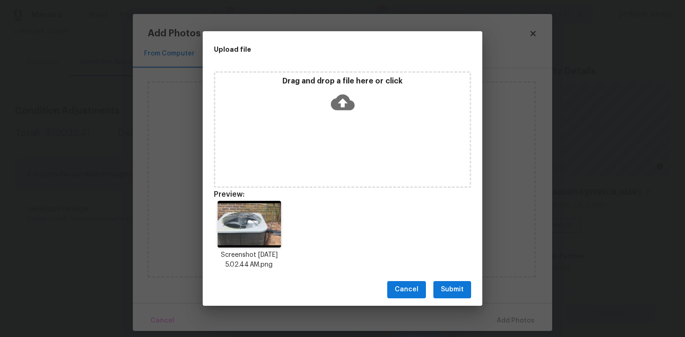
click at [449, 270] on div "Screenshot [DATE] 5.02.44 AM.png" at bounding box center [343, 235] width 280 height 91
click at [452, 283] on button "Submit" at bounding box center [452, 289] width 38 height 17
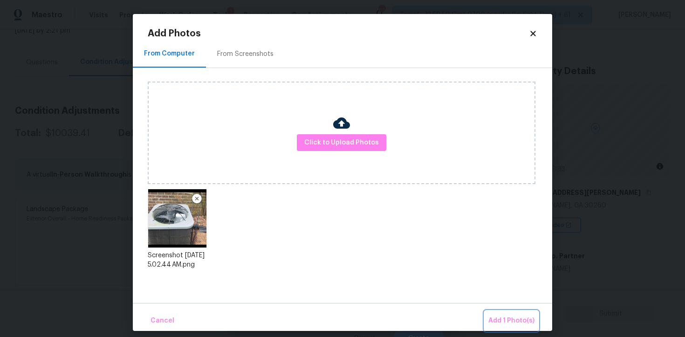
click at [506, 312] on button "Add 1 Photo(s)" at bounding box center [512, 321] width 54 height 20
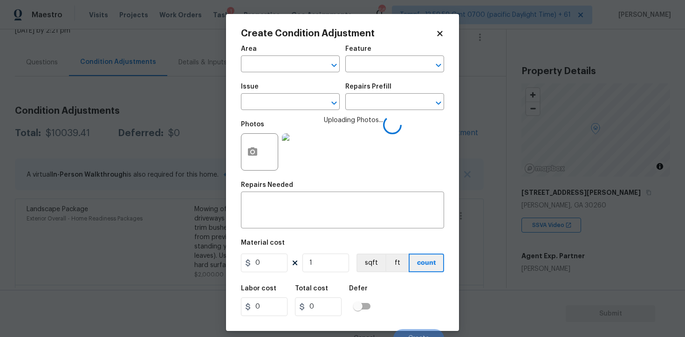
click at [256, 49] on div "Area" at bounding box center [290, 52] width 99 height 12
click at [263, 58] on input "text" at bounding box center [277, 65] width 73 height 14
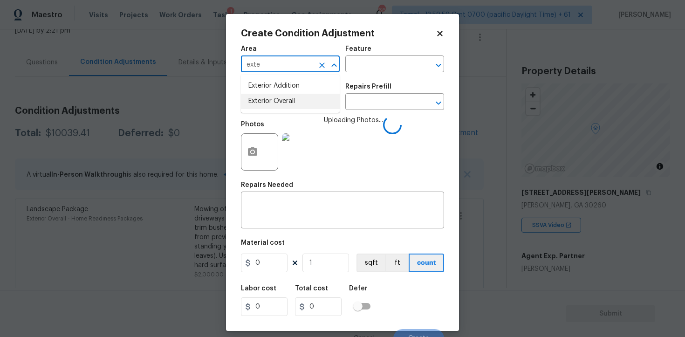
click at [259, 95] on li "Exterior Overall" at bounding box center [290, 101] width 99 height 15
type input "Exterior Overall"
click at [259, 95] on div "Issue" at bounding box center [290, 89] width 99 height 12
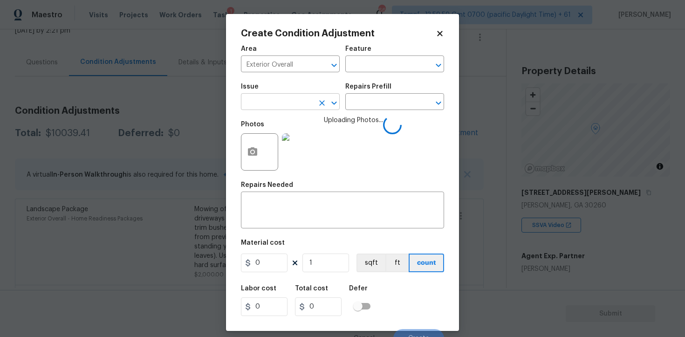
click at [264, 101] on input "text" at bounding box center [277, 103] width 73 height 14
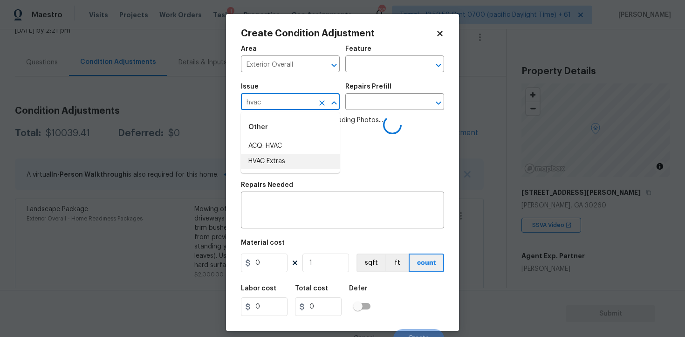
click at [276, 154] on li "HVAC Extras" at bounding box center [290, 161] width 99 height 15
type input "HVAC Extras"
click at [362, 100] on input "text" at bounding box center [381, 103] width 73 height 14
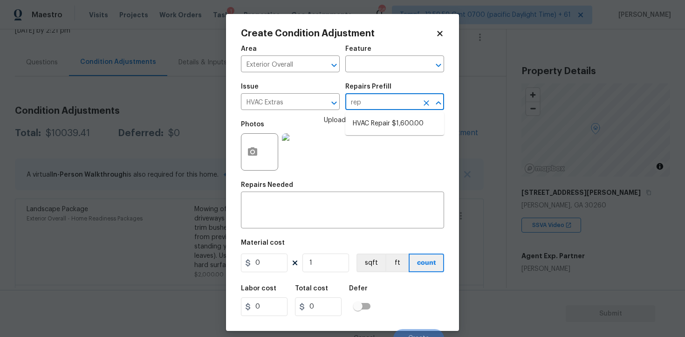
type input "repa"
click at [376, 124] on li "HVAC Repair $1,600.00" at bounding box center [394, 123] width 99 height 15
type input "HVAC"
type textarea "HVAC Repair"
type input "1600"
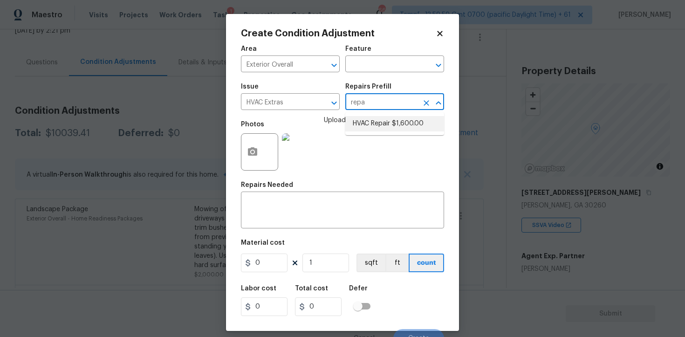
type input "1600"
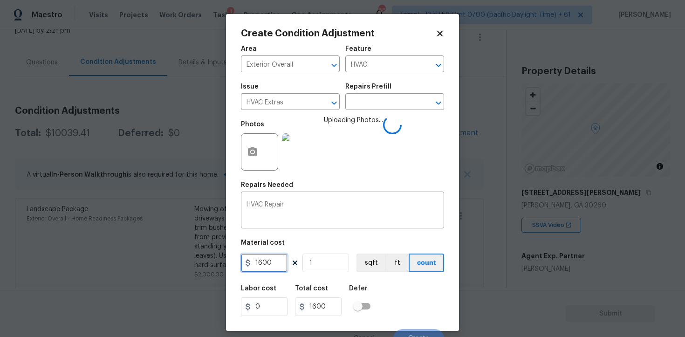
click at [281, 268] on input "1600" at bounding box center [264, 262] width 47 height 19
type input "750"
click at [429, 298] on div "Labor cost 0 Total cost 750 Defer" at bounding box center [342, 301] width 203 height 42
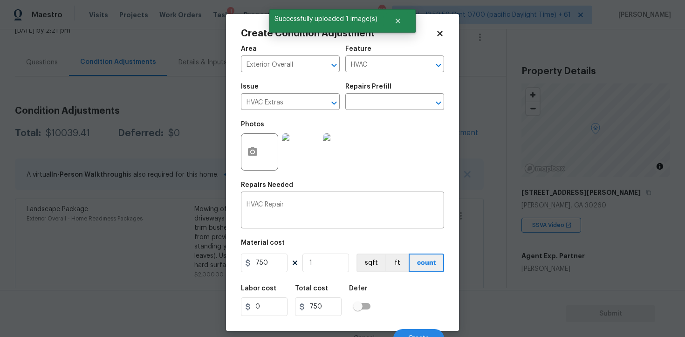
scroll to position [11, 0]
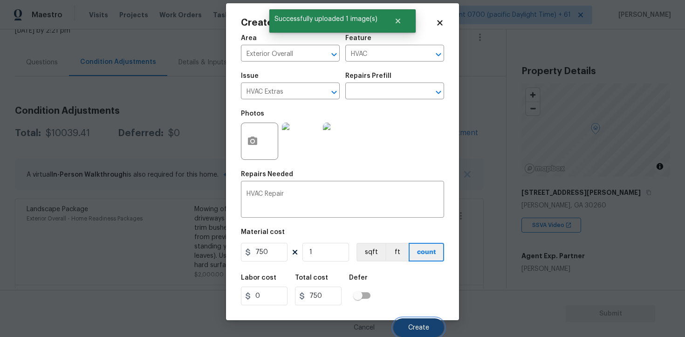
click at [430, 325] on button "Create" at bounding box center [418, 327] width 51 height 19
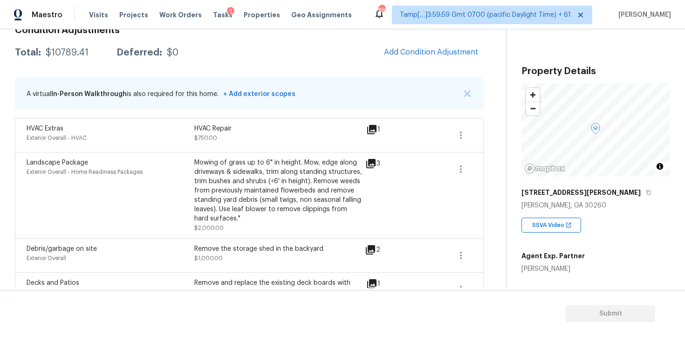
scroll to position [137, 0]
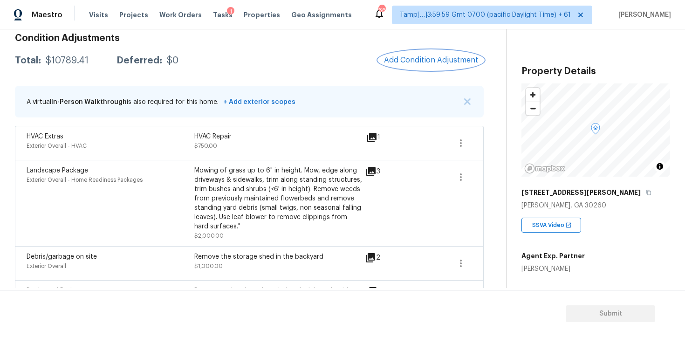
click at [403, 58] on span "Add Condition Adjustment" at bounding box center [431, 60] width 94 height 8
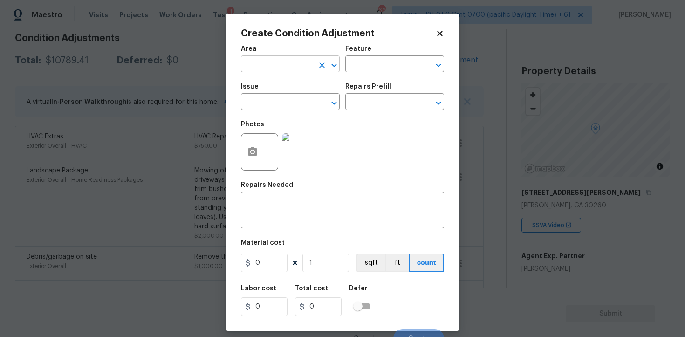
click at [287, 63] on input "text" at bounding box center [277, 65] width 73 height 14
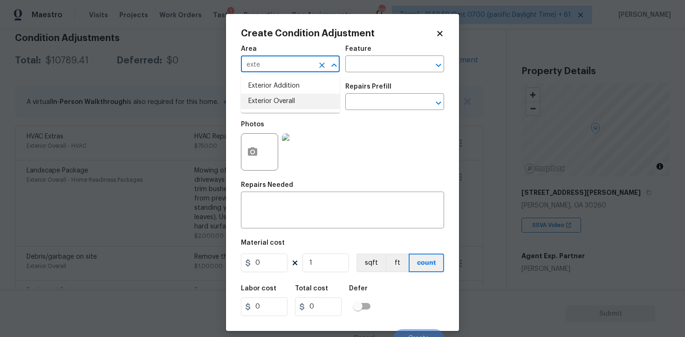
click at [281, 103] on li "Exterior Overall" at bounding box center [290, 101] width 99 height 15
type input "Exterior Overall"
click at [281, 103] on input "text" at bounding box center [277, 103] width 73 height 14
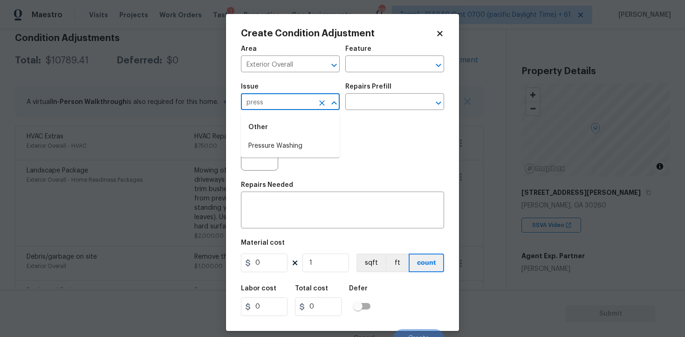
click at [286, 137] on div "Other" at bounding box center [290, 127] width 99 height 22
click at [290, 141] on li "Pressure Washing" at bounding box center [290, 145] width 99 height 15
type input "Pressure Washing"
click at [415, 86] on div "Repairs Prefill" at bounding box center [394, 89] width 99 height 12
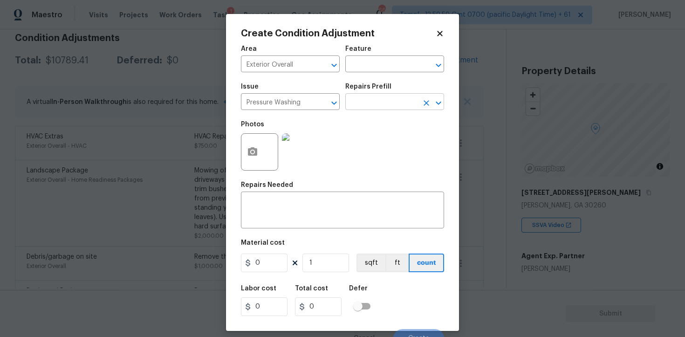
click at [382, 97] on input "text" at bounding box center [381, 103] width 73 height 14
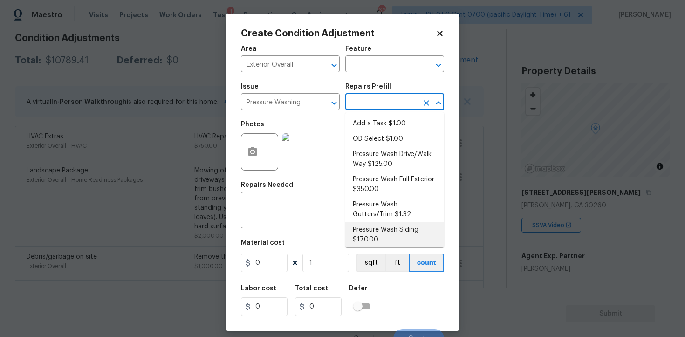
scroll to position [4, 0]
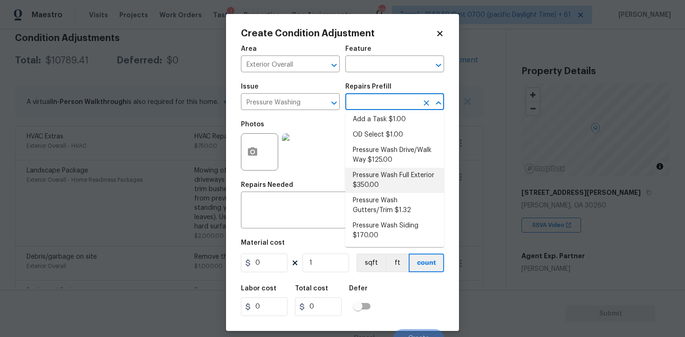
click at [381, 174] on li "Pressure Wash Full Exterior $350.00" at bounding box center [394, 180] width 99 height 25
type input "Siding"
type textarea "Pressure wash the House, Flatwork, Deck and Garage interior."
type input "350"
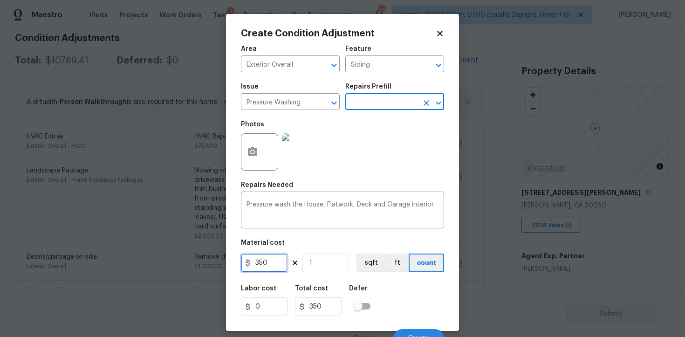
click at [281, 261] on input "350" at bounding box center [264, 262] width 47 height 19
type input "400"
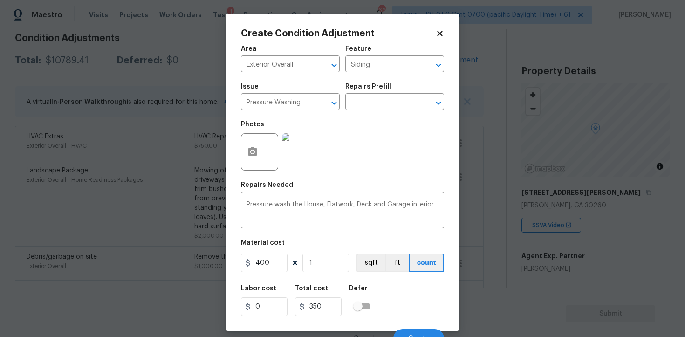
click at [411, 281] on div "Labor cost 0 Total cost 350 Defer" at bounding box center [342, 301] width 203 height 42
type input "400"
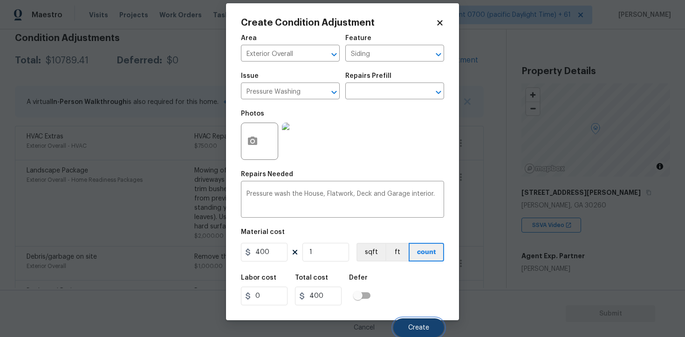
click at [428, 324] on span "Create" at bounding box center [418, 327] width 21 height 7
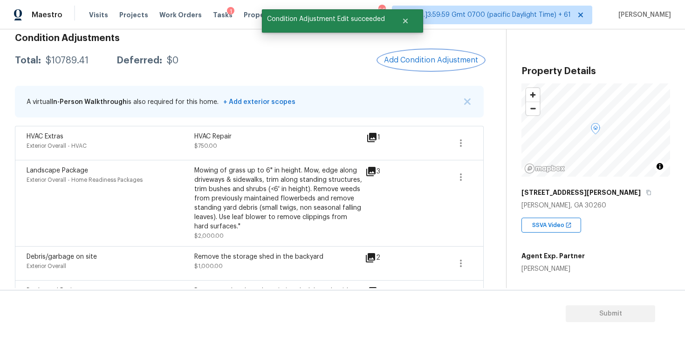
scroll to position [0, 0]
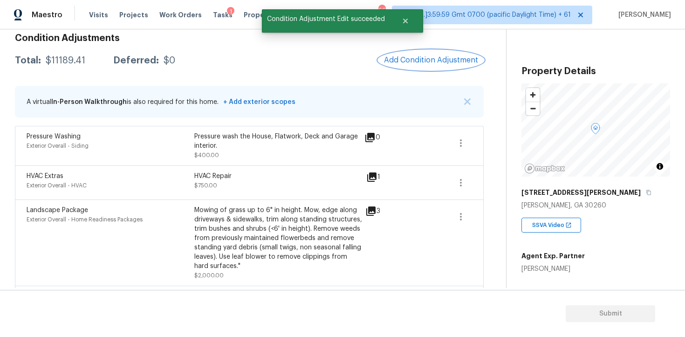
click at [408, 68] on button "Add Condition Adjustment" at bounding box center [430, 60] width 105 height 20
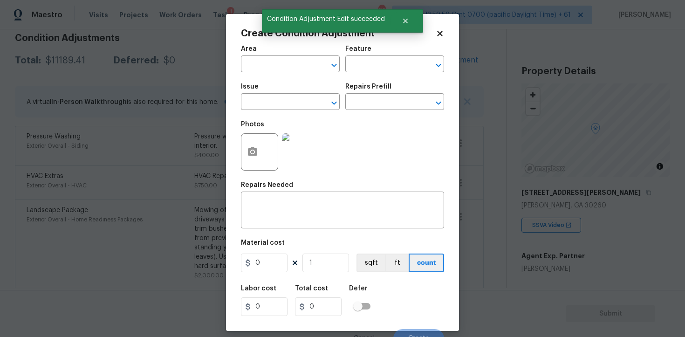
click at [297, 73] on span "Area ​" at bounding box center [290, 59] width 99 height 38
click at [294, 68] on input "text" at bounding box center [277, 65] width 73 height 14
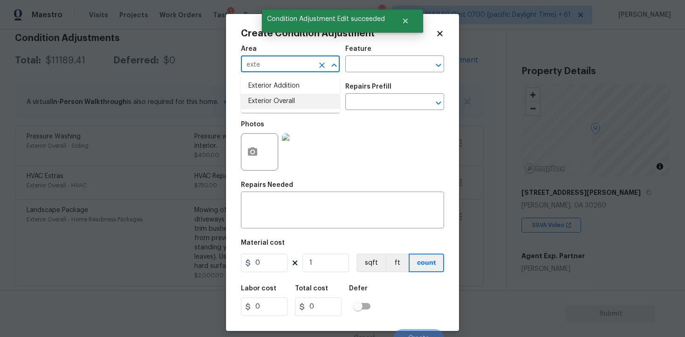
click at [289, 102] on li "Exterior Overall" at bounding box center [290, 101] width 99 height 15
type input "Exterior Overall"
click at [289, 102] on input "text" at bounding box center [277, 103] width 73 height 14
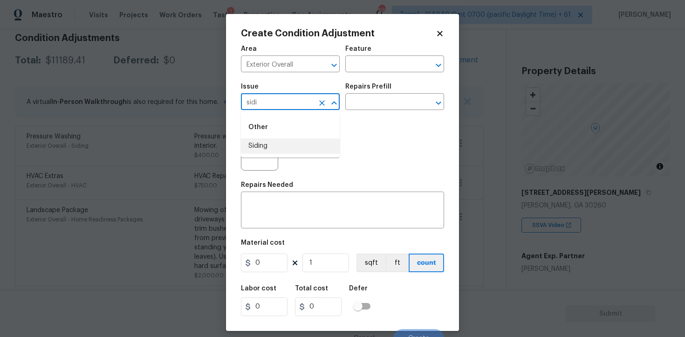
click at [288, 143] on li "Siding" at bounding box center [290, 145] width 99 height 15
type input "Siding"
click at [351, 106] on input "text" at bounding box center [381, 103] width 73 height 14
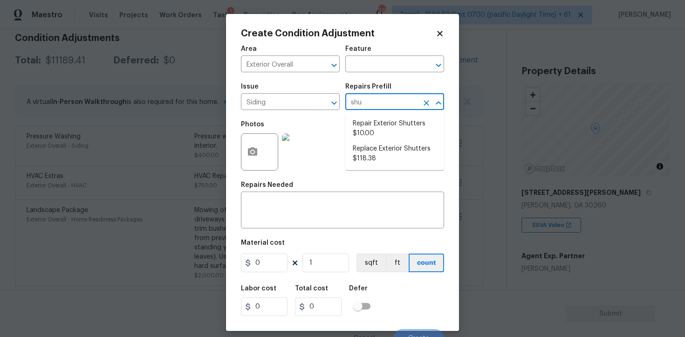
type input "shut"
click at [375, 133] on li "Repair Exterior Shutters $10.00" at bounding box center [394, 128] width 99 height 25
type input "Siding"
type textarea "Repair the existing exterior shutters on the home (cracks, chips, holes, etc.).…"
type input "10"
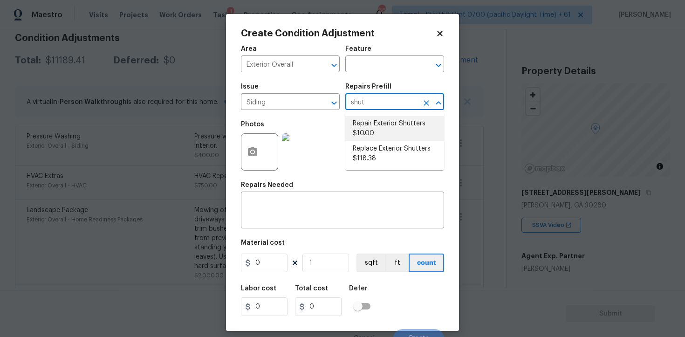
type input "10"
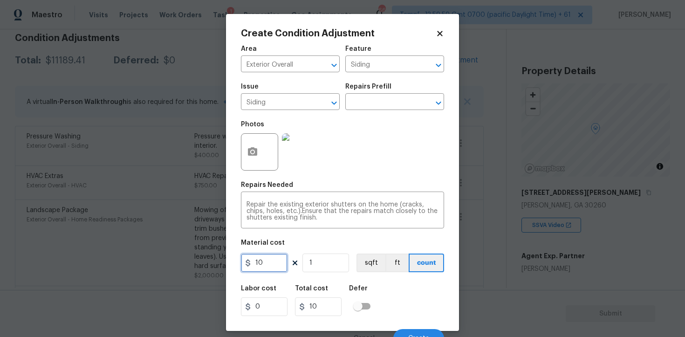
click at [276, 261] on input "10" at bounding box center [264, 262] width 47 height 19
type input "575"
click at [252, 150] on icon "button" at bounding box center [252, 151] width 9 height 8
type input "575"
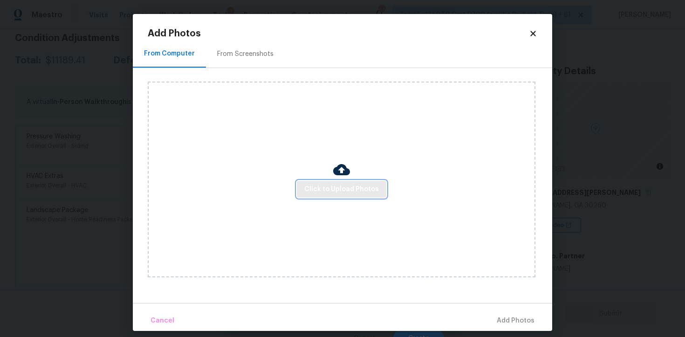
click at [330, 195] on button "Click to Upload Photos" at bounding box center [341, 189] width 89 height 17
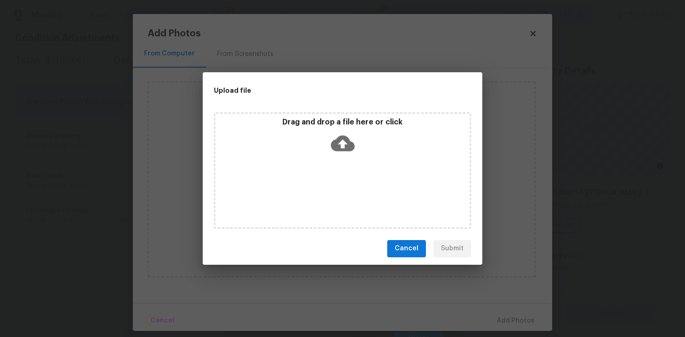
click at [338, 156] on div "Drag and drop a file here or click" at bounding box center [342, 137] width 254 height 40
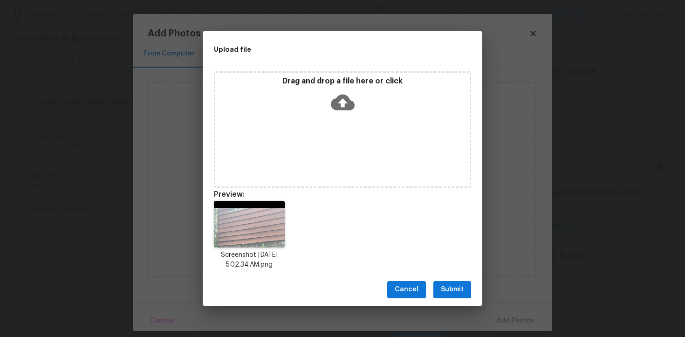
click at [447, 284] on span "Submit" at bounding box center [452, 290] width 23 height 12
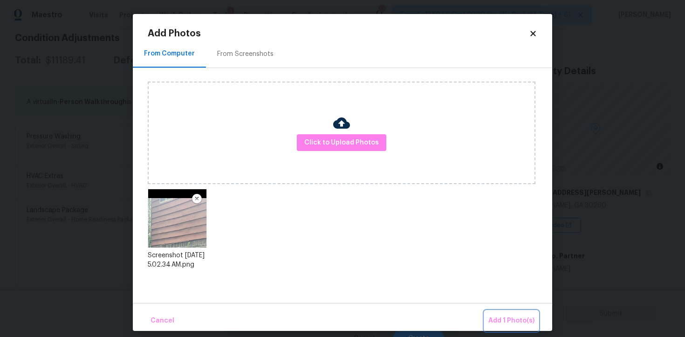
click at [521, 319] on span "Add 1 Photo(s)" at bounding box center [511, 321] width 46 height 12
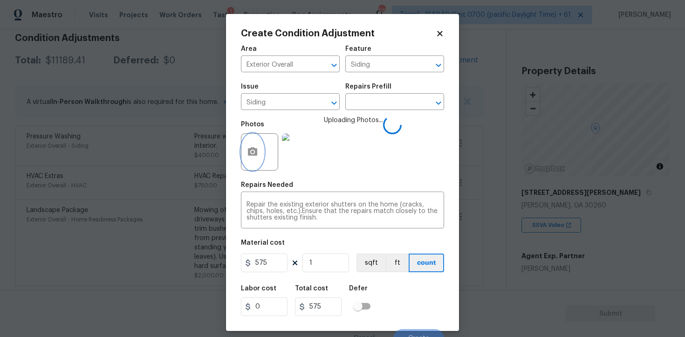
scroll to position [11, 0]
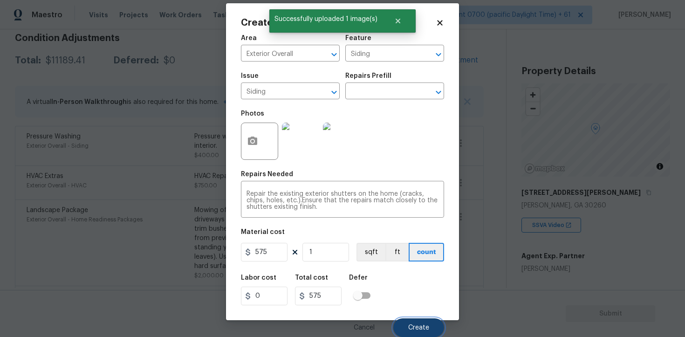
click at [422, 326] on span "Create" at bounding box center [418, 327] width 21 height 7
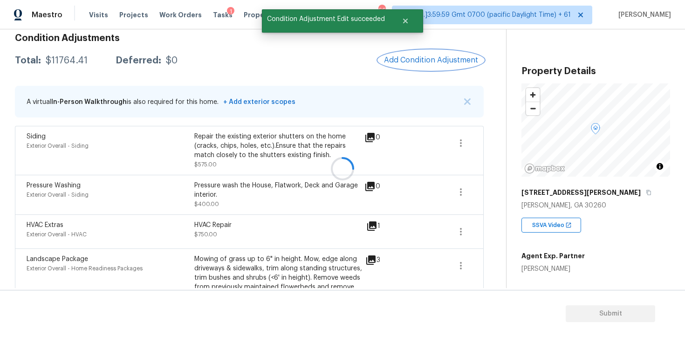
scroll to position [0, 0]
click at [467, 185] on button "button" at bounding box center [461, 192] width 22 height 22
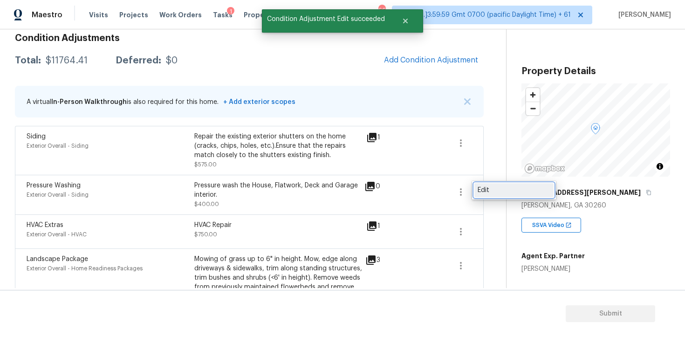
click at [495, 186] on div "Edit" at bounding box center [514, 189] width 73 height 9
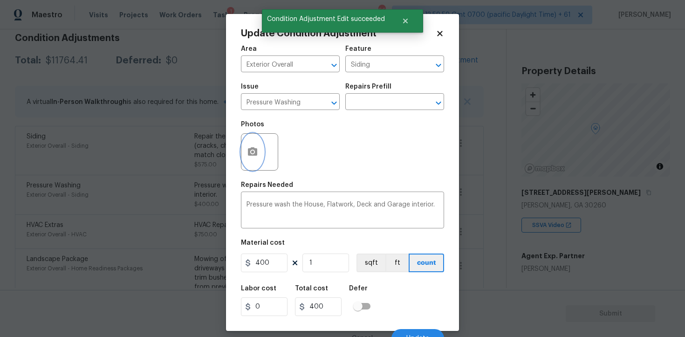
click at [251, 150] on icon "button" at bounding box center [252, 151] width 11 height 11
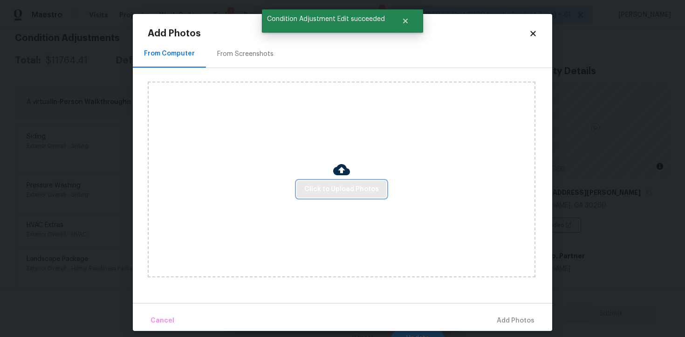
click at [332, 188] on span "Click to Upload Photos" at bounding box center [341, 190] width 75 height 12
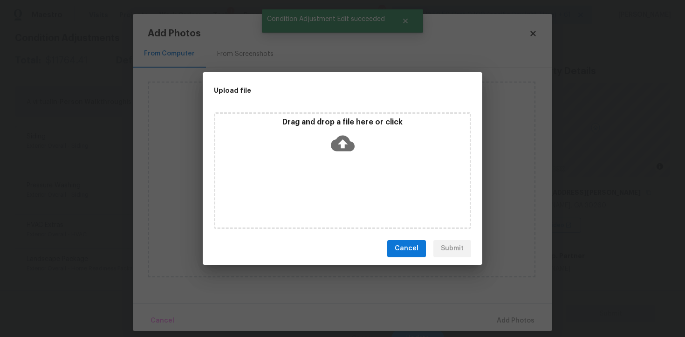
click at [340, 132] on icon at bounding box center [343, 143] width 24 height 24
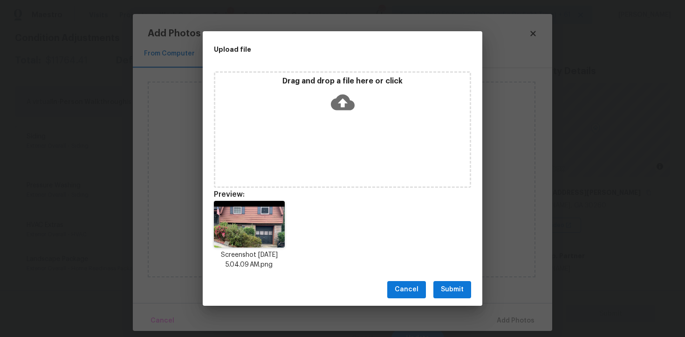
scroll to position [7, 0]
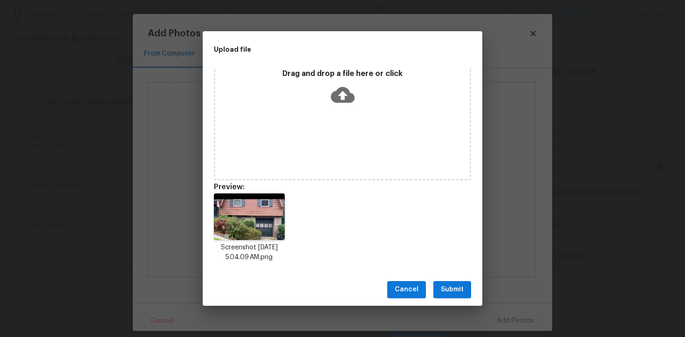
click at [449, 285] on span "Submit" at bounding box center [452, 290] width 23 height 12
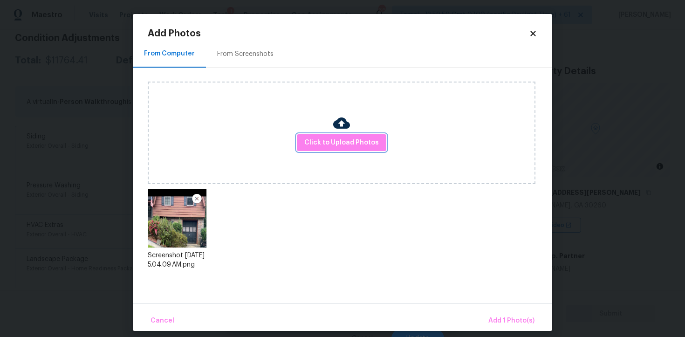
scroll to position [0, 0]
click at [508, 321] on span "Add 1 Photo(s)" at bounding box center [511, 321] width 46 height 12
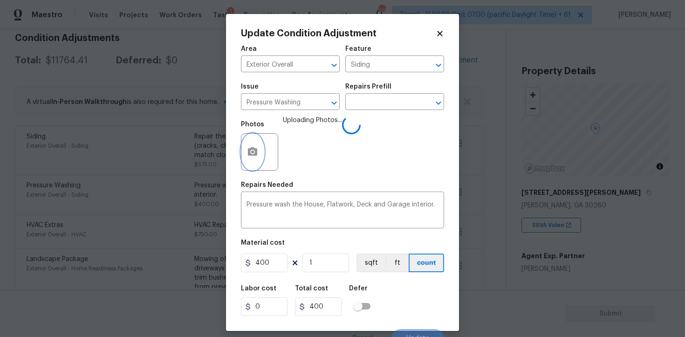
scroll to position [11, 0]
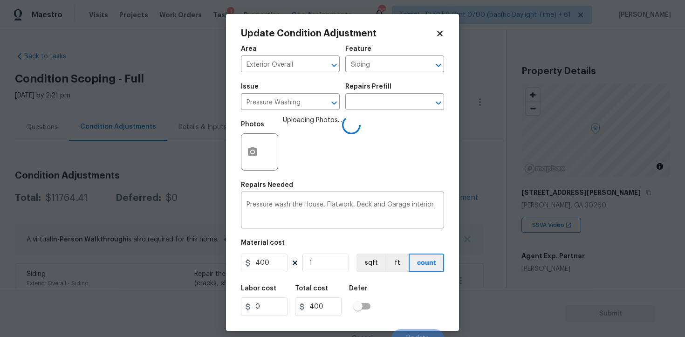
scroll to position [11, 0]
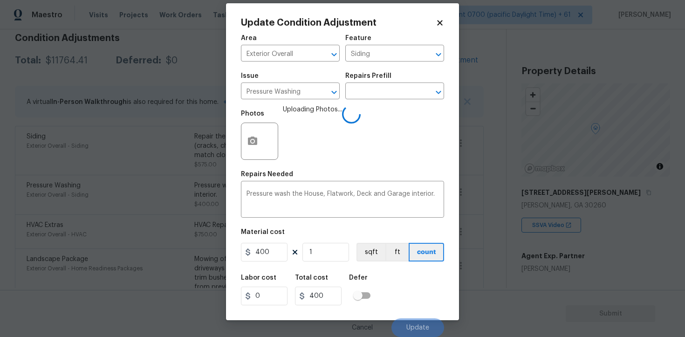
click at [404, 279] on div "Labor cost 0 Total cost 400 Defer" at bounding box center [342, 290] width 203 height 42
click at [409, 319] on button "Update" at bounding box center [417, 327] width 53 height 19
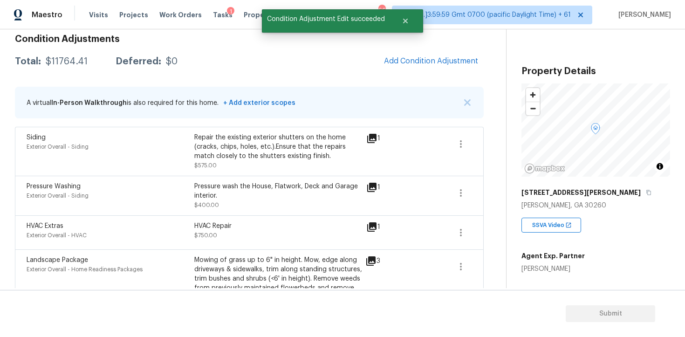
scroll to position [133, 0]
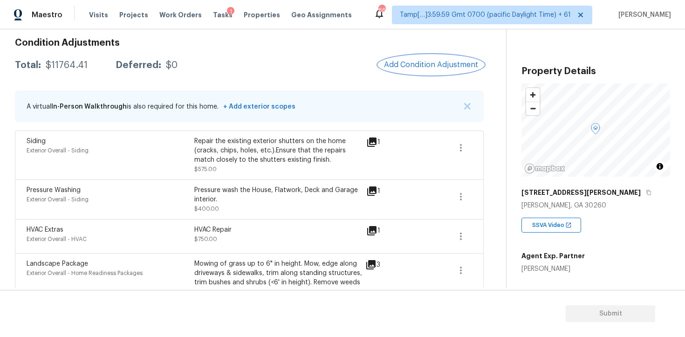
click at [421, 61] on span "Add Condition Adjustment" at bounding box center [431, 65] width 94 height 8
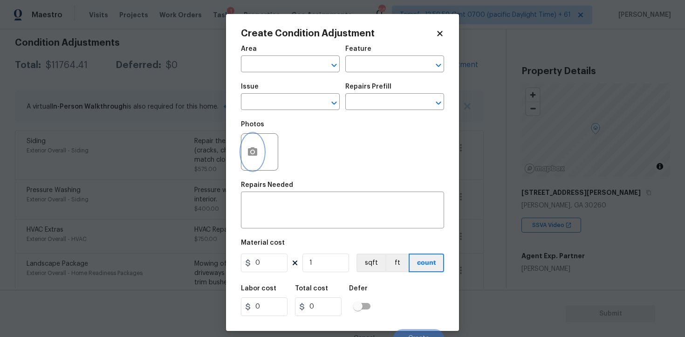
click at [250, 147] on icon "button" at bounding box center [252, 151] width 11 height 11
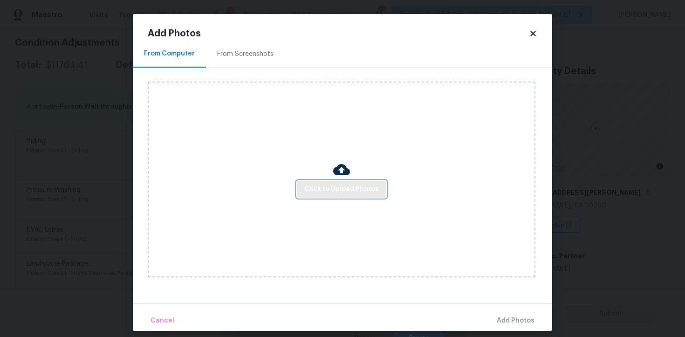
click at [340, 188] on span "Click to Upload Photos" at bounding box center [341, 190] width 75 height 12
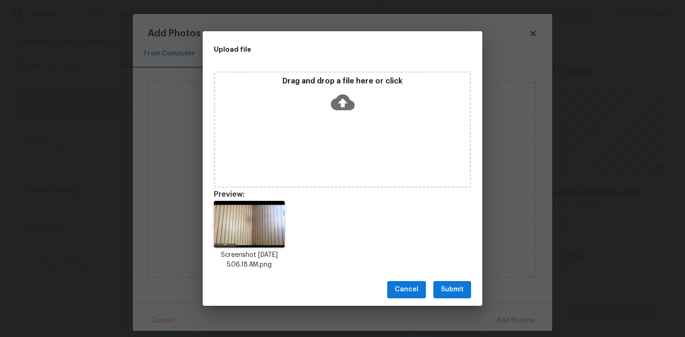
click at [457, 293] on span "Submit" at bounding box center [452, 290] width 23 height 12
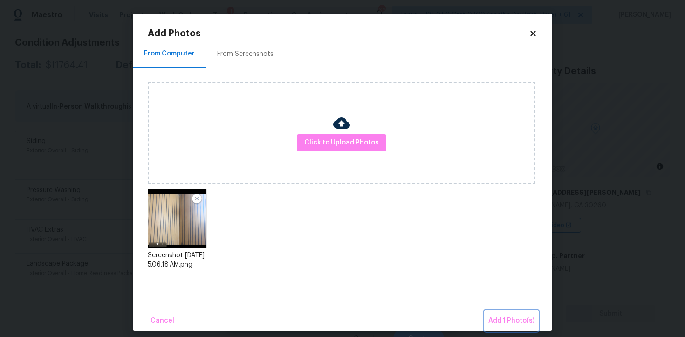
click at [514, 320] on span "Add 1 Photo(s)" at bounding box center [511, 321] width 46 height 12
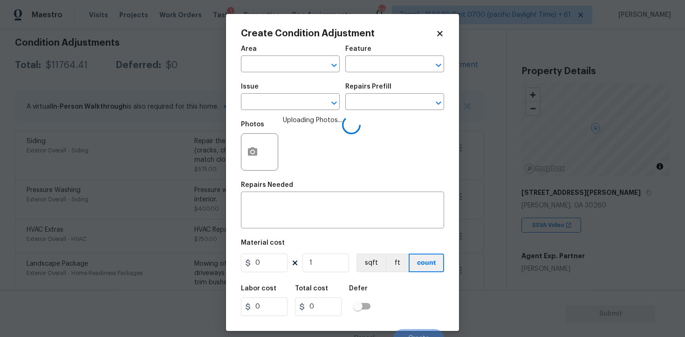
click at [266, 56] on div "Area" at bounding box center [290, 52] width 99 height 12
click at [266, 57] on div "Area" at bounding box center [290, 52] width 99 height 12
click at [271, 68] on input "text" at bounding box center [277, 65] width 73 height 14
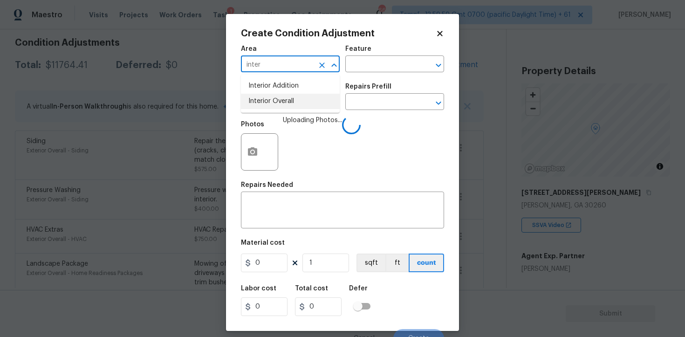
click at [282, 99] on li "Interior Overall" at bounding box center [290, 101] width 99 height 15
type input "Interior Overall"
click at [282, 99] on input "text" at bounding box center [277, 103] width 73 height 14
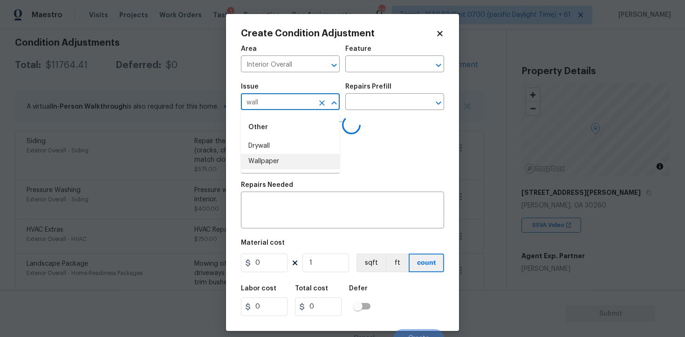
click at [285, 157] on li "Wallpaper" at bounding box center [290, 161] width 99 height 15
type input "Wallpaper"
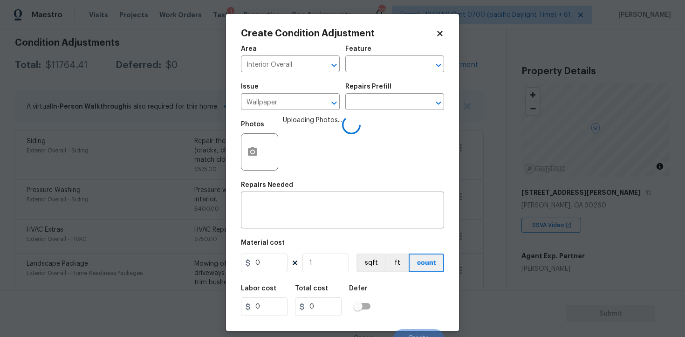
click at [352, 110] on div "Issue Wallpaper ​ Repairs Prefill ​" at bounding box center [342, 97] width 203 height 38
click at [363, 104] on input "text" at bounding box center [381, 103] width 73 height 14
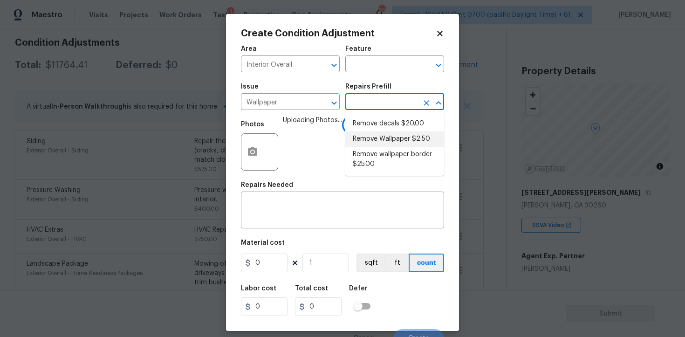
click at [383, 141] on li "Remove Wallpaper $2.50" at bounding box center [394, 138] width 99 height 15
type input "Walls and Ceiling"
type textarea "Remove wallpaper and texture walls to best match existing conditions"
type input "2.5"
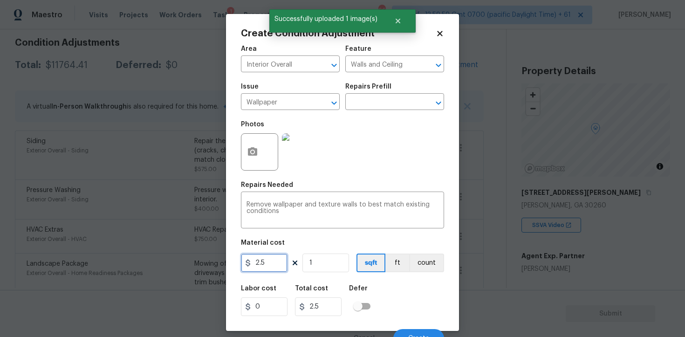
click at [276, 263] on input "2.5" at bounding box center [264, 262] width 47 height 19
type input "200"
click at [399, 272] on button "ft" at bounding box center [397, 262] width 24 height 19
type input "200"
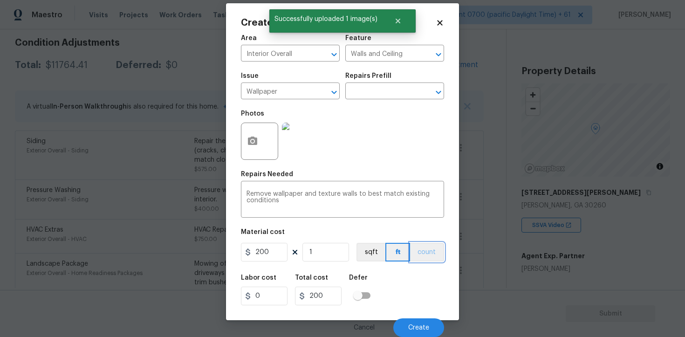
click at [420, 247] on button "count" at bounding box center [427, 252] width 34 height 19
click at [418, 319] on button "Create" at bounding box center [418, 327] width 51 height 19
click at [682, 278] on div "Create Condition Adjustment Area Interior Overall ​ Feature Walls and Ceiling ​…" at bounding box center [342, 168] width 685 height 337
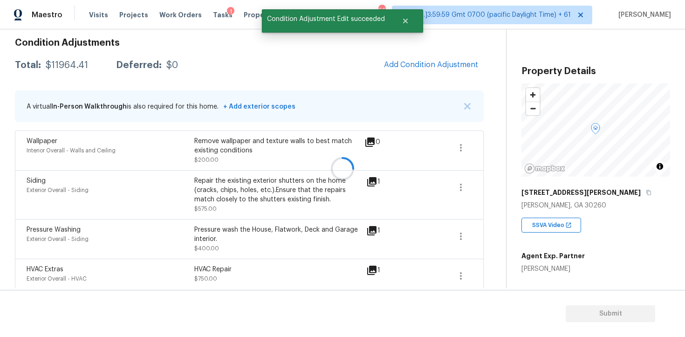
scroll to position [0, 0]
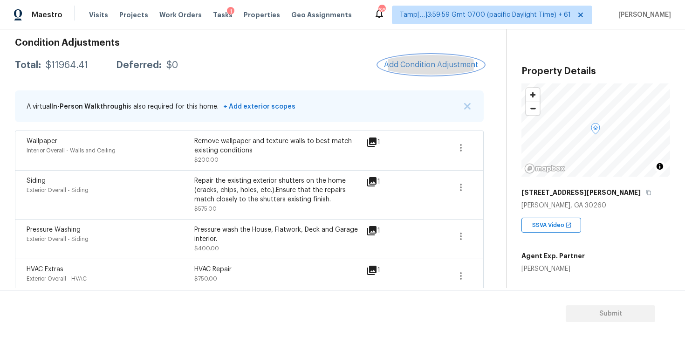
click at [411, 60] on button "Add Condition Adjustment" at bounding box center [430, 65] width 105 height 20
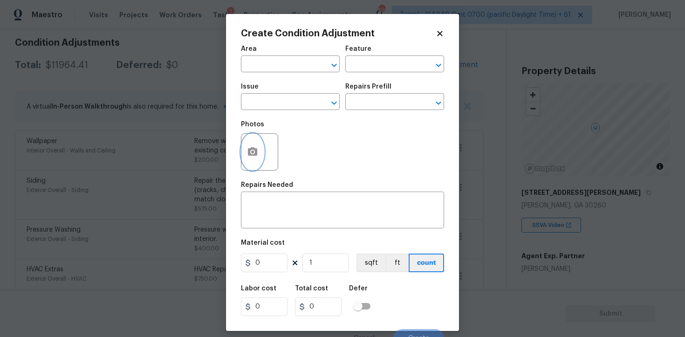
click at [256, 143] on button "button" at bounding box center [252, 152] width 22 height 36
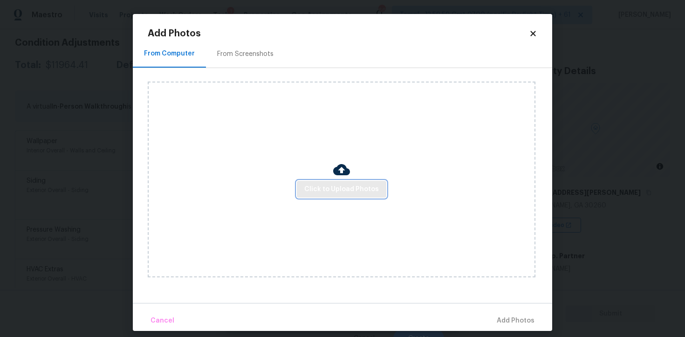
click at [337, 193] on span "Click to Upload Photos" at bounding box center [341, 190] width 75 height 12
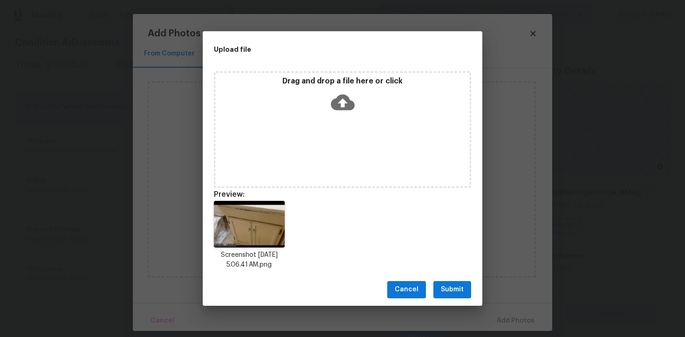
click at [441, 286] on button "Submit" at bounding box center [452, 289] width 38 height 17
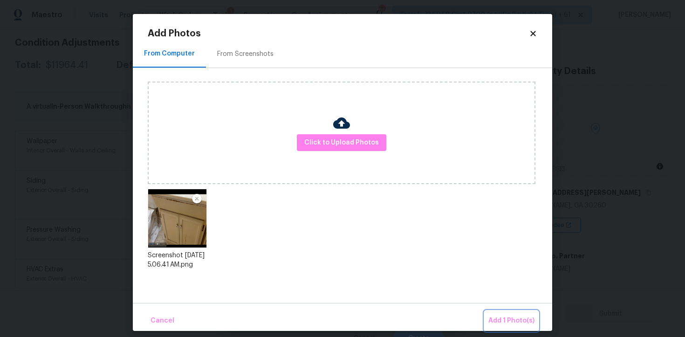
click at [517, 322] on span "Add 1 Photo(s)" at bounding box center [511, 321] width 46 height 12
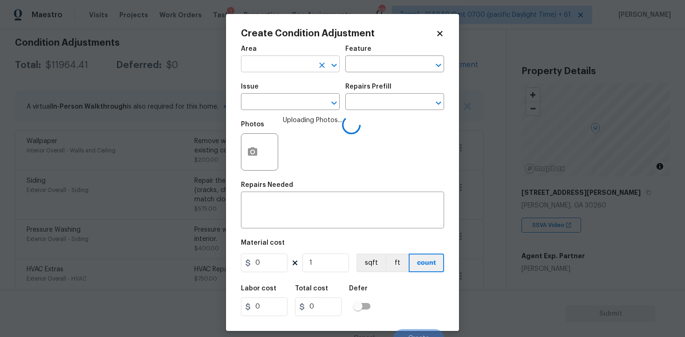
click at [283, 60] on input "text" at bounding box center [277, 65] width 73 height 14
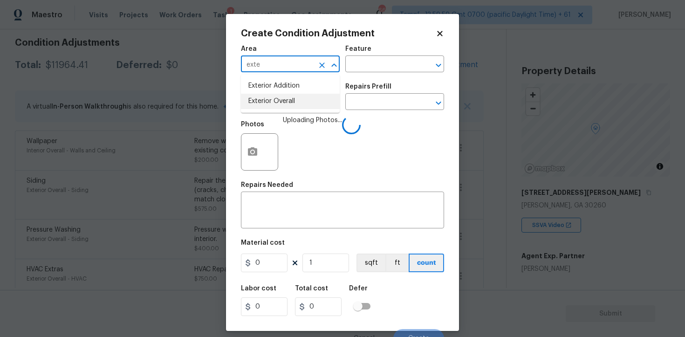
click at [280, 100] on li "Exterior Overall" at bounding box center [290, 101] width 99 height 15
type input "Exterior Overall"
click at [280, 100] on input "text" at bounding box center [277, 103] width 73 height 14
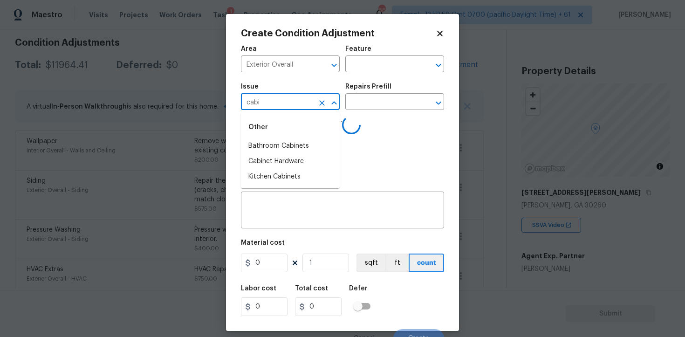
type input "cabin"
click at [280, 147] on li "Bathroom Cabinets" at bounding box center [290, 145] width 99 height 15
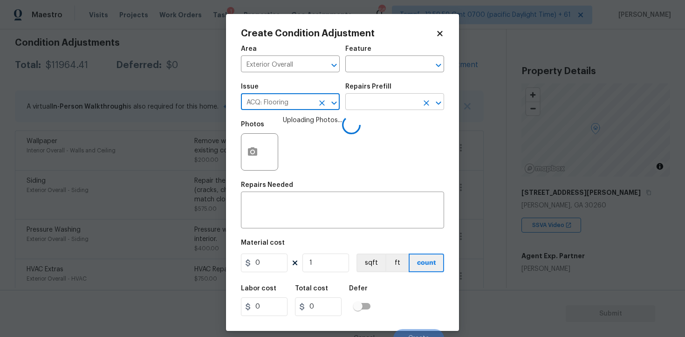
type input "ACQ: Flooring"
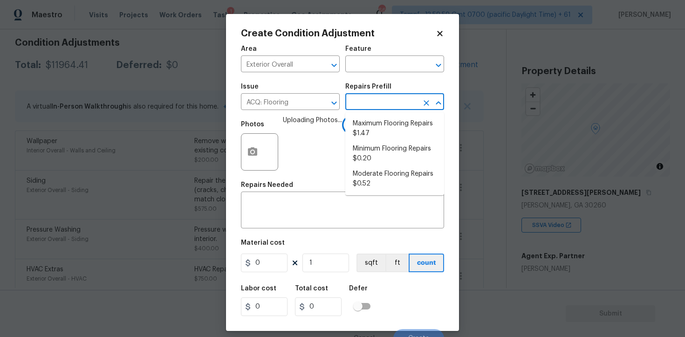
click at [363, 103] on input "text" at bounding box center [381, 103] width 73 height 14
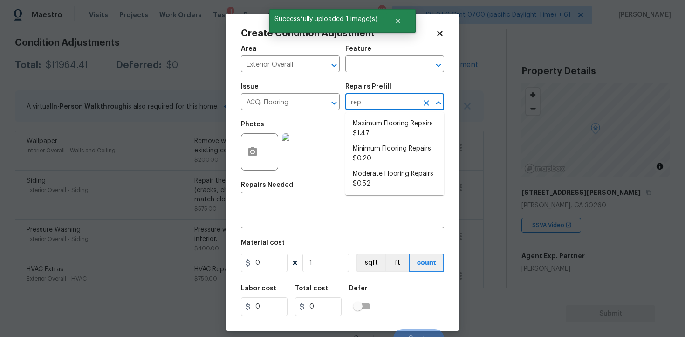
type input "repa"
click at [315, 105] on div "ACQ: Flooring ​" at bounding box center [290, 103] width 99 height 14
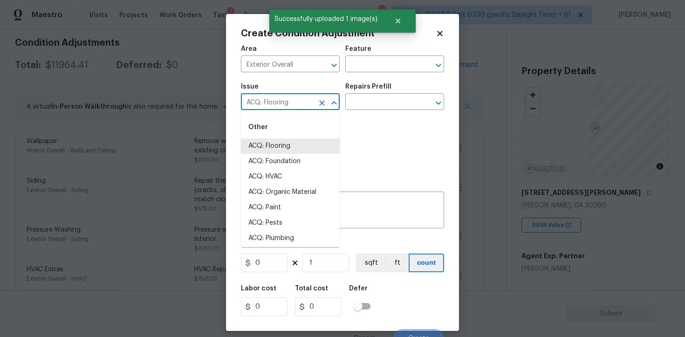
click at [324, 101] on icon "Clear" at bounding box center [321, 102] width 9 height 9
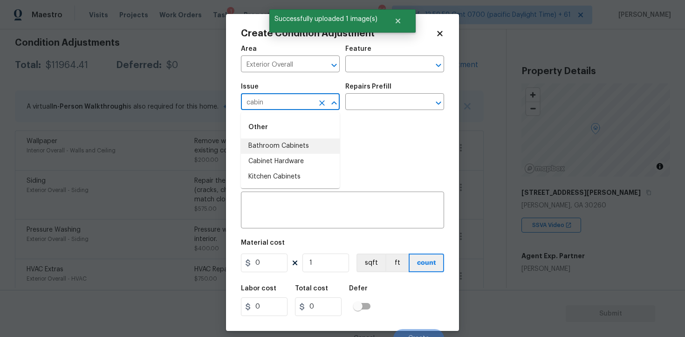
click at [307, 139] on li "Bathroom Cabinets" at bounding box center [290, 145] width 99 height 15
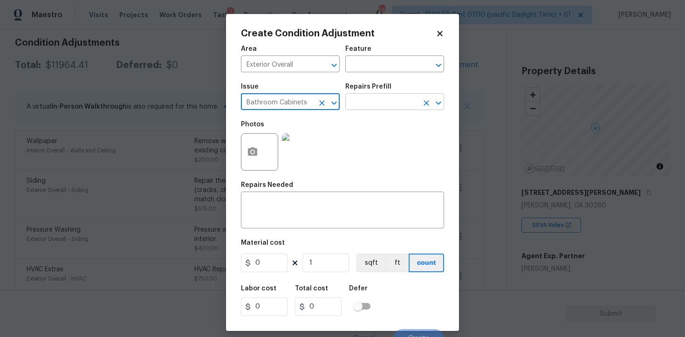
type input "Bathroom Cabinets"
click at [371, 102] on input "text" at bounding box center [381, 103] width 73 height 14
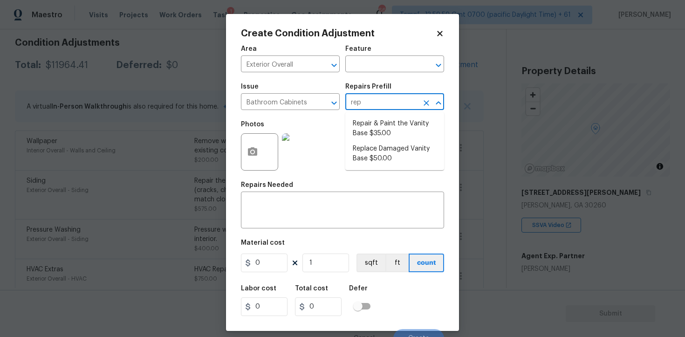
type input "repa"
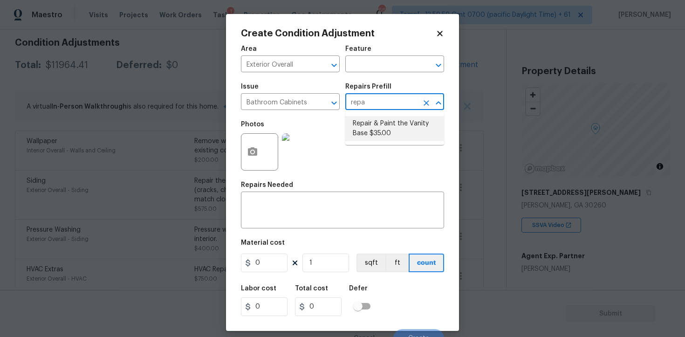
click at [374, 134] on li "Repair & Paint the Vanity Base $35.00" at bounding box center [394, 128] width 99 height 25
type input "Cabinets"
type textarea "Repair and Paint the damaged vanity base to meet current standard. Remove and d…"
type input "35"
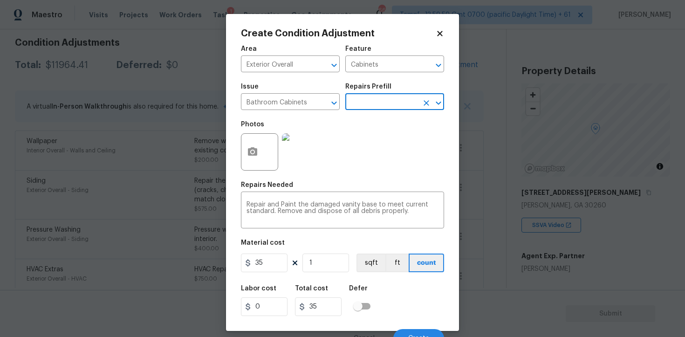
click at [269, 275] on div "Area Exterior Overall ​ Feature Cabinets ​ Issue Bathroom Cabinets ​ Repairs Pr…" at bounding box center [342, 193] width 203 height 307
click at [266, 273] on figure "Material cost 35 1 sqft ft count" at bounding box center [342, 256] width 203 height 34
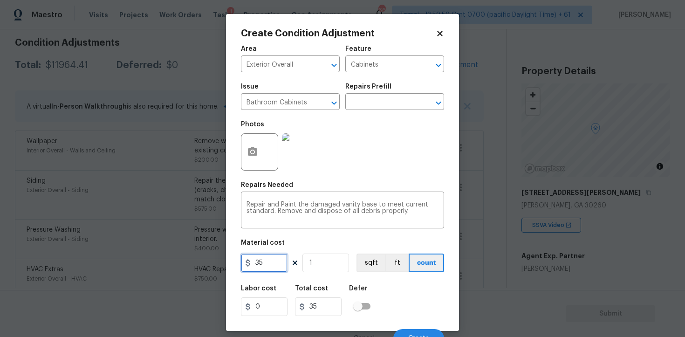
click at [266, 270] on input "35" at bounding box center [264, 262] width 47 height 19
type input "400"
click at [369, 294] on div "Defer" at bounding box center [362, 291] width 27 height 12
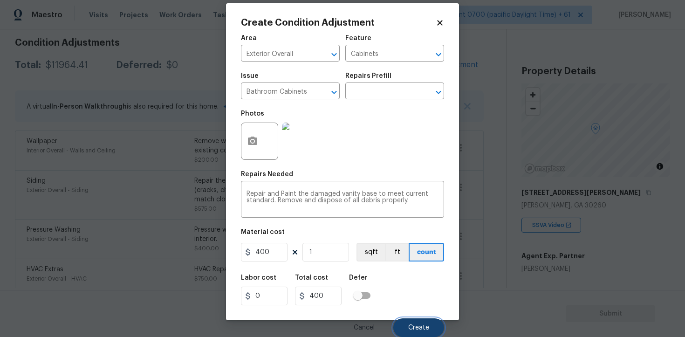
click at [412, 329] on span "Create" at bounding box center [418, 327] width 21 height 7
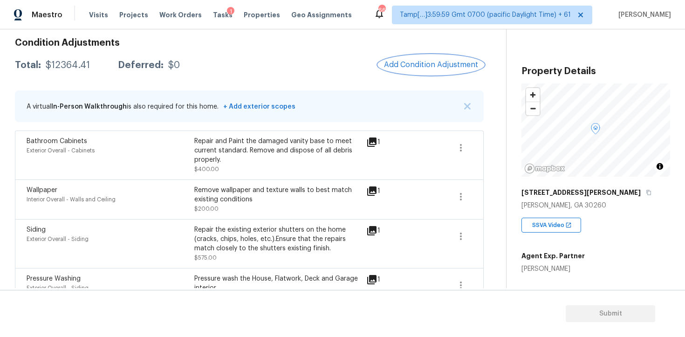
scroll to position [74, 0]
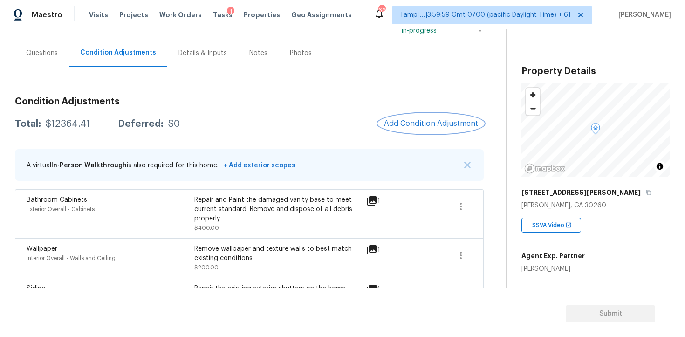
click at [452, 116] on button "Add Condition Adjustment" at bounding box center [430, 124] width 105 height 20
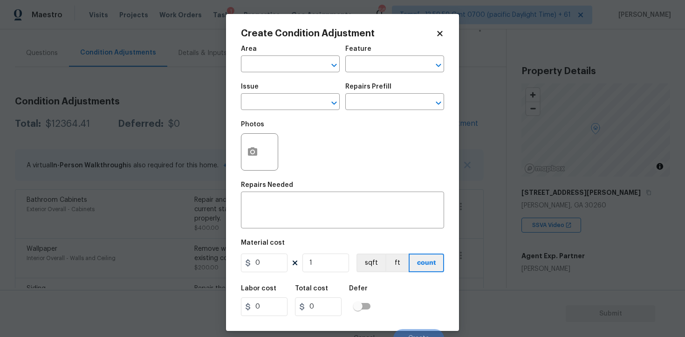
click at [274, 56] on div "Area" at bounding box center [290, 52] width 99 height 12
click at [275, 66] on input "text" at bounding box center [277, 65] width 73 height 14
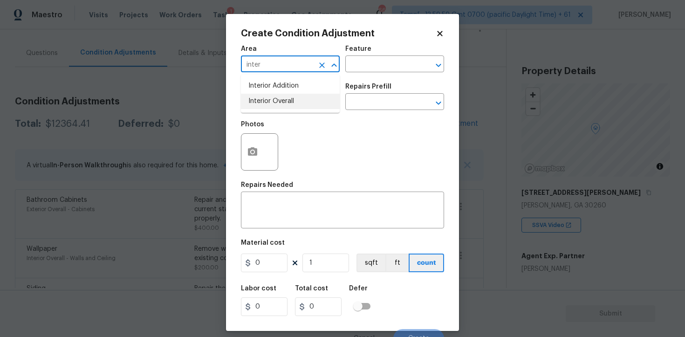
click at [284, 106] on li "Interior Overall" at bounding box center [290, 101] width 99 height 15
type input "Interior Overall"
click at [284, 106] on input "text" at bounding box center [277, 103] width 73 height 14
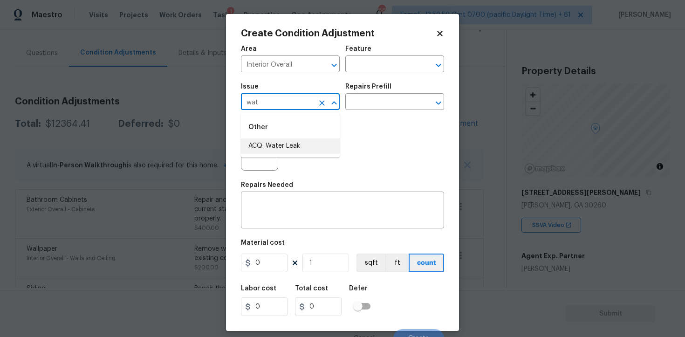
click at [291, 144] on li "ACQ: Water Leak" at bounding box center [290, 145] width 99 height 15
type input "ACQ: Water Leak"
click at [378, 99] on input "text" at bounding box center [381, 103] width 73 height 14
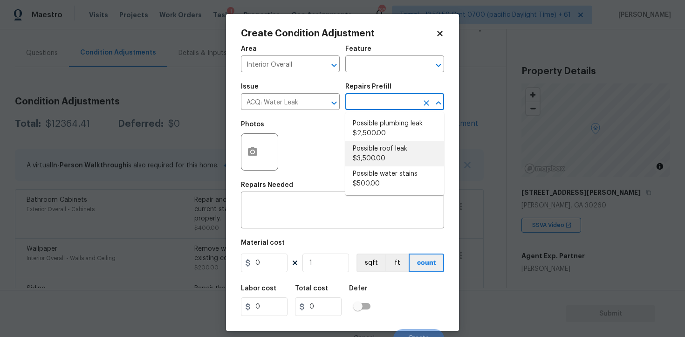
click at [381, 148] on li "Possible roof leak $3,500.00" at bounding box center [394, 153] width 99 height 25
type input "Acquisition"
type textarea "Acquisition Scope: Possible roof leak"
type input "3500"
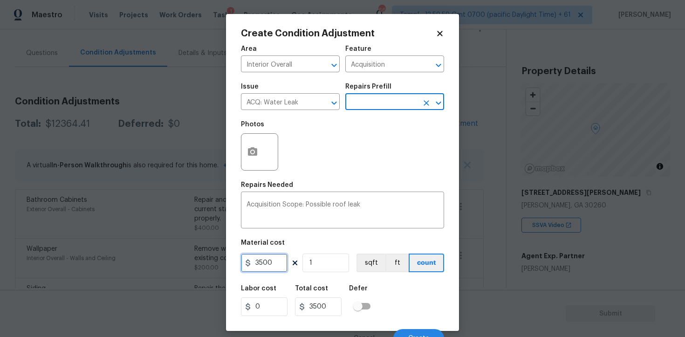
click at [261, 265] on input "3500" at bounding box center [264, 262] width 47 height 19
type input "2500"
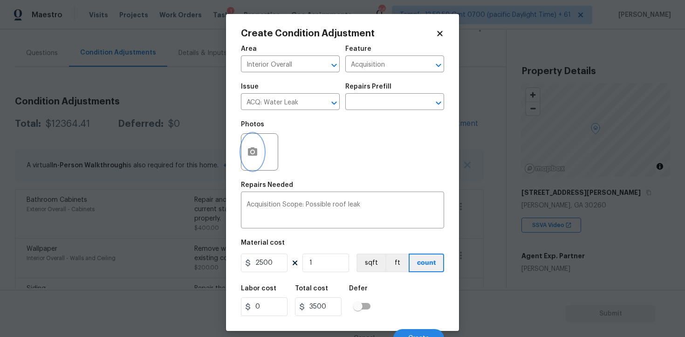
type input "2500"
click at [250, 154] on icon "button" at bounding box center [252, 151] width 9 height 8
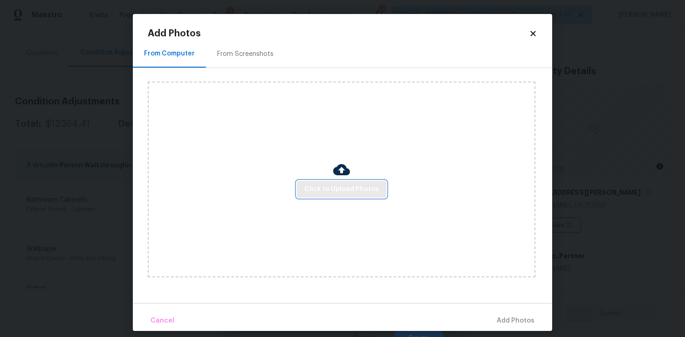
click at [312, 185] on span "Click to Upload Photos" at bounding box center [341, 190] width 75 height 12
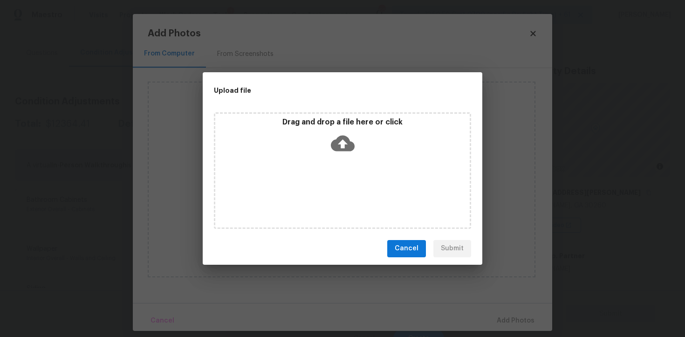
click at [336, 148] on icon at bounding box center [343, 143] width 24 height 16
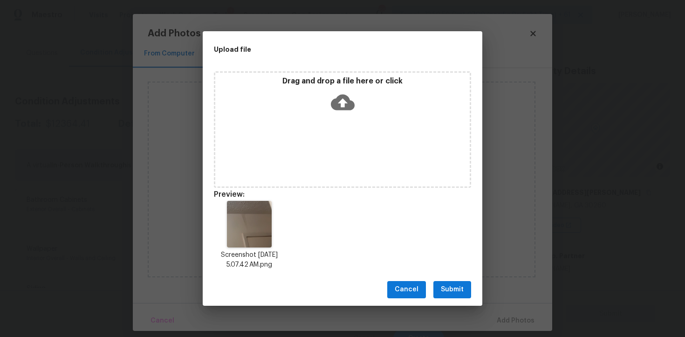
click at [455, 285] on span "Submit" at bounding box center [452, 290] width 23 height 12
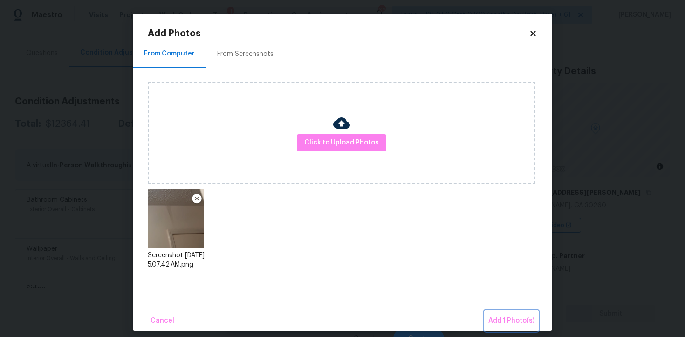
click at [508, 323] on span "Add 1 Photo(s)" at bounding box center [511, 321] width 46 height 12
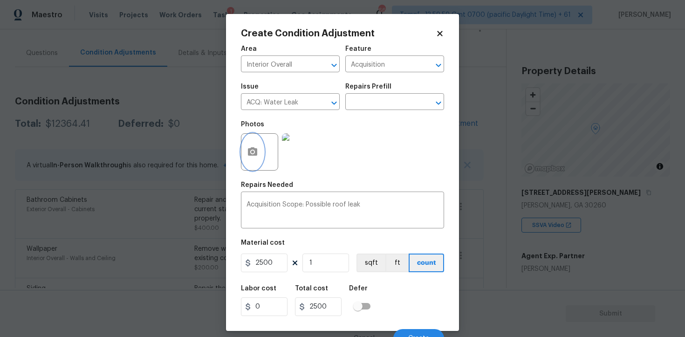
scroll to position [11, 0]
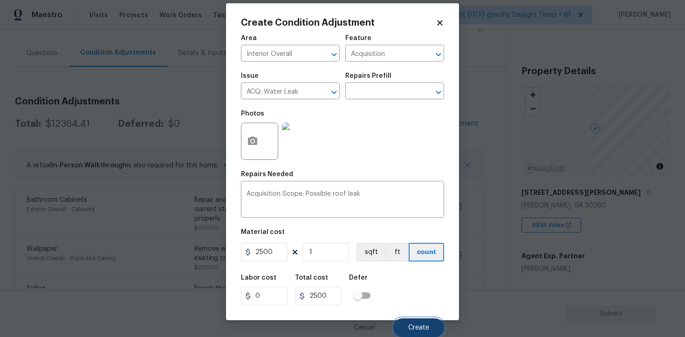
click at [422, 322] on button "Create" at bounding box center [418, 327] width 51 height 19
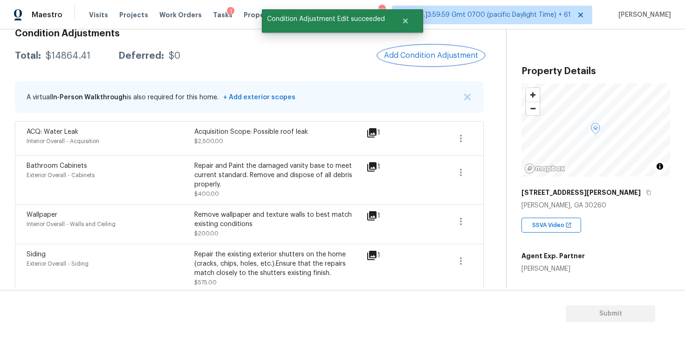
scroll to position [156, 0]
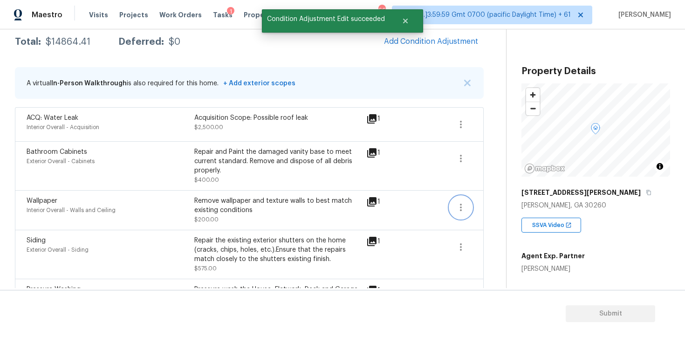
click at [457, 198] on button "button" at bounding box center [461, 207] width 22 height 22
click at [492, 198] on ul "Edit" at bounding box center [514, 205] width 84 height 19
click at [491, 203] on div "Edit" at bounding box center [514, 205] width 73 height 9
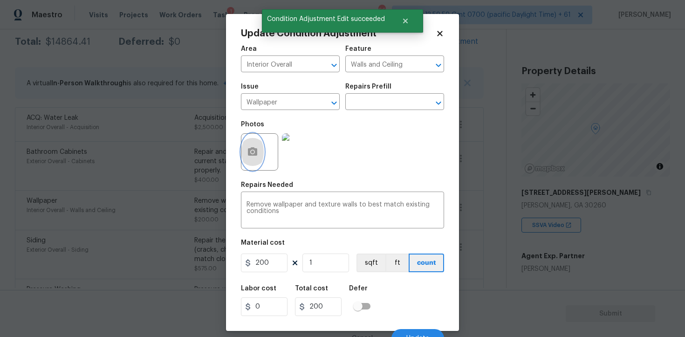
click at [243, 152] on button "button" at bounding box center [252, 152] width 22 height 36
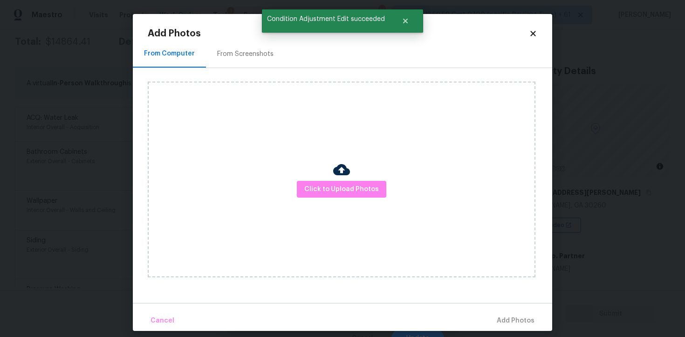
click at [326, 179] on div "Click to Upload Photos" at bounding box center [342, 180] width 388 height 196
click at [347, 192] on span "Click to Upload Photos" at bounding box center [341, 190] width 75 height 12
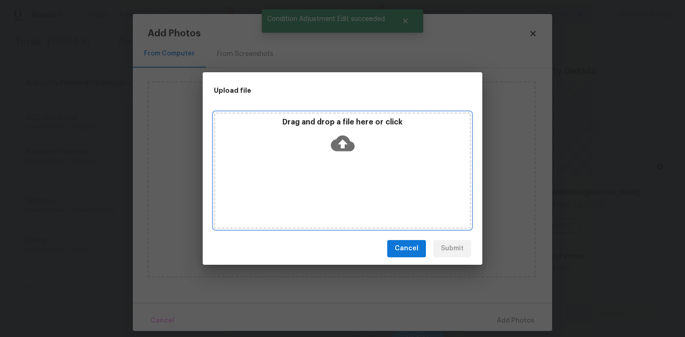
click at [340, 115] on div "Drag and drop a file here or click" at bounding box center [342, 170] width 257 height 116
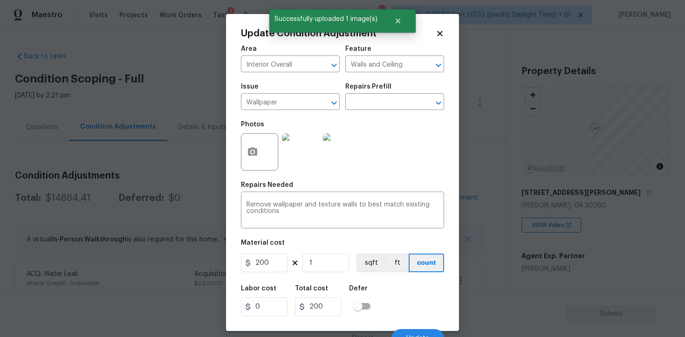
scroll to position [156, 0]
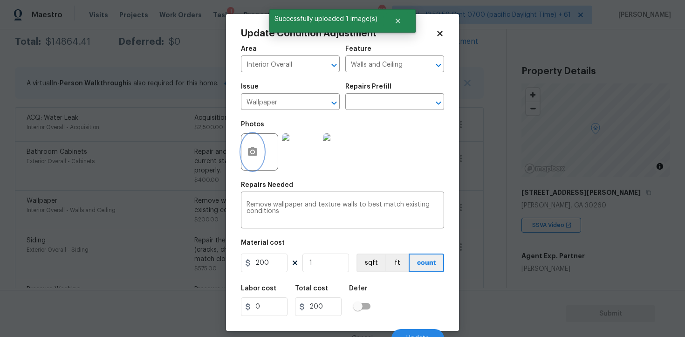
click at [250, 164] on button "button" at bounding box center [252, 152] width 22 height 36
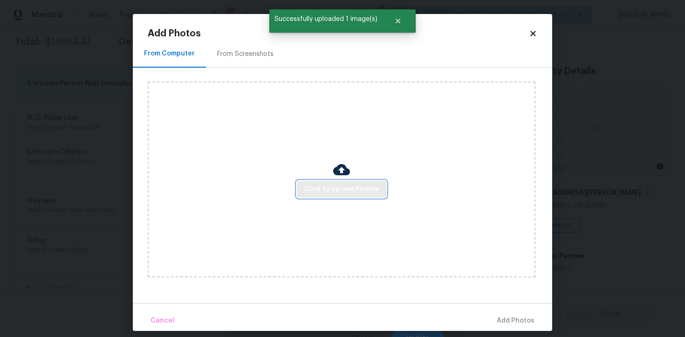
click at [332, 192] on span "Click to Upload Photos" at bounding box center [341, 190] width 75 height 12
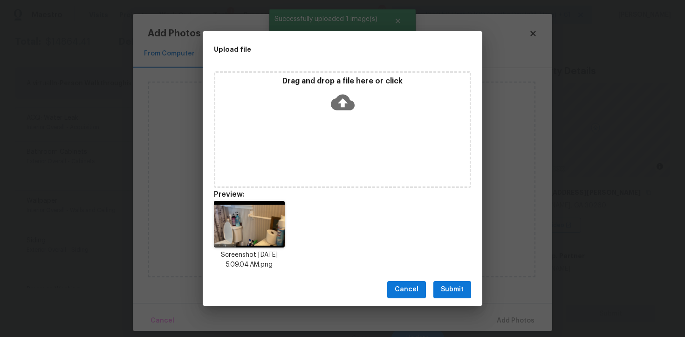
click at [440, 279] on div "Cancel Submit" at bounding box center [343, 289] width 280 height 32
click at [458, 293] on span "Submit" at bounding box center [452, 290] width 23 height 12
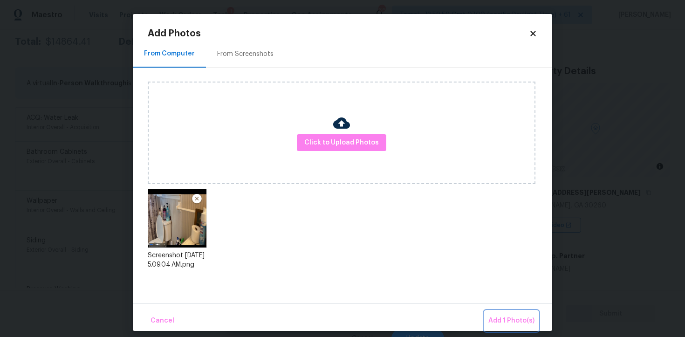
click at [508, 321] on span "Add 1 Photo(s)" at bounding box center [511, 321] width 46 height 12
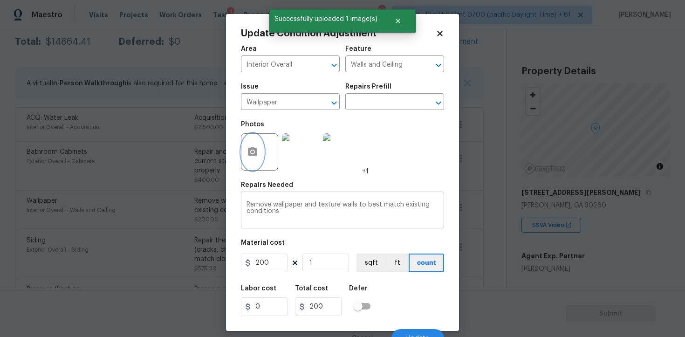
scroll to position [11, 0]
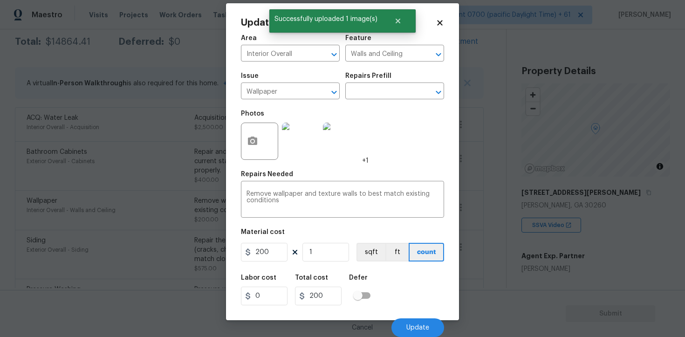
click at [388, 278] on div "Labor cost 0 Total cost 200 Defer" at bounding box center [342, 290] width 203 height 42
click at [412, 320] on button "Update" at bounding box center [417, 327] width 53 height 19
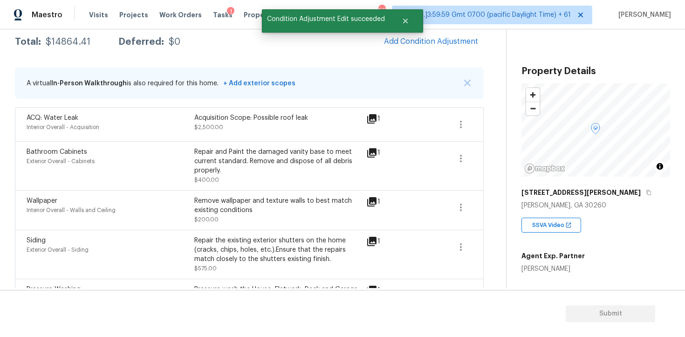
scroll to position [0, 0]
click at [437, 52] on div "Condition Adjustments Total: $14864.41 Deferred: $0 Add Condition Adjustment A …" at bounding box center [249, 316] width 469 height 619
click at [428, 39] on span "Add Condition Adjustment" at bounding box center [431, 41] width 94 height 8
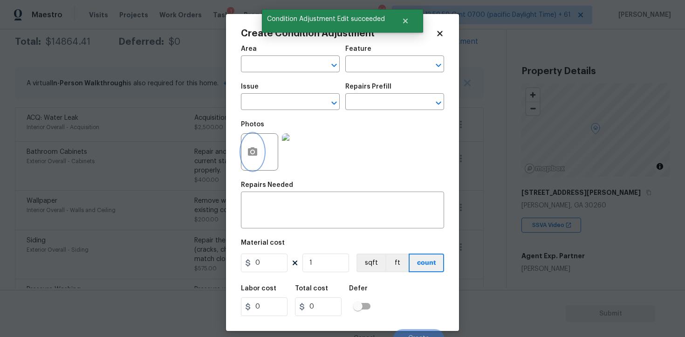
click at [252, 157] on icon "button" at bounding box center [252, 151] width 11 height 11
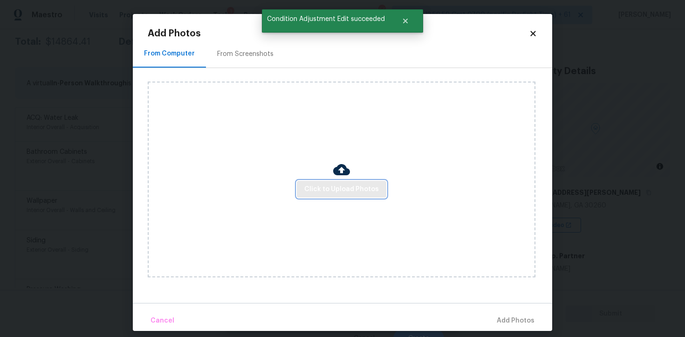
click at [316, 181] on button "Click to Upload Photos" at bounding box center [341, 189] width 89 height 17
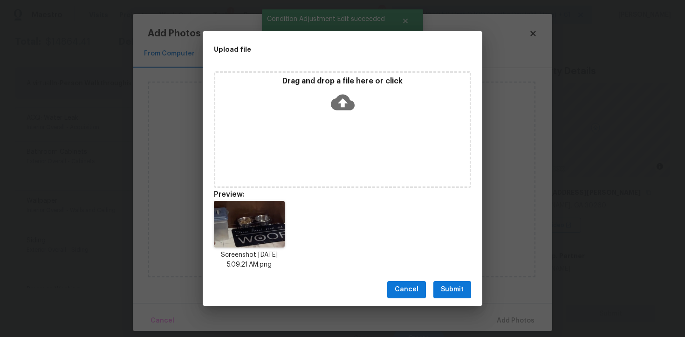
click at [443, 292] on span "Submit" at bounding box center [452, 290] width 23 height 12
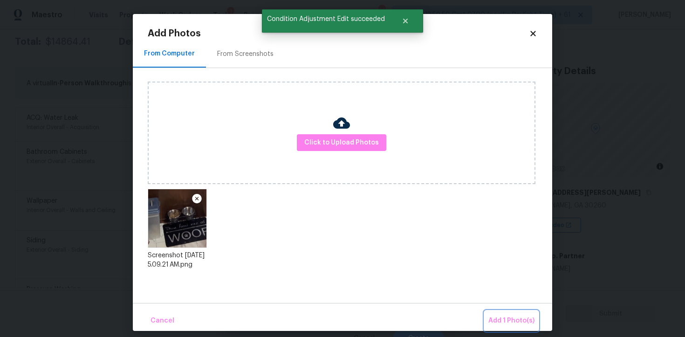
click at [498, 312] on button "Add 1 Photo(s)" at bounding box center [512, 321] width 54 height 20
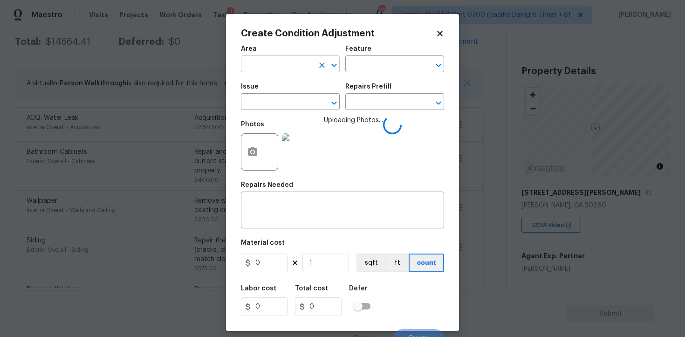
click at [293, 62] on input "text" at bounding box center [277, 65] width 73 height 14
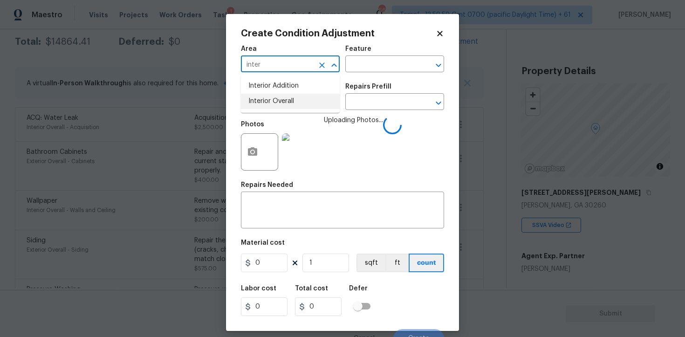
click at [276, 109] on li "Interior Overall" at bounding box center [290, 101] width 99 height 15
type input "Interior Overall"
click at [276, 109] on input "text" at bounding box center [277, 103] width 73 height 14
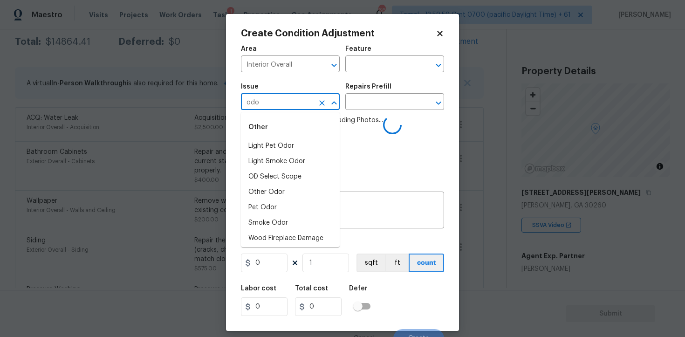
type input "odor"
click at [291, 139] on li "Light Pet Odor" at bounding box center [290, 145] width 99 height 15
type input "ACQ: Flooring"
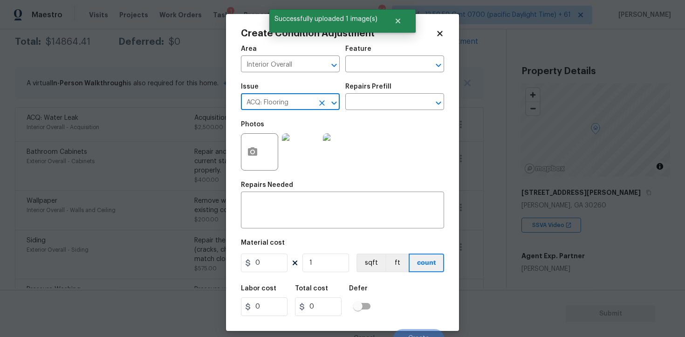
click at [325, 97] on div at bounding box center [327, 102] width 24 height 13
click at [325, 99] on icon "Clear" at bounding box center [321, 102] width 9 height 9
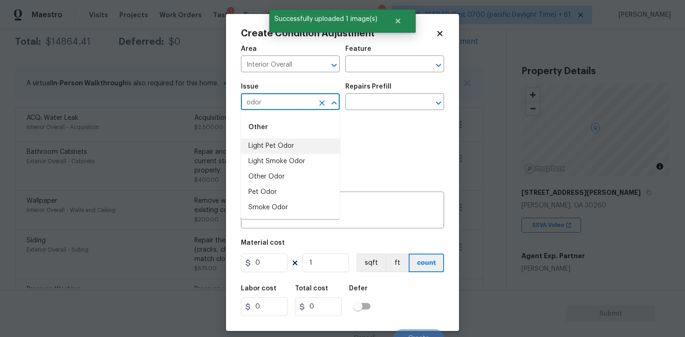
click at [317, 142] on li "Light Pet Odor" at bounding box center [290, 145] width 99 height 15
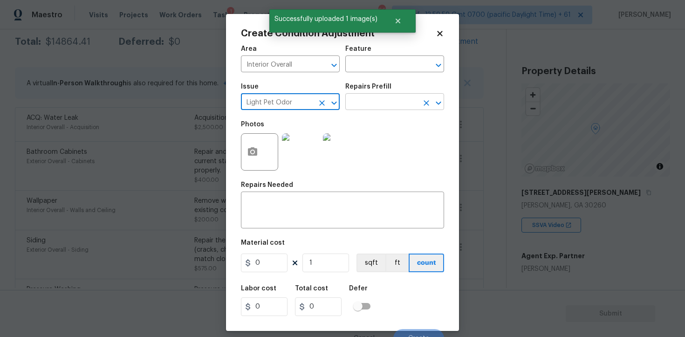
type input "Light Pet Odor"
click at [368, 100] on input "text" at bounding box center [381, 103] width 73 height 14
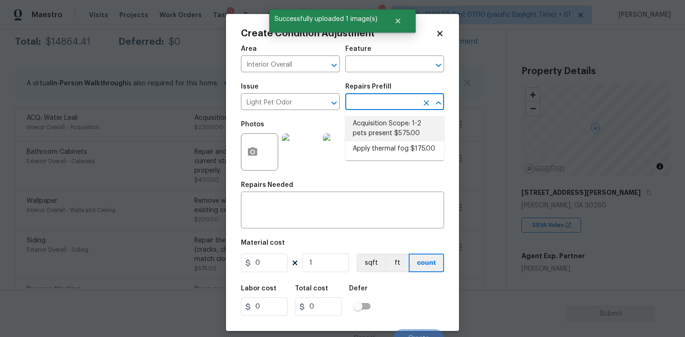
click at [373, 121] on li "Acquisition Scope: 1-2 pets present $575.00" at bounding box center [394, 128] width 99 height 25
type textarea "Acquisition Scope: 1-2 pets present"
type input "575"
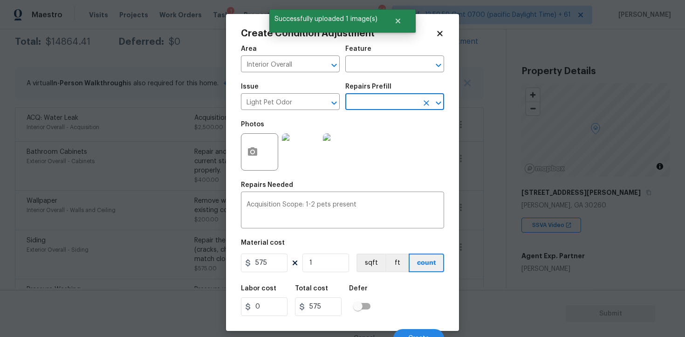
scroll to position [11, 0]
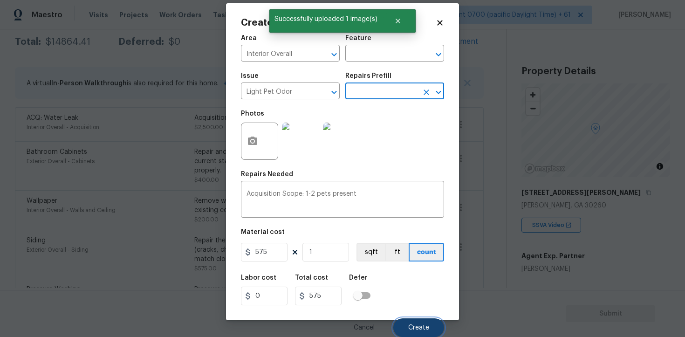
click at [425, 333] on button "Create" at bounding box center [418, 327] width 51 height 19
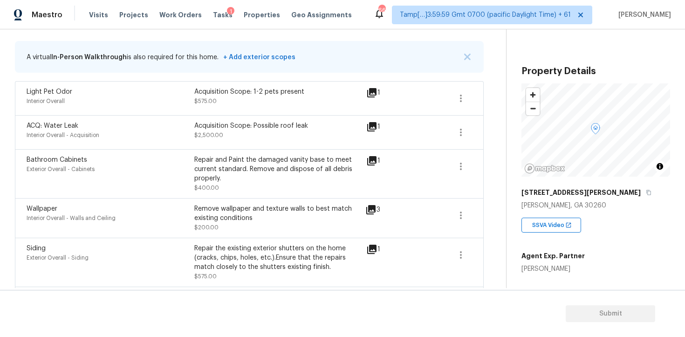
scroll to position [184, 0]
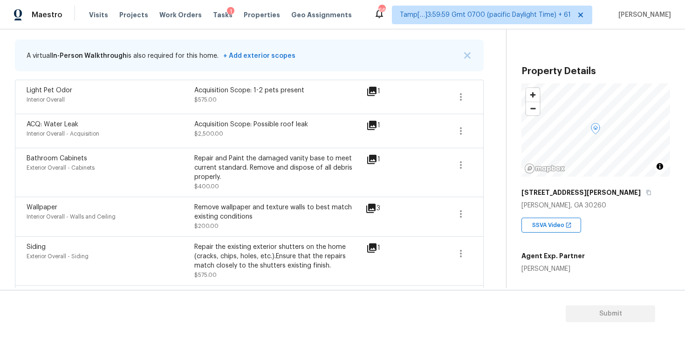
click at [476, 216] on div "Wallpaper Interior Overall - Walls and Ceiling Remove wallpaper and texture wal…" at bounding box center [249, 217] width 469 height 40
click at [463, 210] on icon "button" at bounding box center [460, 213] width 11 height 11
click at [500, 210] on div "Edit" at bounding box center [514, 211] width 73 height 9
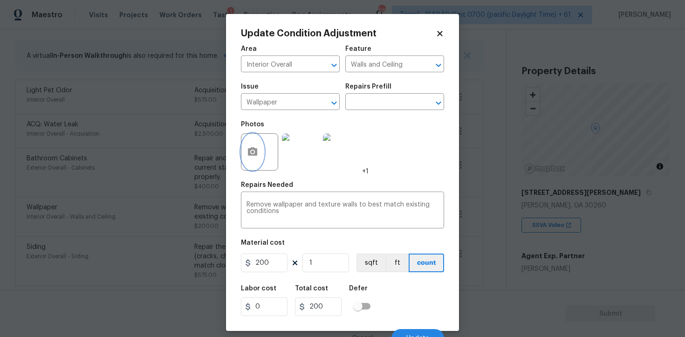
click at [254, 149] on icon "button" at bounding box center [252, 151] width 9 height 8
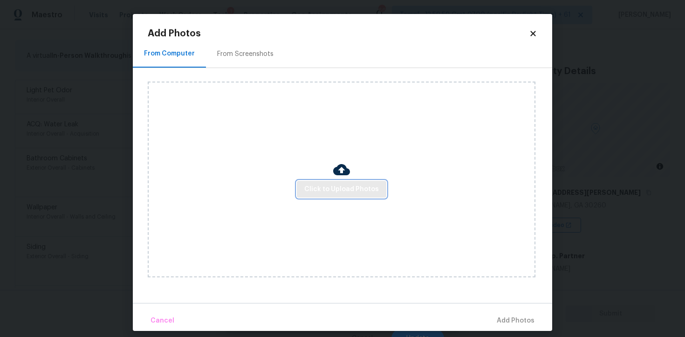
click at [338, 186] on span "Click to Upload Photos" at bounding box center [341, 190] width 75 height 12
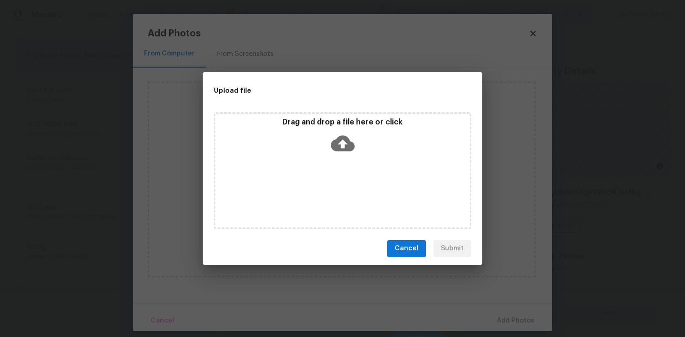
click at [335, 144] on icon at bounding box center [343, 143] width 24 height 16
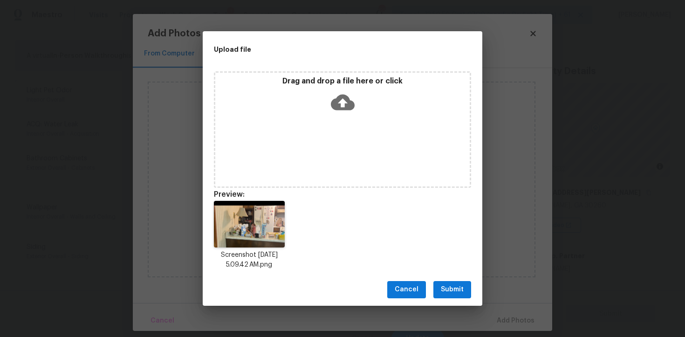
click at [446, 295] on button "Submit" at bounding box center [452, 289] width 38 height 17
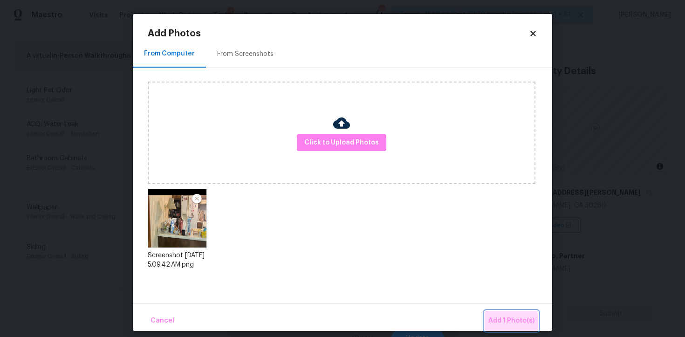
click at [504, 322] on span "Add 1 Photo(s)" at bounding box center [511, 321] width 46 height 12
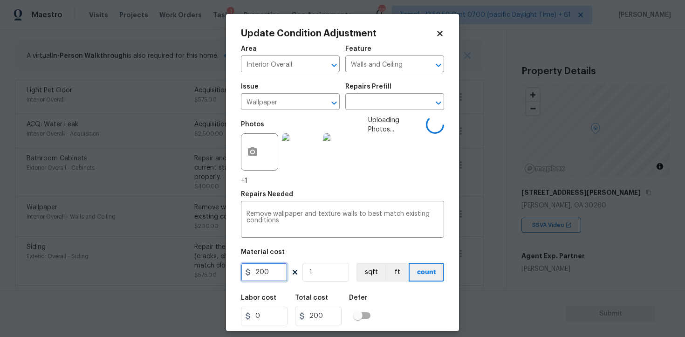
click at [258, 272] on input "200" at bounding box center [264, 272] width 47 height 19
click at [281, 274] on input "200" at bounding box center [264, 272] width 47 height 19
type input "600"
click at [377, 302] on div "Labor cost 0 Total cost 200 Defer" at bounding box center [342, 310] width 203 height 42
type input "600"
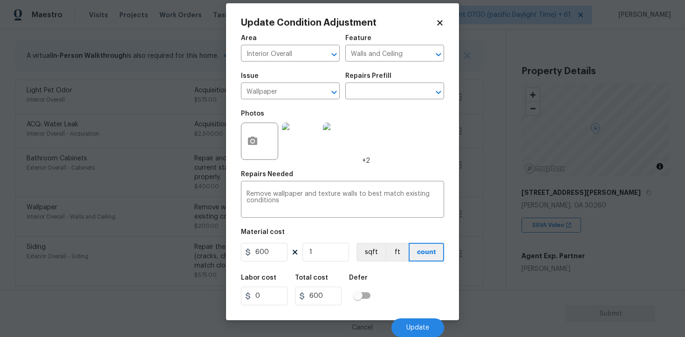
scroll to position [11, 0]
click at [414, 334] on button "Update" at bounding box center [417, 327] width 53 height 19
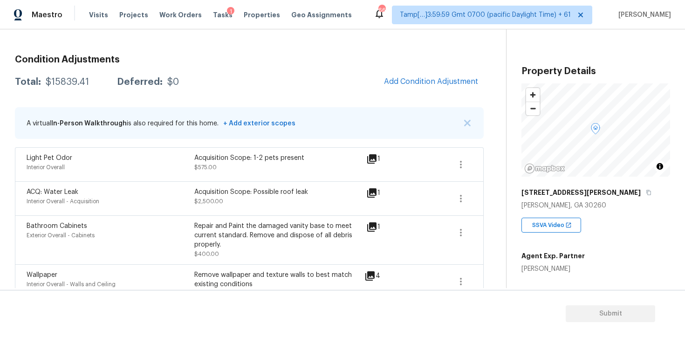
scroll to position [109, 0]
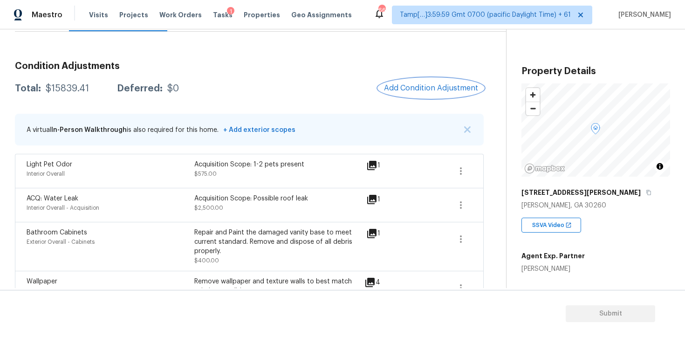
click at [451, 81] on button "Add Condition Adjustment" at bounding box center [430, 88] width 105 height 20
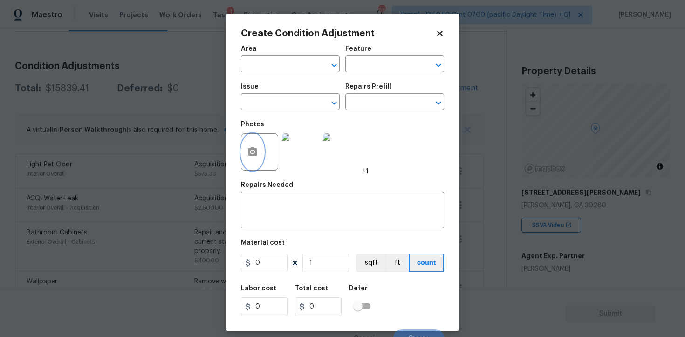
click at [254, 151] on icon "button" at bounding box center [252, 151] width 11 height 11
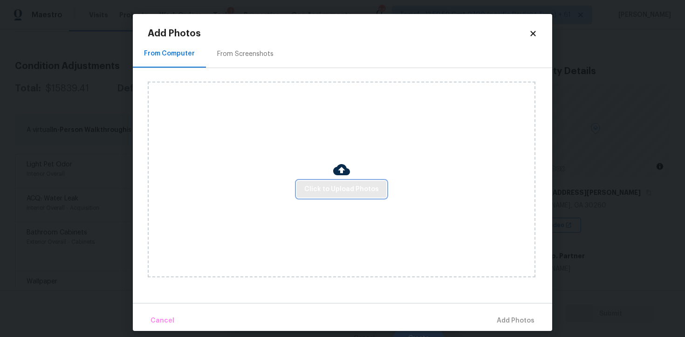
click at [360, 186] on span "Click to Upload Photos" at bounding box center [341, 190] width 75 height 12
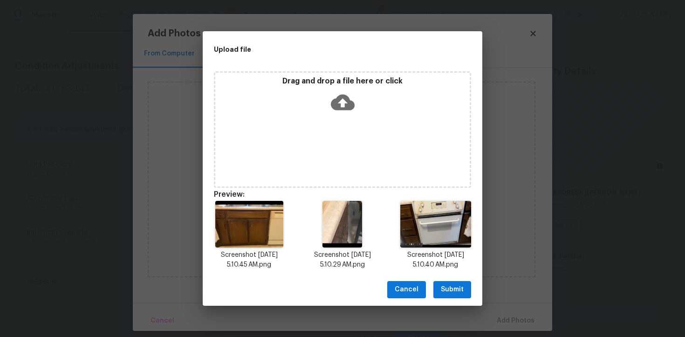
scroll to position [7, 0]
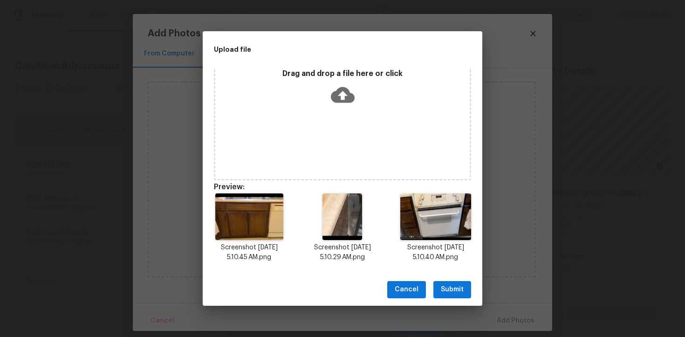
click at [464, 289] on button "Submit" at bounding box center [452, 289] width 38 height 17
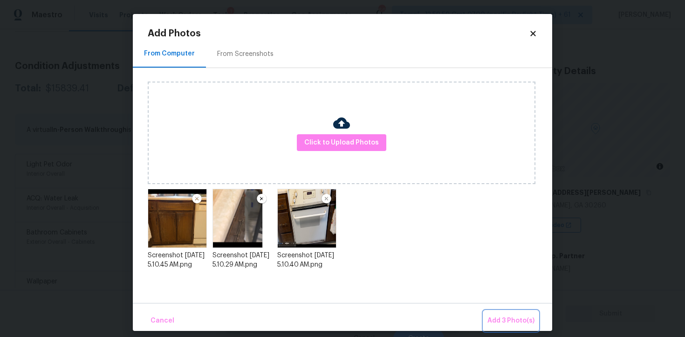
click at [510, 319] on span "Add 3 Photo(s)" at bounding box center [510, 321] width 47 height 12
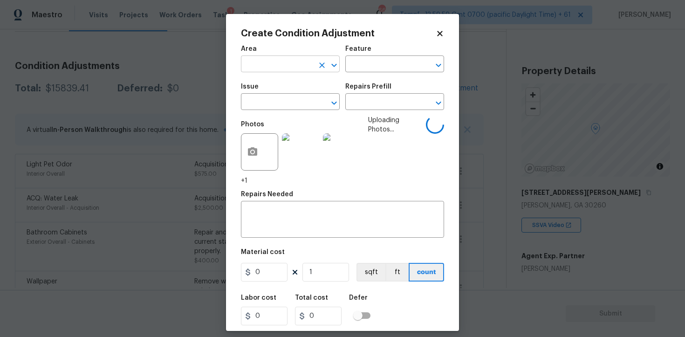
click at [290, 59] on input "text" at bounding box center [277, 65] width 73 height 14
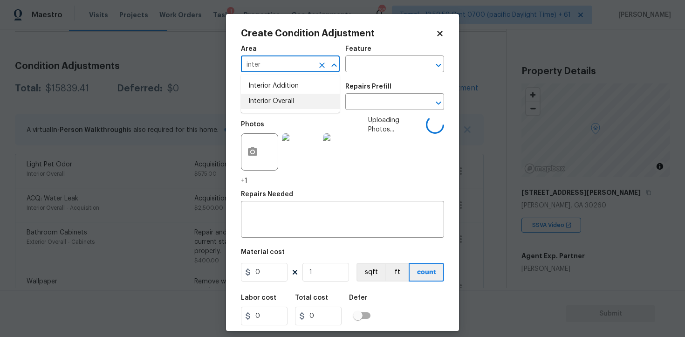
click at [286, 98] on li "Interior Overall" at bounding box center [290, 101] width 99 height 15
type input "Interior Overall"
click at [286, 98] on input "text" at bounding box center [277, 103] width 73 height 14
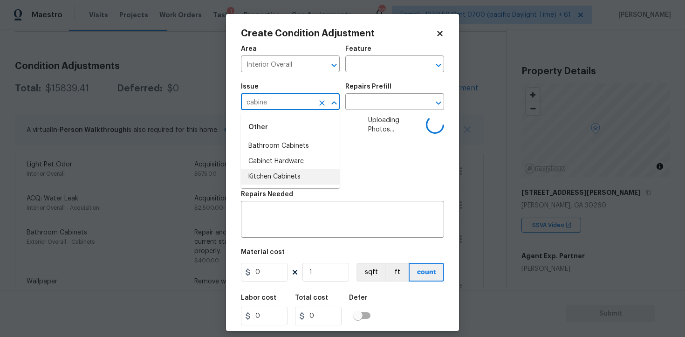
click at [287, 186] on ul "Other Bathroom Cabinets Cabinet Hardware Kitchen Cabinets" at bounding box center [290, 150] width 99 height 76
click at [280, 173] on li "Kitchen Cabinets" at bounding box center [290, 176] width 99 height 15
type input "Kitchen Cabinets"
click at [386, 104] on input "text" at bounding box center [381, 103] width 73 height 14
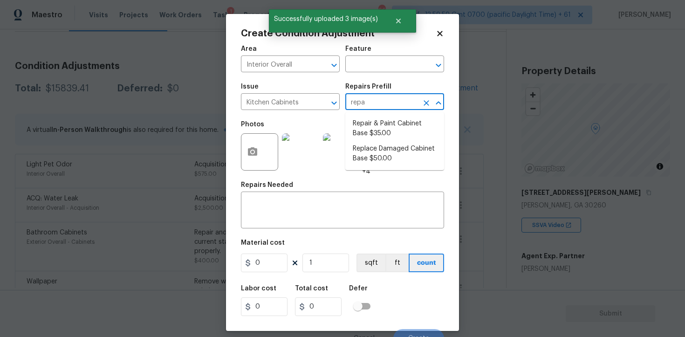
type input "repai"
click at [382, 123] on li "Repair & Paint Cabinet Base $35.00" at bounding box center [394, 128] width 99 height 25
type input "Cabinets"
type input "35"
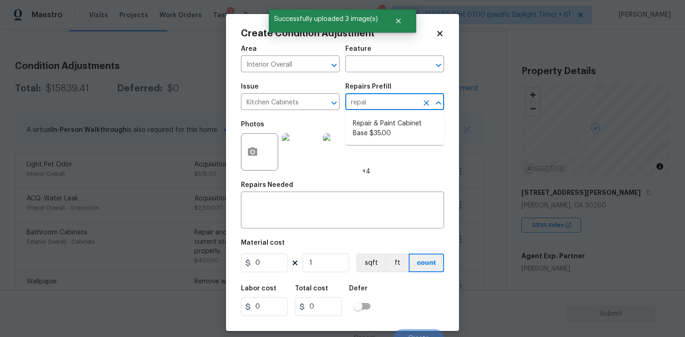
type input "35"
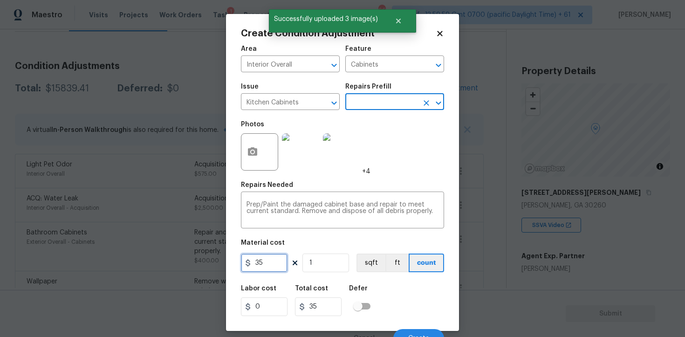
click at [274, 263] on input "35" at bounding box center [264, 262] width 47 height 19
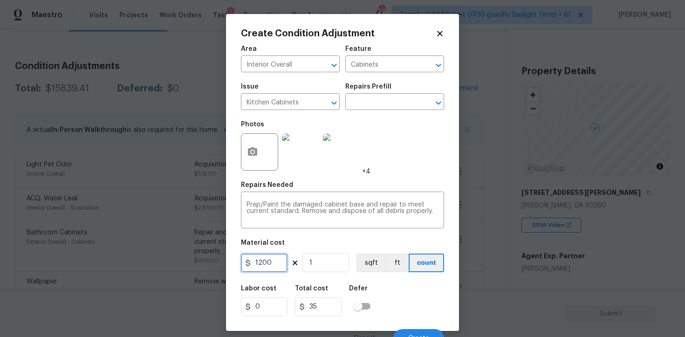
type input "1200"
click at [426, 290] on div "Labor cost 0 Total cost 1200 Defer" at bounding box center [342, 301] width 203 height 42
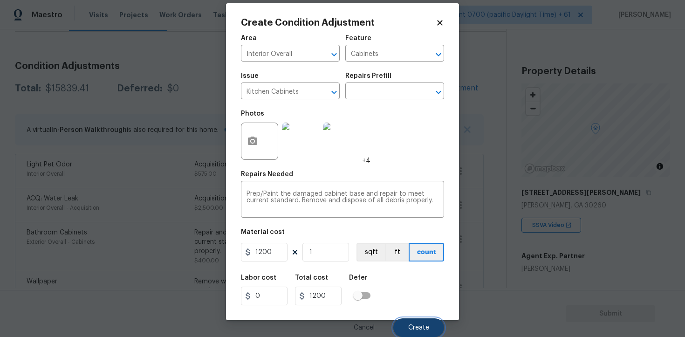
click at [427, 331] on button "Create" at bounding box center [418, 327] width 51 height 19
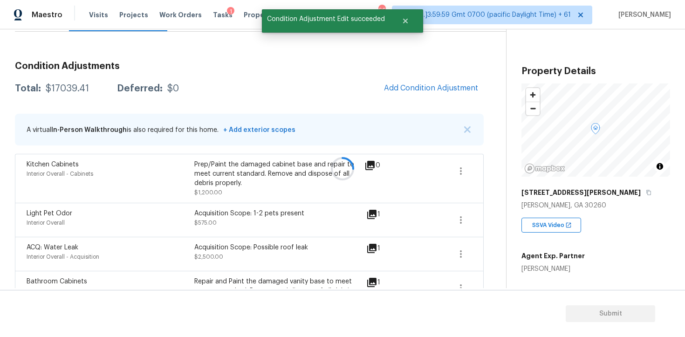
scroll to position [0, 0]
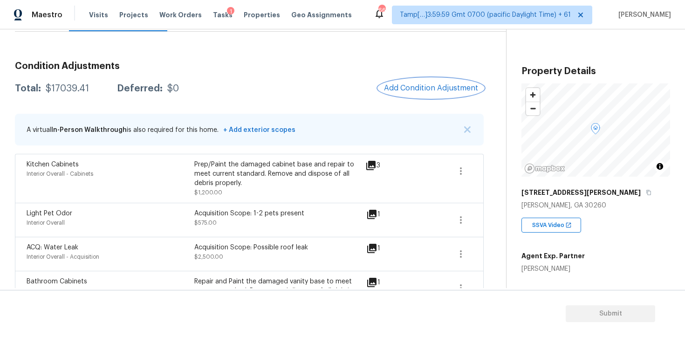
click at [413, 82] on button "Add Condition Adjustment" at bounding box center [430, 88] width 105 height 20
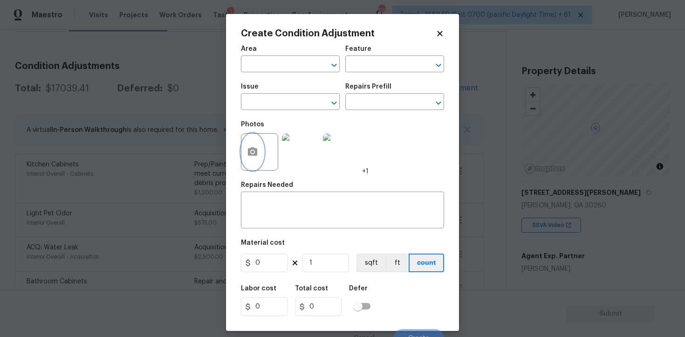
click at [252, 156] on icon "button" at bounding box center [252, 151] width 11 height 11
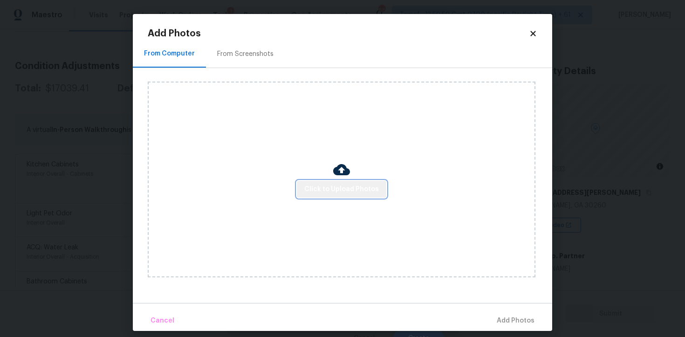
click at [348, 182] on button "Click to Upload Photos" at bounding box center [341, 189] width 89 height 17
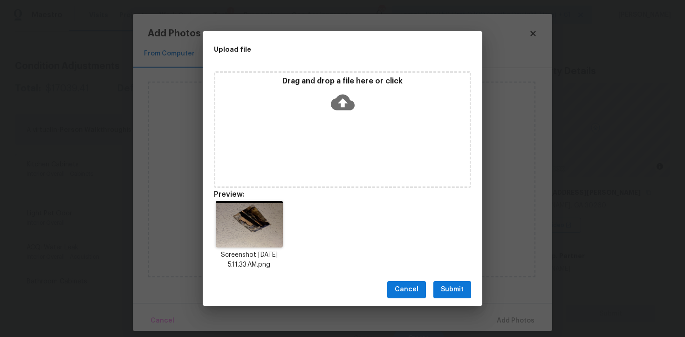
click at [447, 275] on div "Cancel Submit" at bounding box center [343, 289] width 280 height 32
click at [451, 285] on span "Submit" at bounding box center [452, 290] width 23 height 12
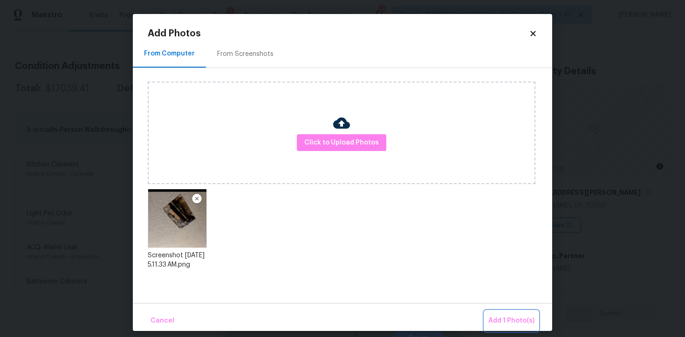
click at [505, 322] on span "Add 1 Photo(s)" at bounding box center [511, 321] width 46 height 12
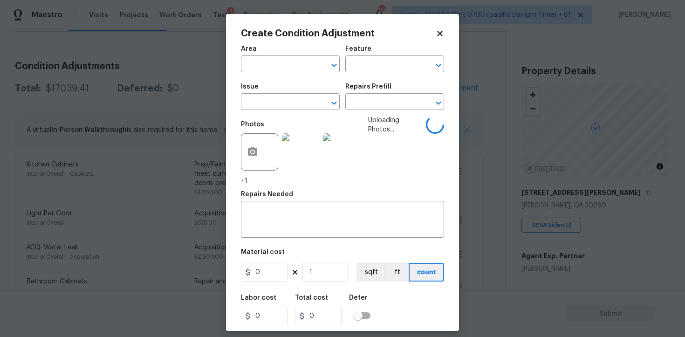
click at [291, 73] on span "Area ​" at bounding box center [290, 59] width 99 height 38
click at [290, 67] on input "text" at bounding box center [277, 65] width 73 height 14
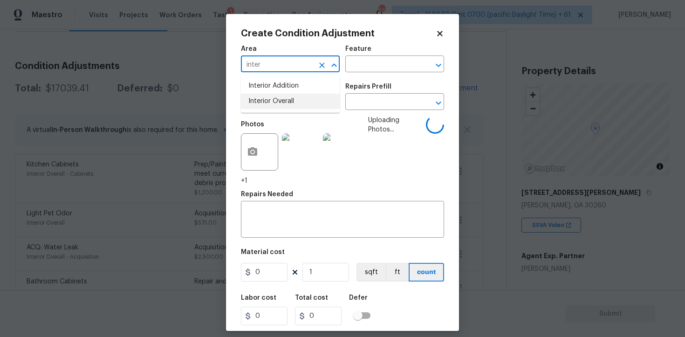
click at [293, 97] on li "Interior Overall" at bounding box center [290, 101] width 99 height 15
type input "Interior Overall"
click at [293, 97] on input "text" at bounding box center [277, 103] width 73 height 14
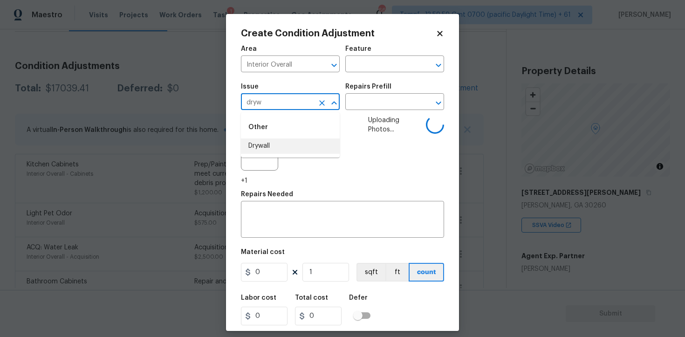
click at [292, 142] on li "Drywall" at bounding box center [290, 145] width 99 height 15
type input "Drywall"
click at [362, 104] on input "text" at bounding box center [381, 103] width 73 height 14
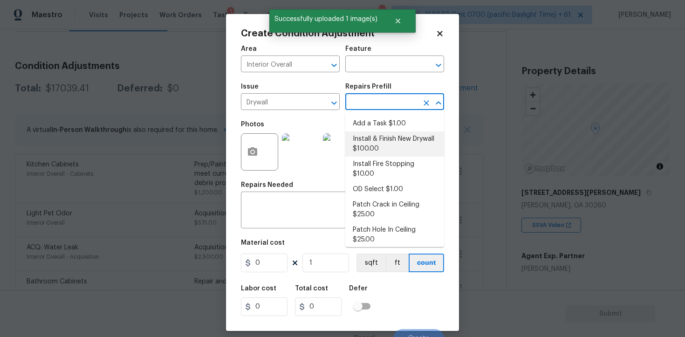
click at [370, 149] on li "Install & Finish New Drywall $100.00" at bounding box center [394, 143] width 99 height 25
type input "Walls and Ceiling"
type textarea "Remove the existing damaged drywall and replace with new. Ensure that the new d…"
type input "100"
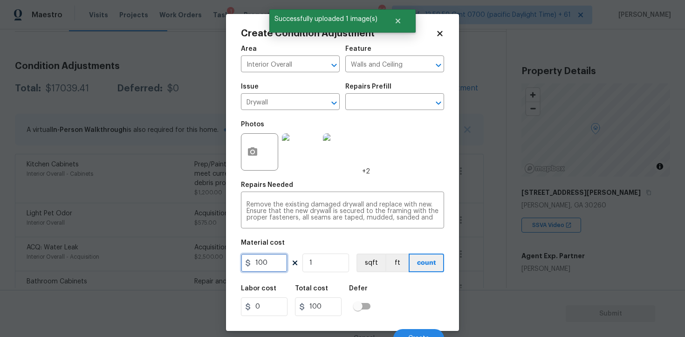
click at [272, 262] on input "100" at bounding box center [264, 262] width 47 height 19
type input "200"
click at [392, 290] on div "Labor cost 0 Total cost 200 Defer" at bounding box center [342, 301] width 203 height 42
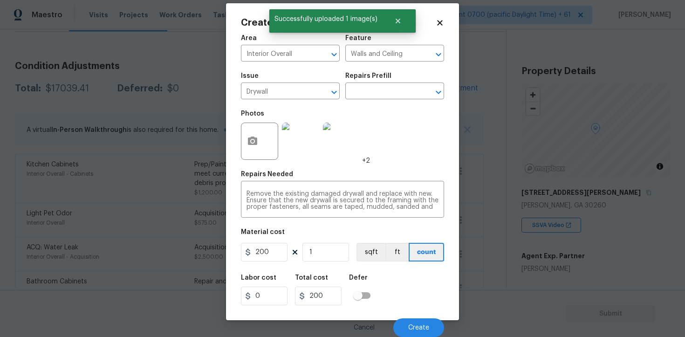
click at [416, 314] on div "Cancel Create" at bounding box center [342, 324] width 203 height 26
click at [417, 325] on span "Create" at bounding box center [418, 327] width 21 height 7
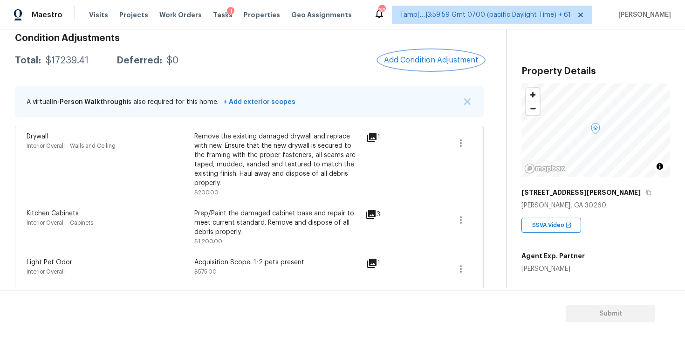
scroll to position [135, 0]
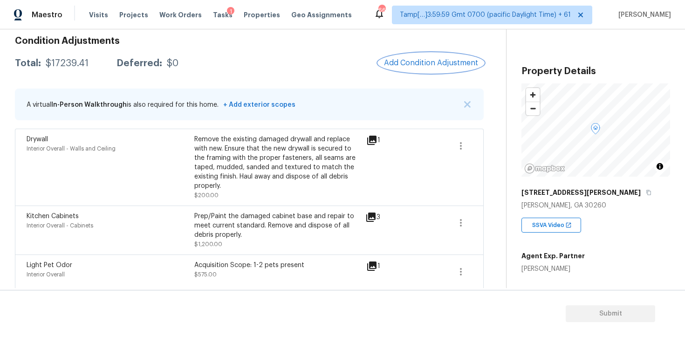
click at [416, 55] on button "Add Condition Adjustment" at bounding box center [430, 63] width 105 height 20
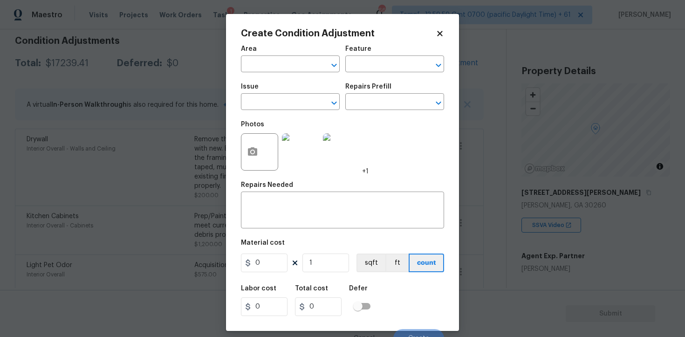
click at [518, 221] on body "Maestro Visits Projects Work Orders Tasks 1 Properties Geo Assignments 664 Tamp…" at bounding box center [342, 168] width 685 height 337
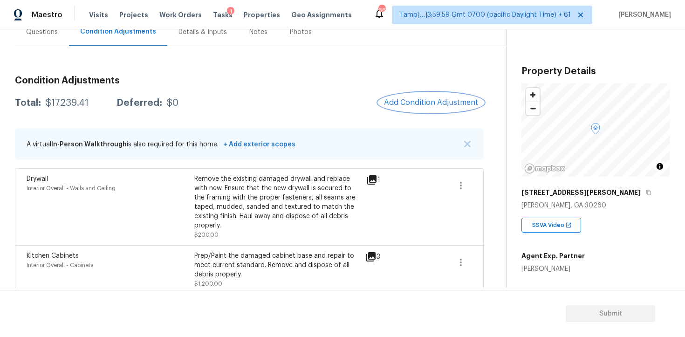
scroll to position [89, 0]
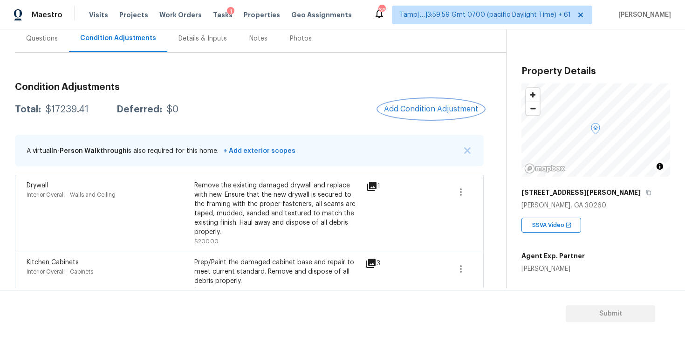
click at [432, 108] on span "Add Condition Adjustment" at bounding box center [431, 109] width 94 height 8
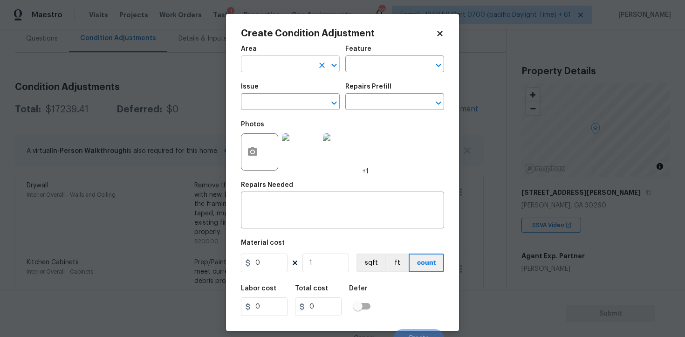
click at [272, 69] on input "text" at bounding box center [277, 65] width 73 height 14
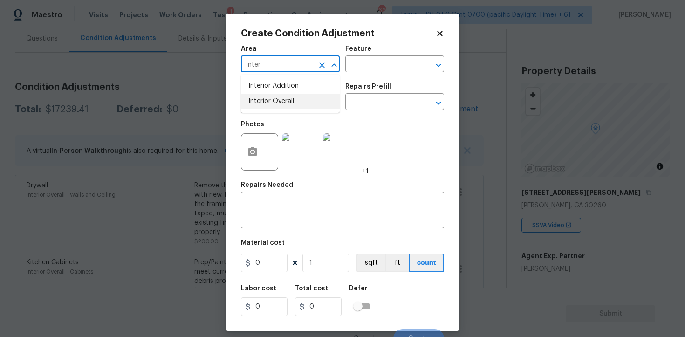
click at [265, 108] on li "Interior Overall" at bounding box center [290, 101] width 99 height 15
type input "Interior Overall"
click at [265, 108] on input "text" at bounding box center [277, 103] width 73 height 14
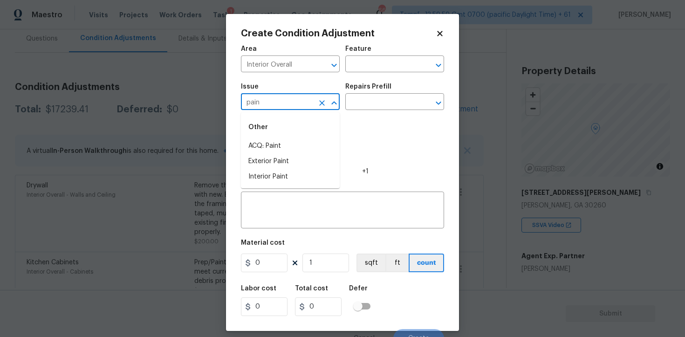
click at [274, 139] on li "ACQ: Paint" at bounding box center [290, 145] width 99 height 15
type input "ACQ: Paint"
click at [372, 94] on div "Repairs Prefill" at bounding box center [394, 89] width 99 height 12
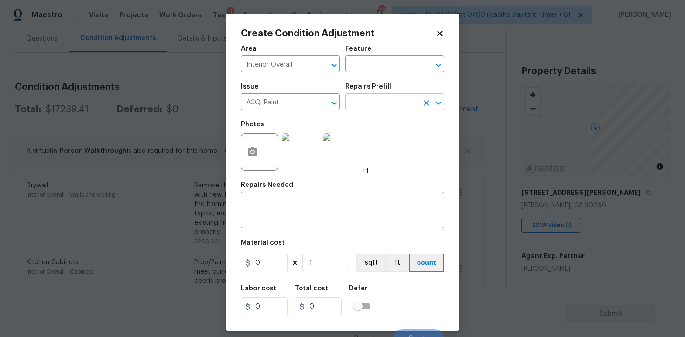
click at [372, 100] on input "text" at bounding box center [381, 103] width 73 height 14
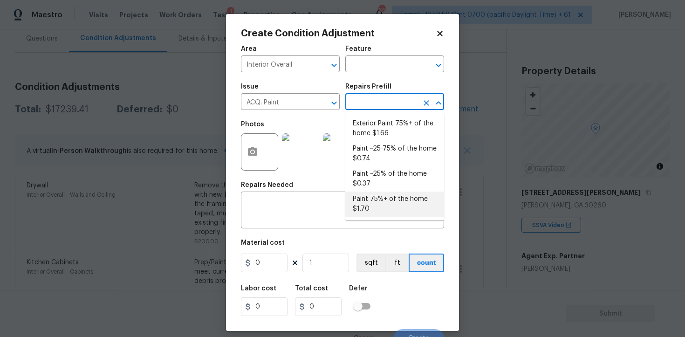
click at [378, 201] on li "Paint 75%+ of the home $1.70" at bounding box center [394, 203] width 99 height 25
type input "Acquisition"
type textarea "Acquisition Scope: 75%+ of the home will likely require interior paint"
type input "1.7"
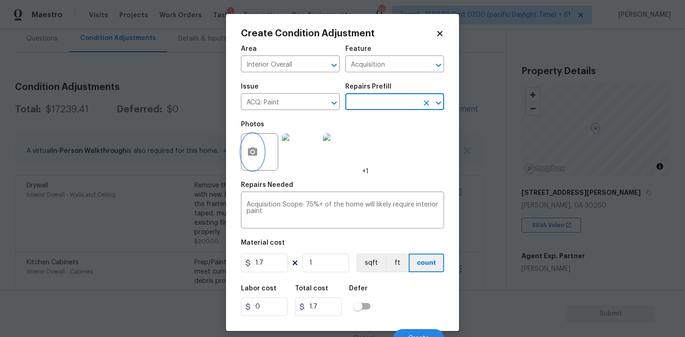
click at [251, 162] on button "button" at bounding box center [252, 152] width 22 height 36
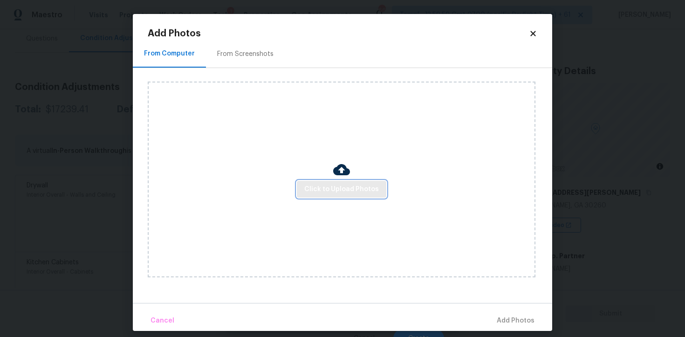
click at [343, 192] on span "Click to Upload Photos" at bounding box center [341, 190] width 75 height 12
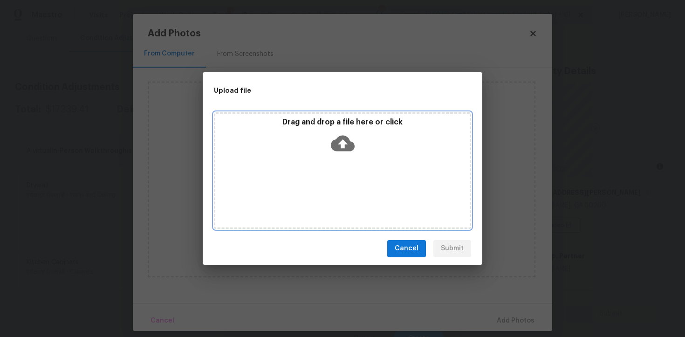
click at [342, 144] on icon at bounding box center [343, 143] width 24 height 24
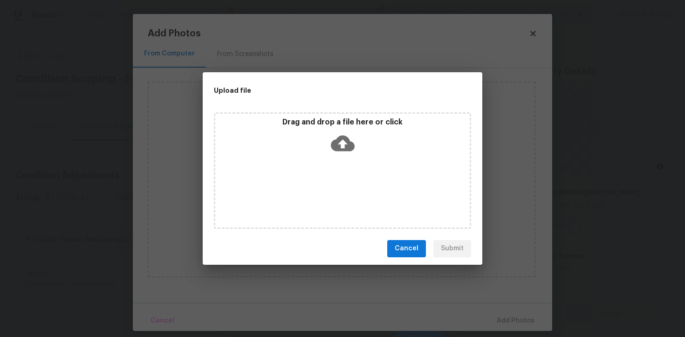
scroll to position [89, 0]
